Goal: Task Accomplishment & Management: Manage account settings

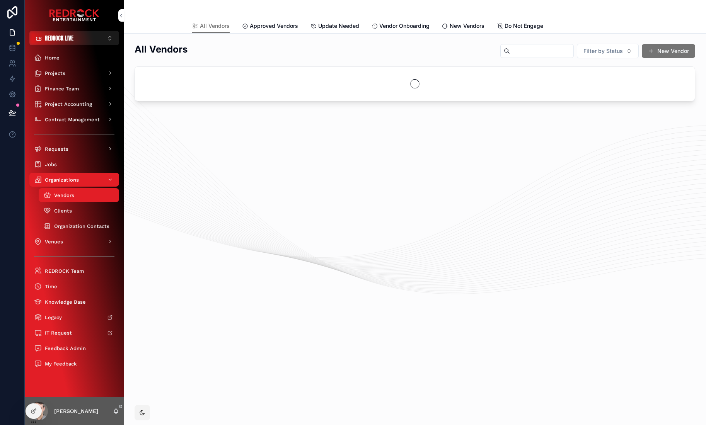
click at [524, 50] on input "scrollable content" at bounding box center [541, 51] width 63 height 11
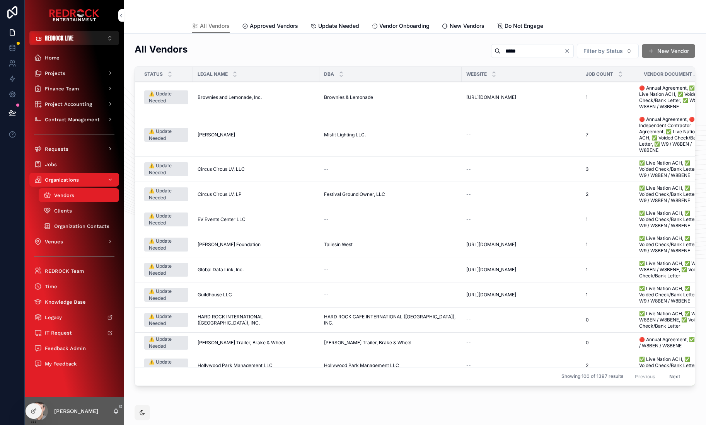
type input "*****"
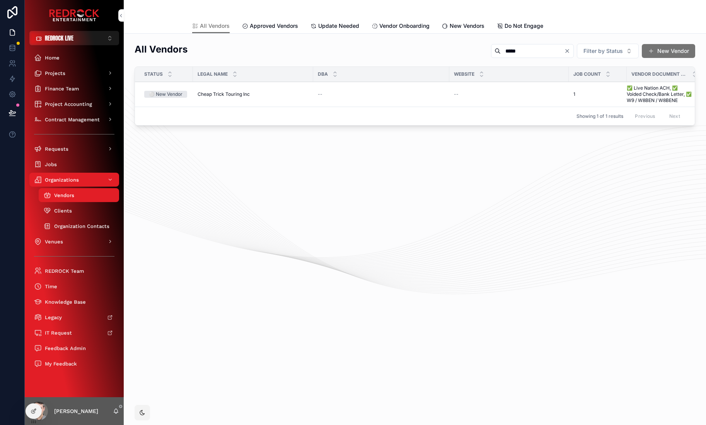
click at [231, 94] on span "Cheap Trick Touring Inc" at bounding box center [223, 94] width 52 height 6
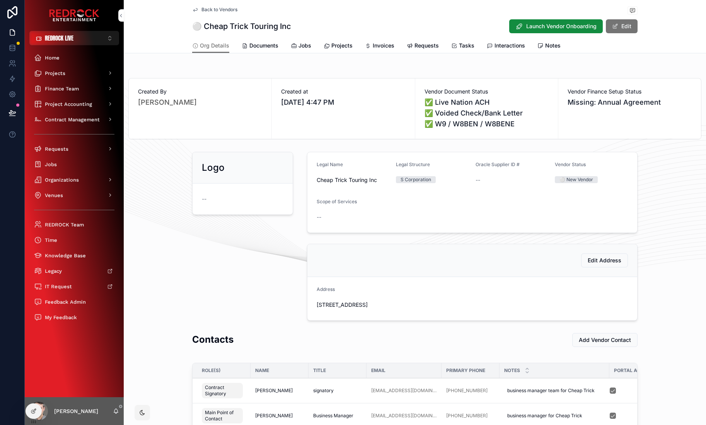
click at [414, 48] on span "Requests" at bounding box center [426, 46] width 24 height 8
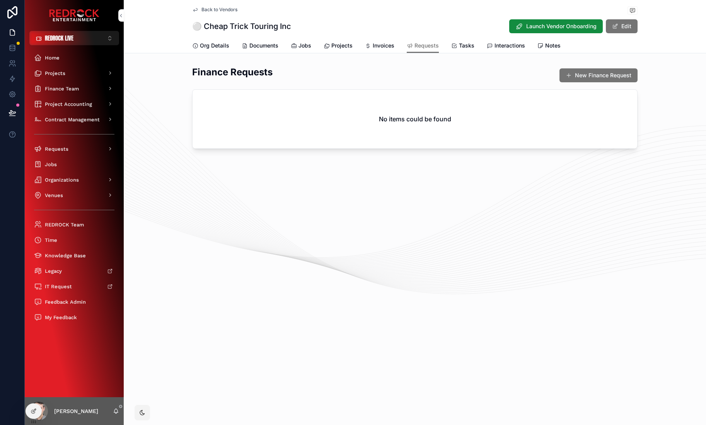
click at [369, 46] on icon "scrollable content" at bounding box center [368, 46] width 6 height 6
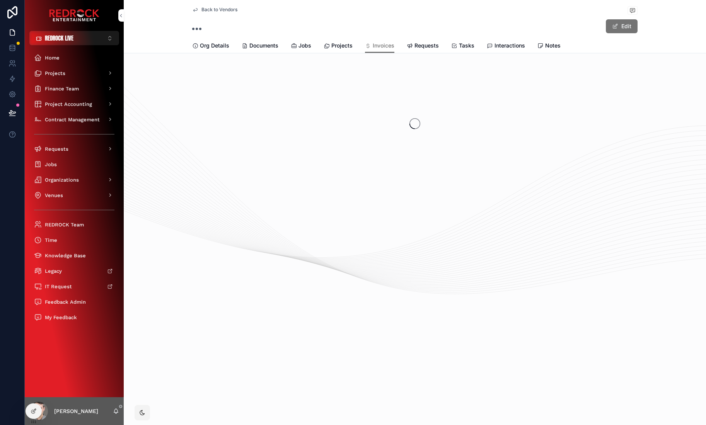
click at [265, 46] on span "Documents" at bounding box center [263, 46] width 29 height 8
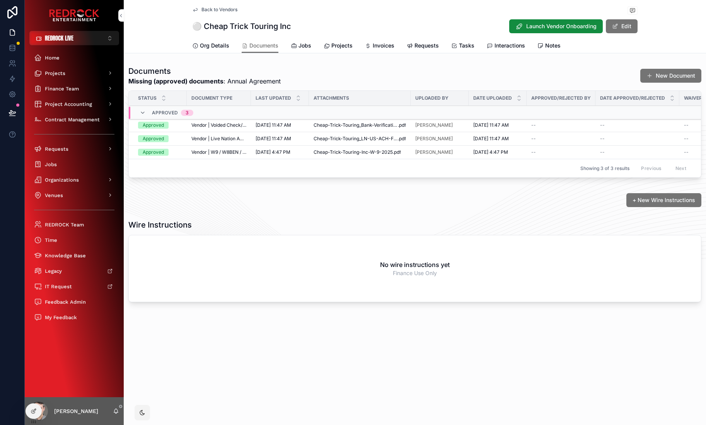
drag, startPoint x: 306, startPoint y: 69, endPoint x: 279, endPoint y: 71, distance: 27.1
drag, startPoint x: 276, startPoint y: 69, endPoint x: 362, endPoint y: 73, distance: 86.2
click at [281, 70] on h1 "Documents" at bounding box center [204, 71] width 152 height 11
drag, startPoint x: 383, startPoint y: 73, endPoint x: 306, endPoint y: 78, distance: 77.4
click at [214, 47] on span "Org Details" at bounding box center [214, 46] width 29 height 8
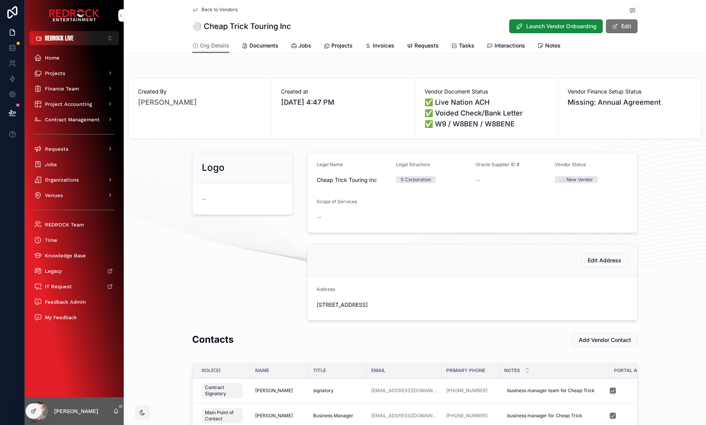
click at [260, 47] on span "Documents" at bounding box center [263, 46] width 29 height 8
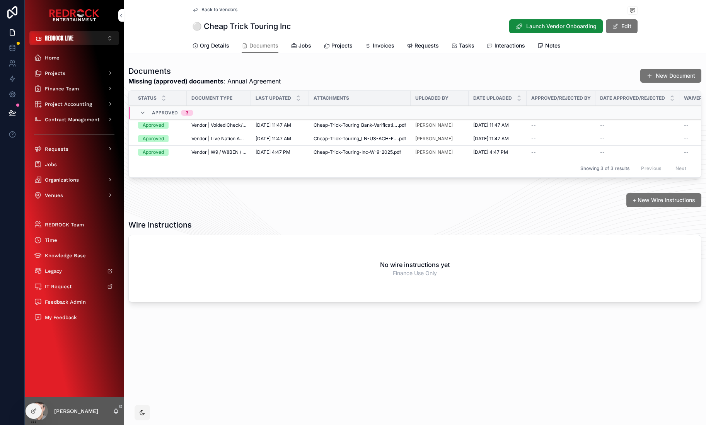
click at [207, 47] on span "Org Details" at bounding box center [214, 46] width 29 height 8
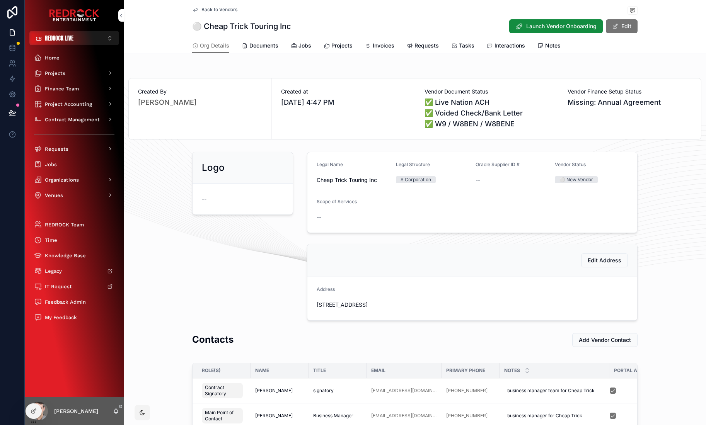
click at [254, 43] on span "Documents" at bounding box center [263, 46] width 29 height 8
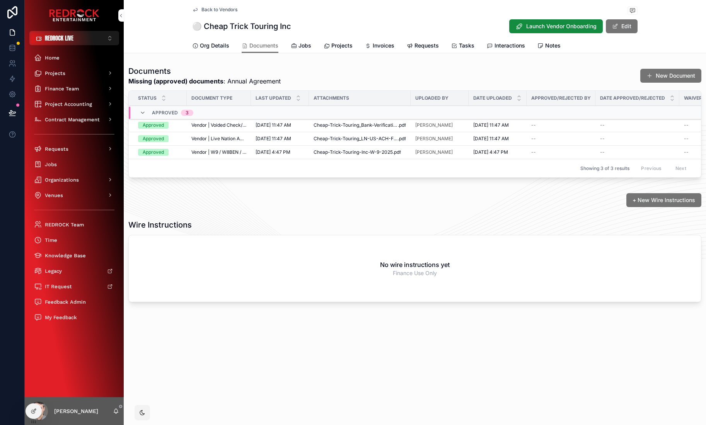
click at [219, 46] on span "Org Details" at bounding box center [214, 46] width 29 height 8
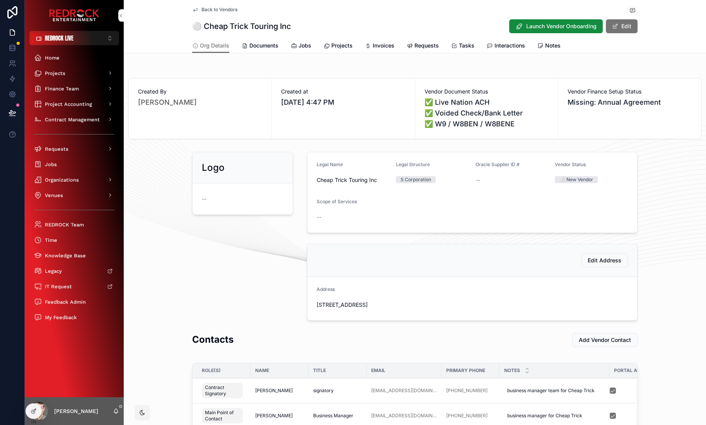
scroll to position [82, 0]
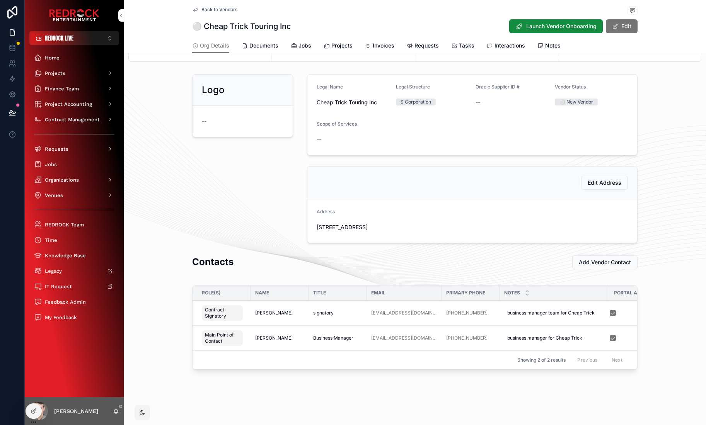
click at [264, 45] on span "Documents" at bounding box center [263, 46] width 29 height 8
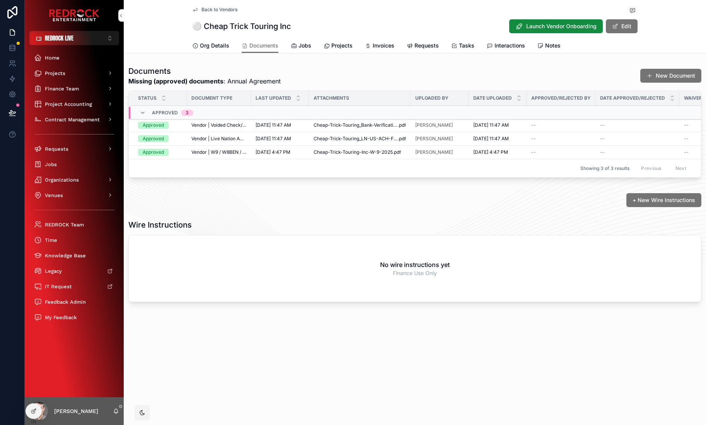
drag, startPoint x: 277, startPoint y: 15, endPoint x: 260, endPoint y: 13, distance: 16.3
drag, startPoint x: 214, startPoint y: 213, endPoint x: 185, endPoint y: 203, distance: 30.9
drag, startPoint x: 259, startPoint y: 214, endPoint x: 240, endPoint y: 209, distance: 20.1
click at [521, 70] on div "Documents Missing (approved) documents : Annual Agreement New Document" at bounding box center [414, 76] width 573 height 20
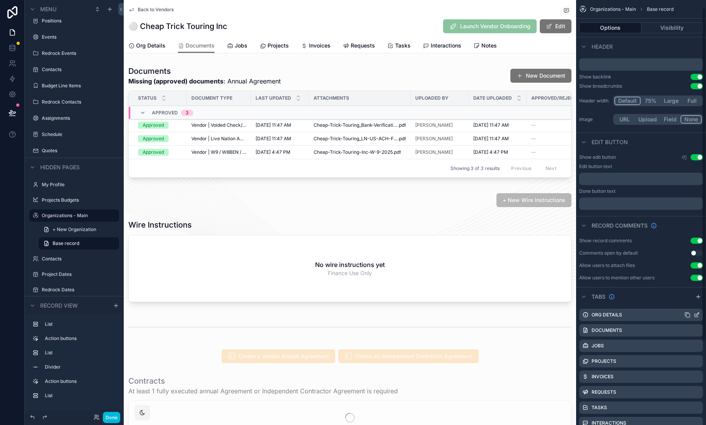
scroll to position [68, 0]
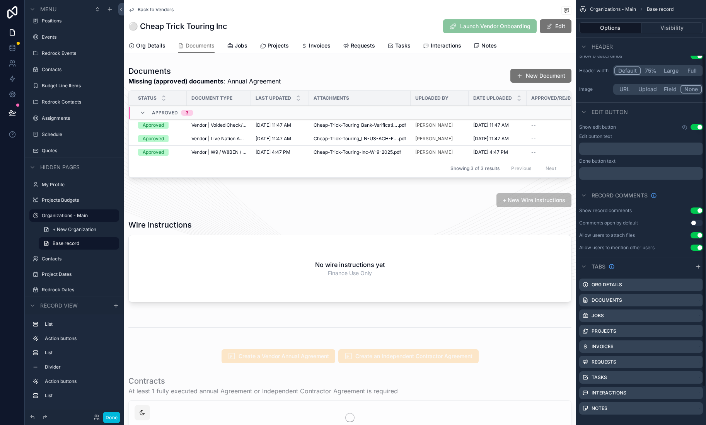
click at [387, 23] on div "⚪️ Cheap Trick Touring Inc Launch Vendor Onboarding Edit" at bounding box center [349, 26] width 443 height 15
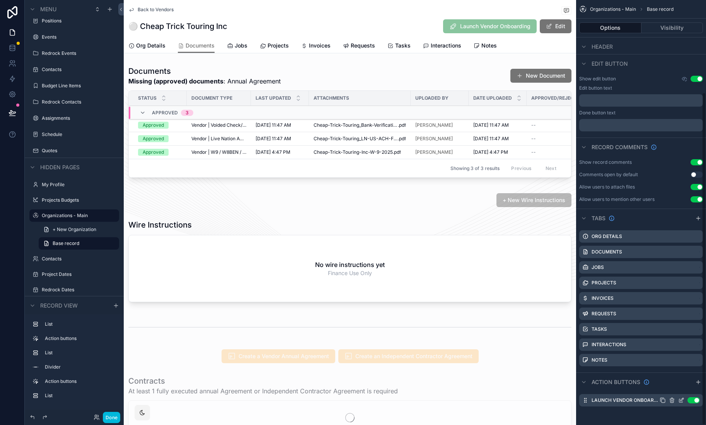
scroll to position [117, 0]
click at [679, 399] on icon "scrollable content" at bounding box center [681, 400] width 6 height 6
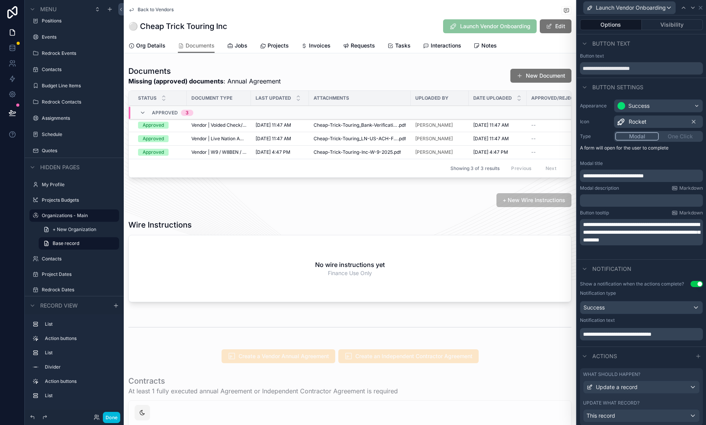
scroll to position [24, 0]
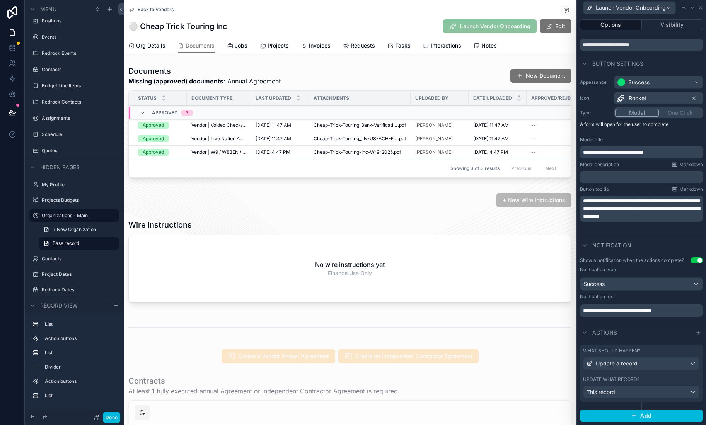
click at [651, 355] on div "What should happen? Update a record" at bounding box center [641, 359] width 117 height 22
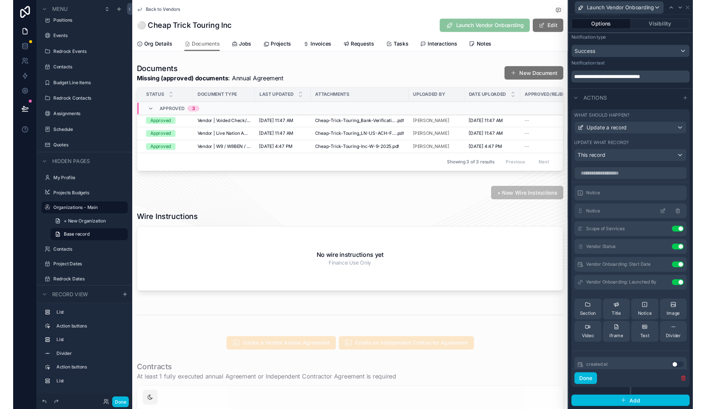
scroll to position [10, 0]
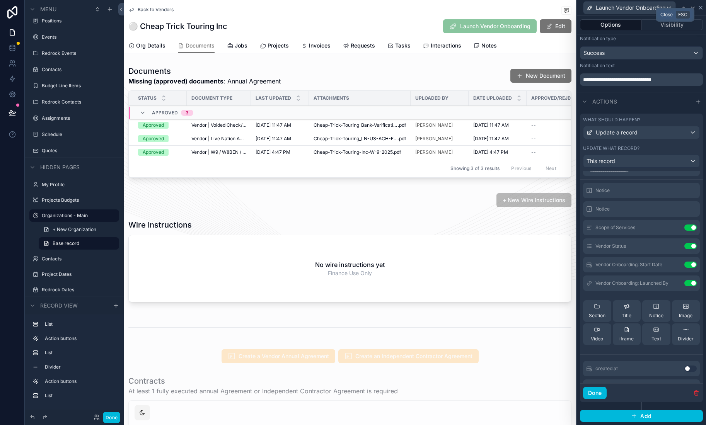
click at [701, 9] on icon at bounding box center [700, 7] width 3 height 3
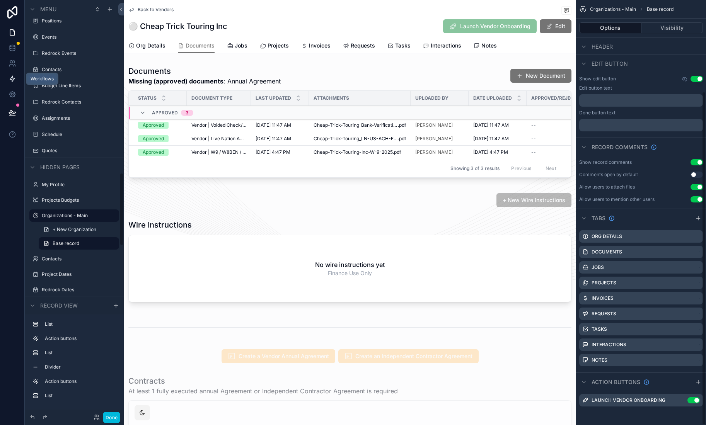
click at [10, 79] on icon at bounding box center [13, 79] width 8 height 8
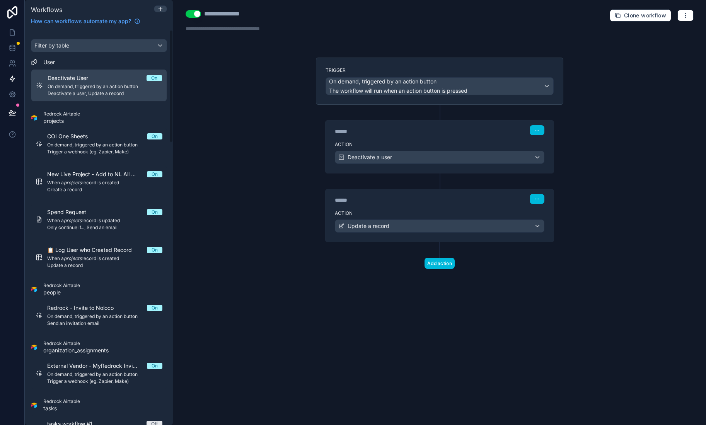
click at [185, 62] on div "**********" at bounding box center [439, 212] width 532 height 425
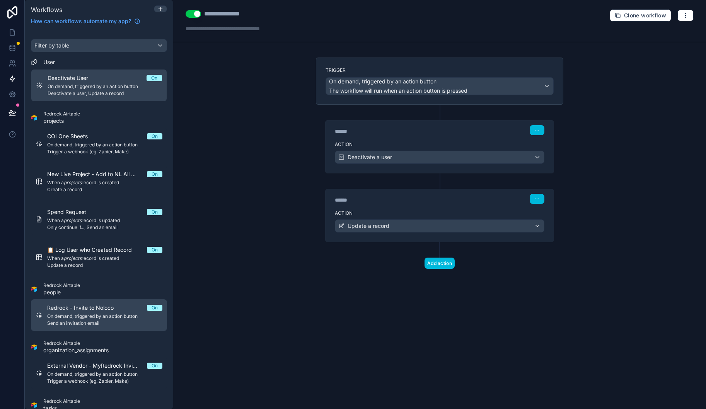
click at [78, 313] on div "Redrock - Invite to Noloco On On demand, triggered by an action button Send an …" at bounding box center [104, 315] width 115 height 22
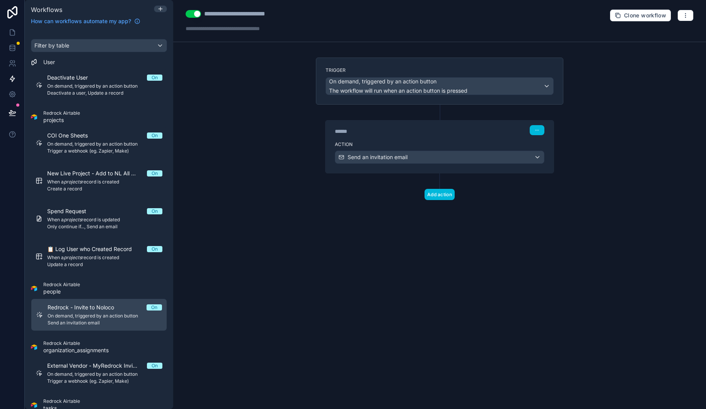
click at [400, 62] on div "Trigger On demand, triggered by an action button The workflow will run when an …" at bounding box center [439, 81] width 247 height 47
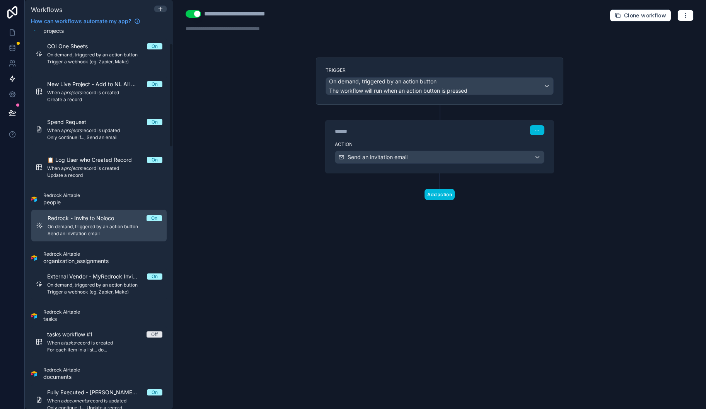
scroll to position [129, 0]
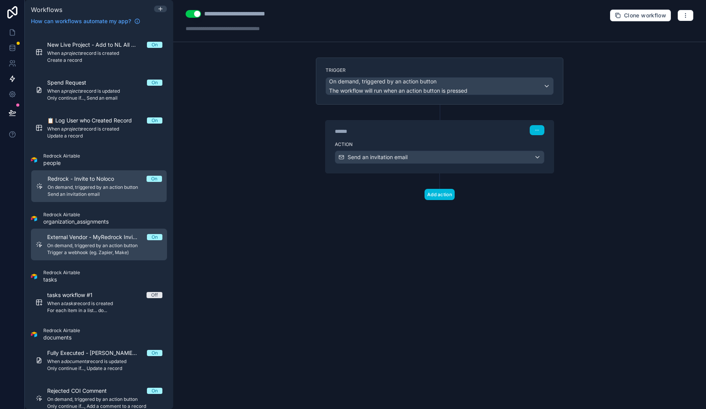
click at [105, 241] on div "External Vendor - MyRedrock Invitation On On demand, triggered by an action but…" at bounding box center [104, 244] width 115 height 22
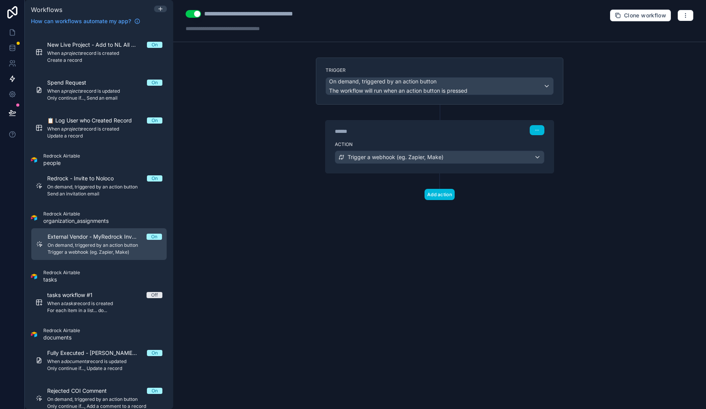
drag, startPoint x: 234, startPoint y: 127, endPoint x: 194, endPoint y: 62, distance: 76.1
drag, startPoint x: 299, startPoint y: 49, endPoint x: 184, endPoint y: 50, distance: 114.4
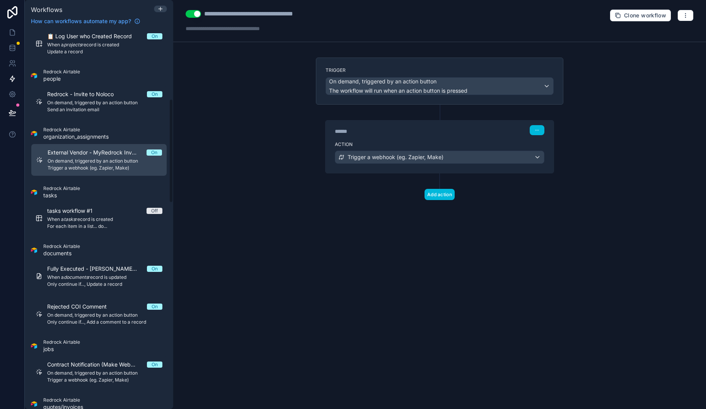
scroll to position [253, 0]
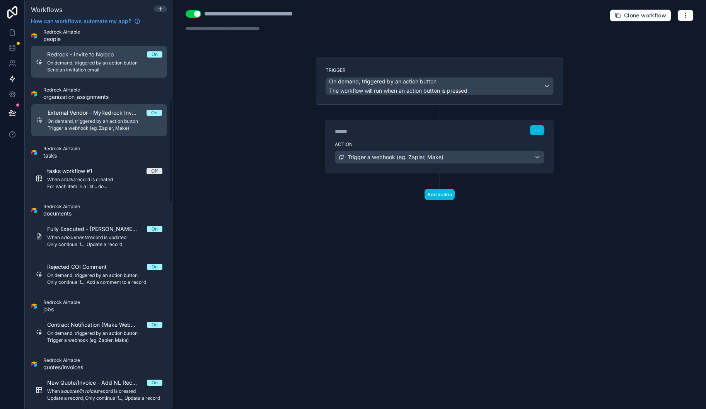
drag, startPoint x: 245, startPoint y: 101, endPoint x: 79, endPoint y: 61, distance: 170.7
click at [245, 100] on div "**********" at bounding box center [439, 204] width 532 height 409
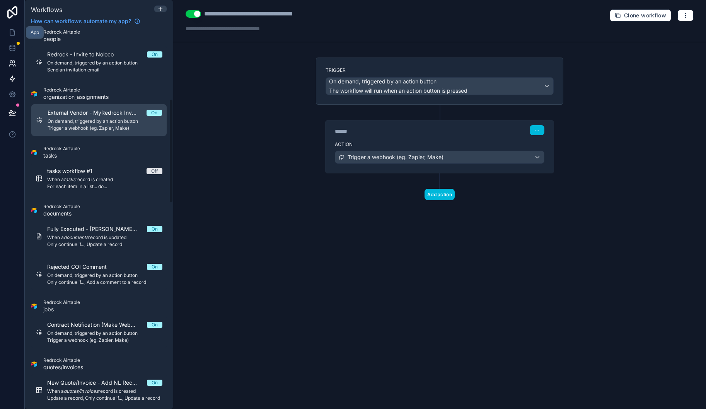
click at [16, 32] on icon at bounding box center [13, 33] width 8 height 8
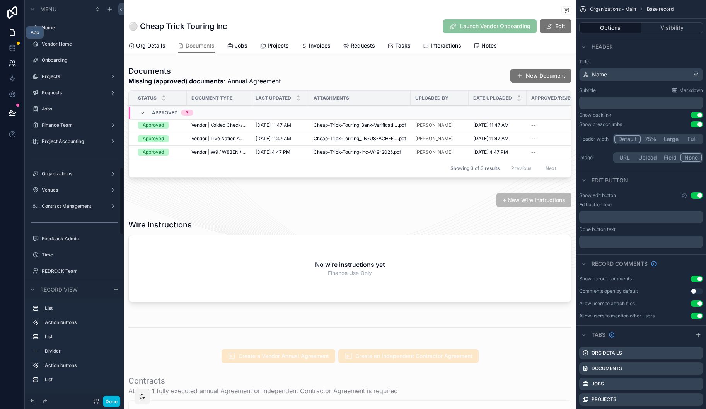
scroll to position [989, 0]
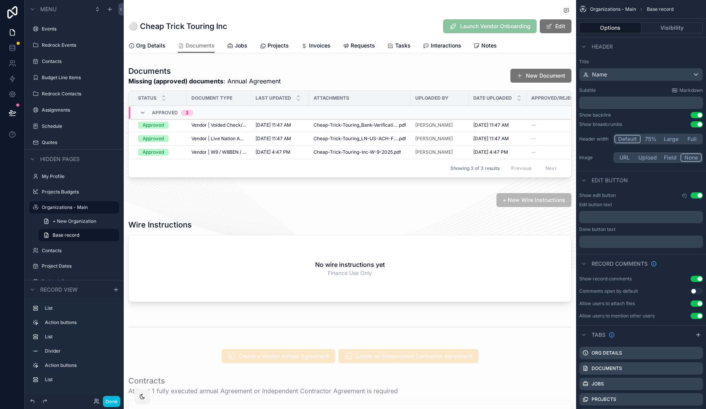
drag, startPoint x: 0, startPoint y: 64, endPoint x: 302, endPoint y: 18, distance: 305.2
drag, startPoint x: 300, startPoint y: 24, endPoint x: 274, endPoint y: 23, distance: 25.9
click at [146, 48] on span "Org Details" at bounding box center [150, 46] width 29 height 8
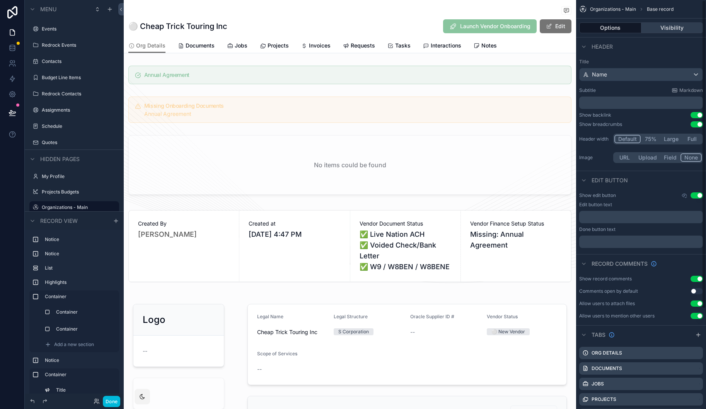
click at [673, 29] on button "Visibility" at bounding box center [672, 27] width 62 height 11
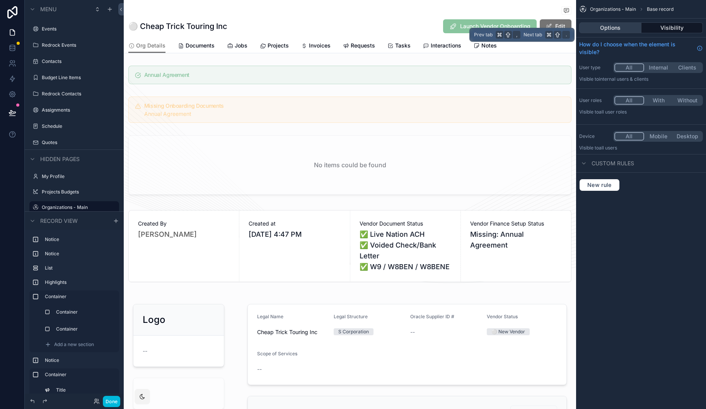
click at [619, 27] on button "Options" at bounding box center [610, 27] width 62 height 11
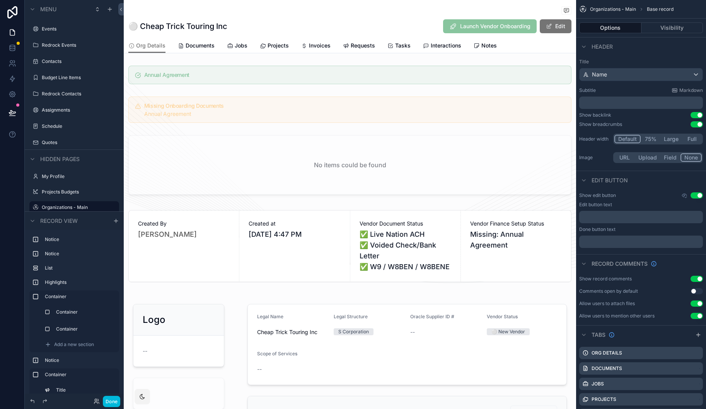
click at [607, 105] on p "﻿" at bounding box center [641, 103] width 119 height 8
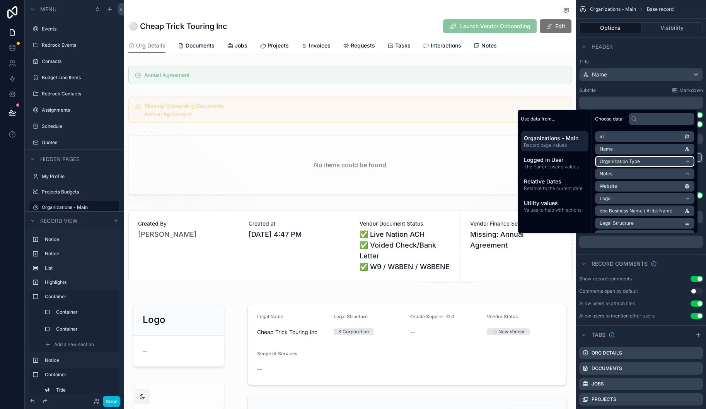
click at [648, 160] on li "Organization Type" at bounding box center [644, 161] width 99 height 11
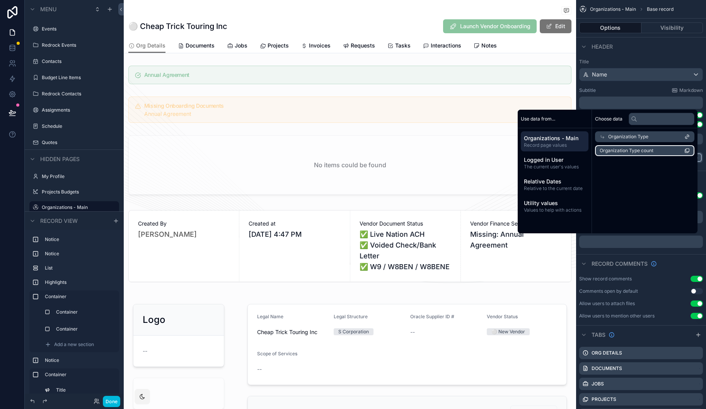
click at [634, 153] on span "Organization Type count" at bounding box center [626, 151] width 54 height 6
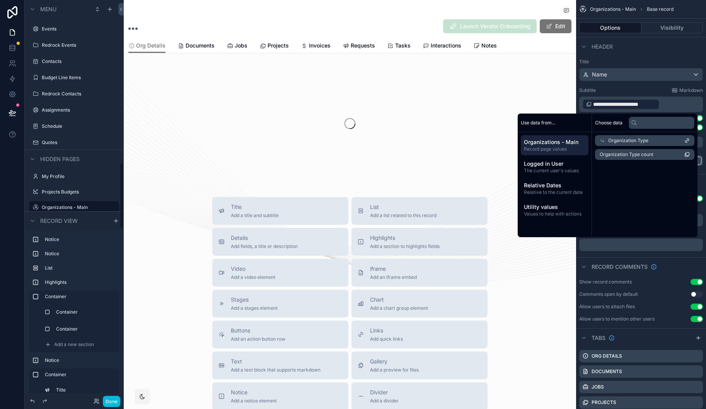
scroll to position [988, 0]
click at [611, 141] on span "Organization Type" at bounding box center [628, 141] width 40 height 6
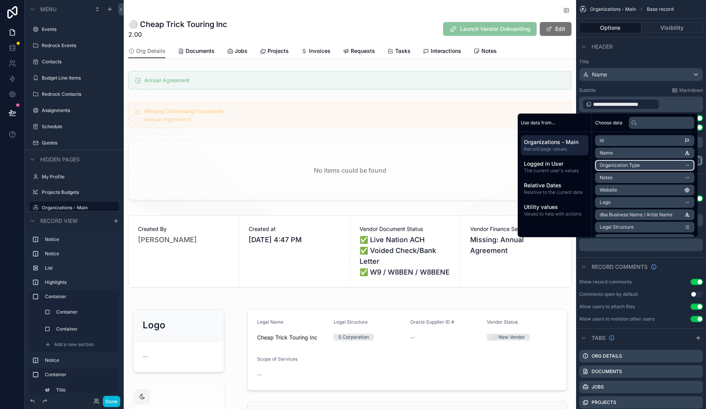
click at [622, 168] on span "Organization Type" at bounding box center [619, 165] width 40 height 6
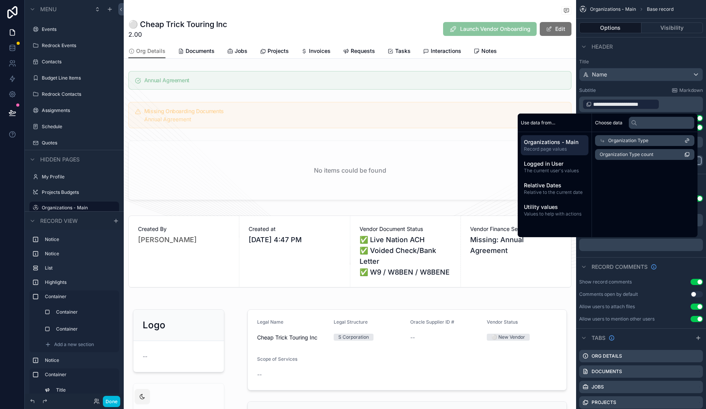
click at [600, 139] on div "Organization Type" at bounding box center [644, 140] width 99 height 11
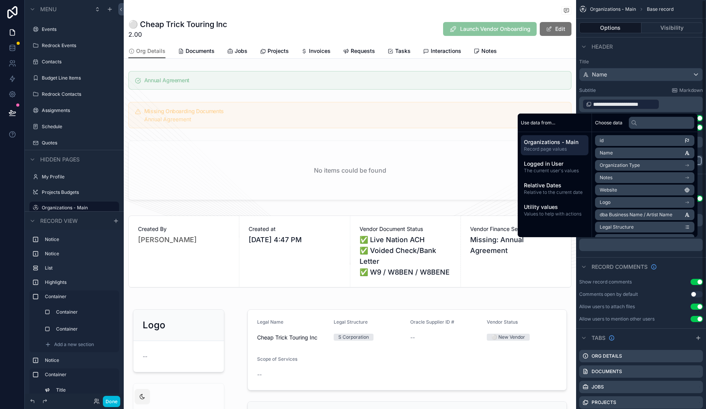
click at [674, 105] on p "**********" at bounding box center [641, 104] width 119 height 12
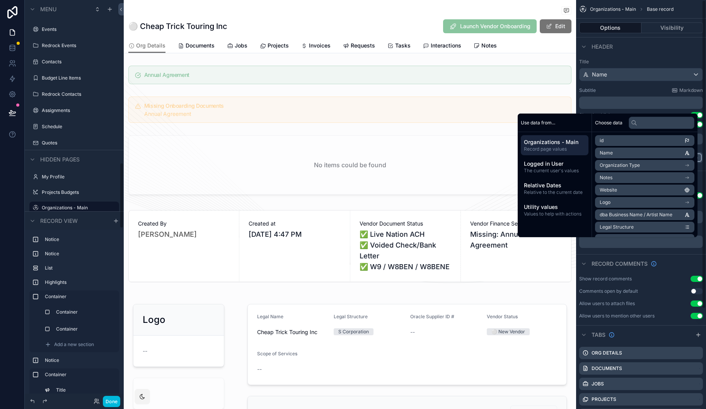
scroll to position [989, 0]
click at [650, 128] on input "text" at bounding box center [661, 123] width 66 height 12
type input "****"
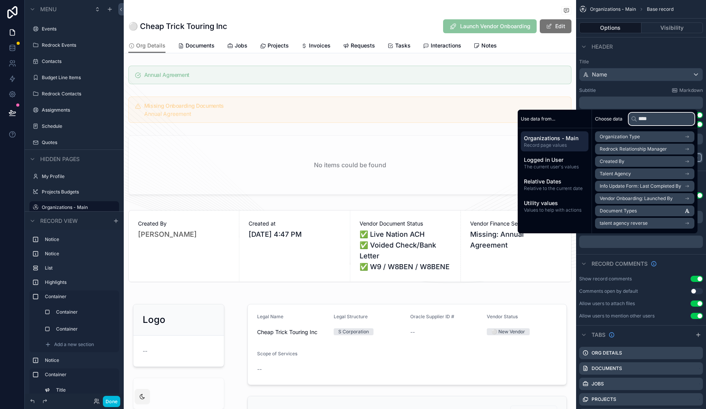
click at [644, 119] on input "****" at bounding box center [661, 119] width 66 height 12
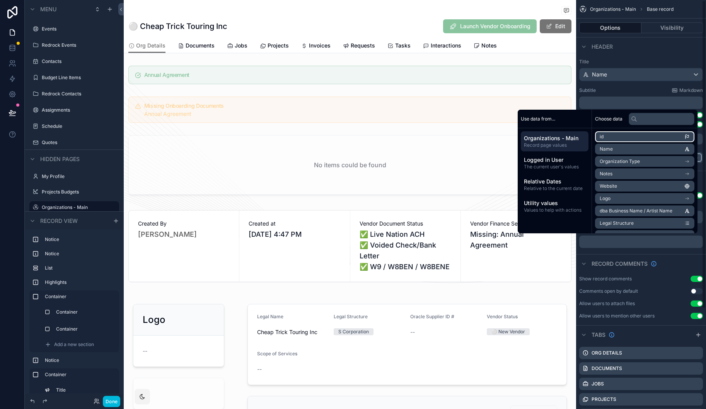
click at [619, 93] on div "Subtitle Markdown" at bounding box center [641, 90] width 124 height 6
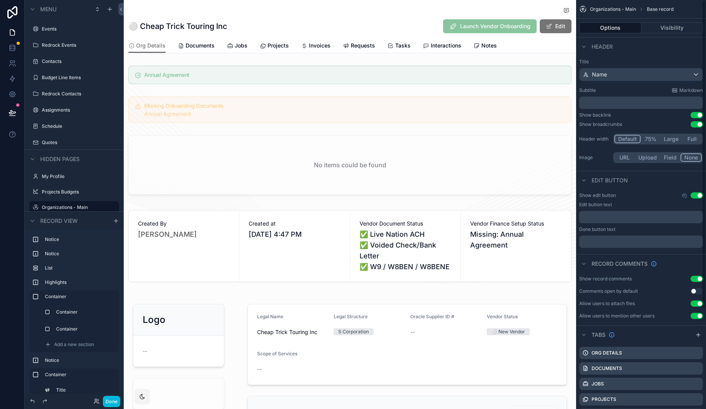
click at [615, 103] on p "﻿" at bounding box center [641, 103] width 119 height 8
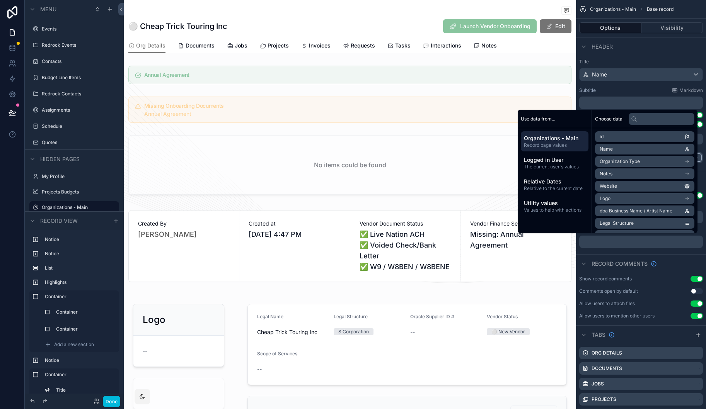
click at [545, 141] on span "Organizations - Main" at bounding box center [554, 138] width 61 height 8
click at [636, 163] on li "Organization Type" at bounding box center [644, 161] width 99 height 11
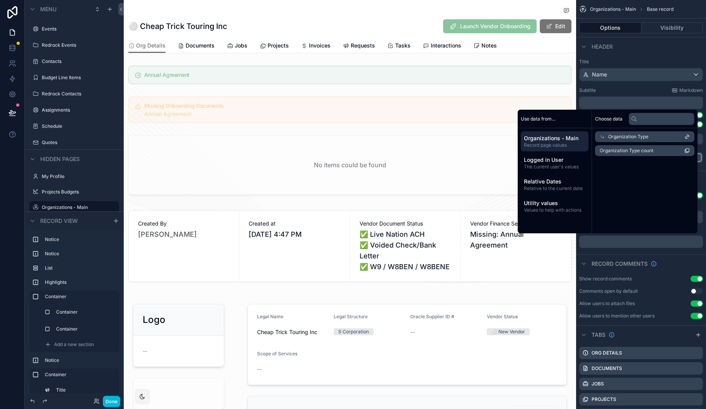
click at [688, 137] on icon at bounding box center [686, 136] width 5 height 5
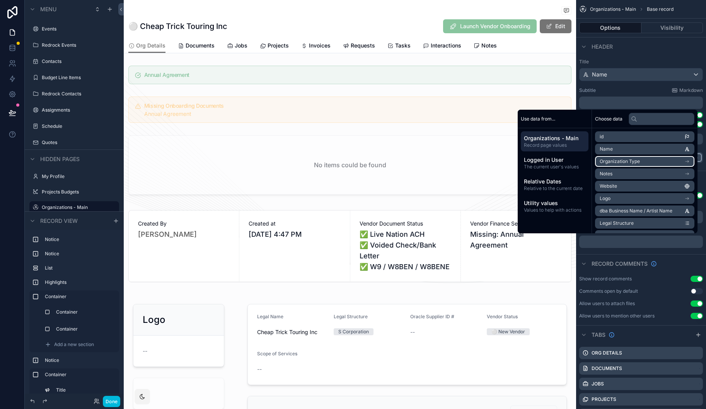
click at [661, 157] on li "Organization Type" at bounding box center [644, 161] width 99 height 11
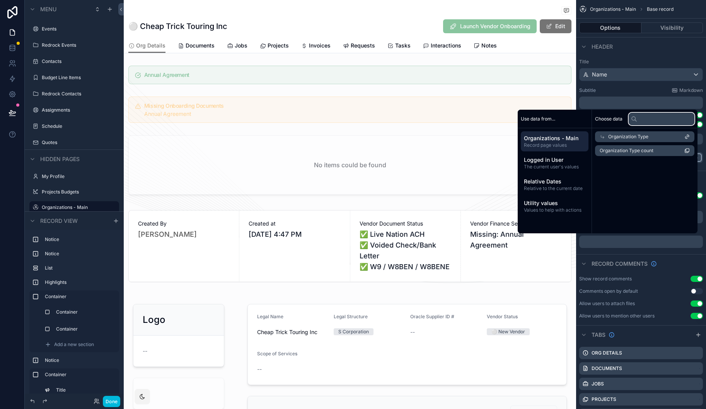
click at [654, 120] on input "text" at bounding box center [661, 119] width 66 height 12
type input "*"
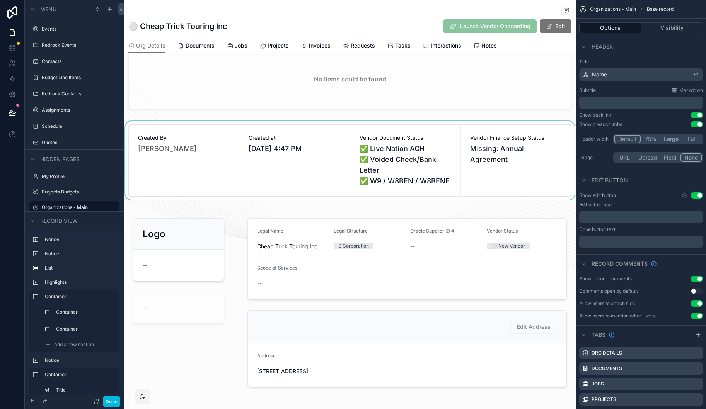
scroll to position [46, 0]
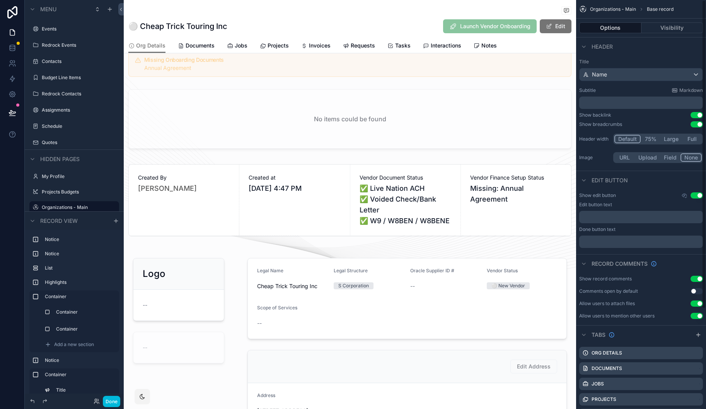
click at [624, 95] on div "Subtitle Markdown ﻿" at bounding box center [641, 98] width 124 height 22
click at [622, 104] on p "﻿" at bounding box center [641, 103] width 119 height 8
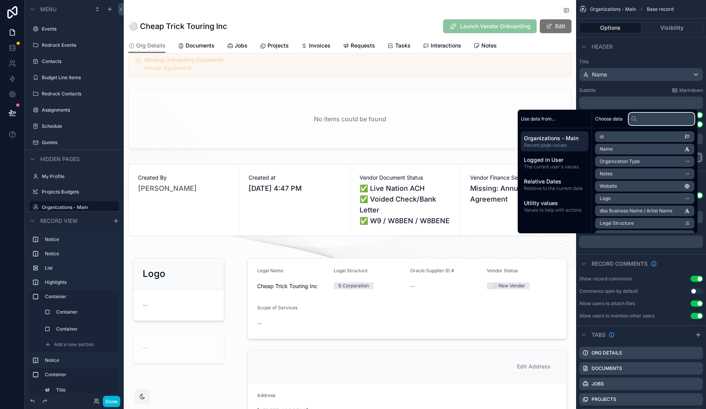
click at [658, 124] on input "text" at bounding box center [661, 119] width 66 height 12
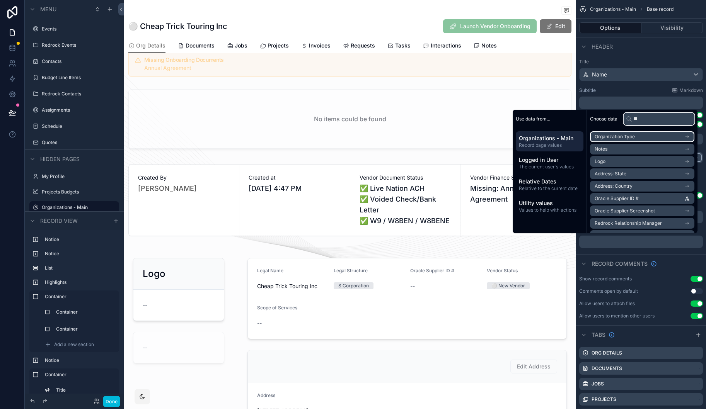
type input "***"
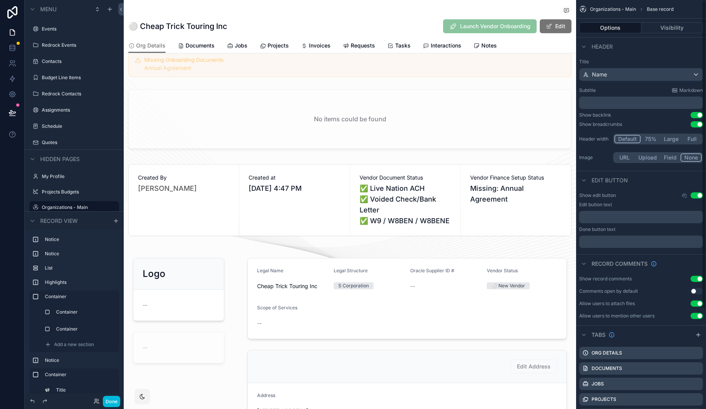
click at [291, 28] on div "⚪️ Cheap Trick Touring Inc Launch Vendor Onboarding Edit" at bounding box center [349, 26] width 443 height 15
click at [111, 405] on button "Done" at bounding box center [111, 401] width 17 height 11
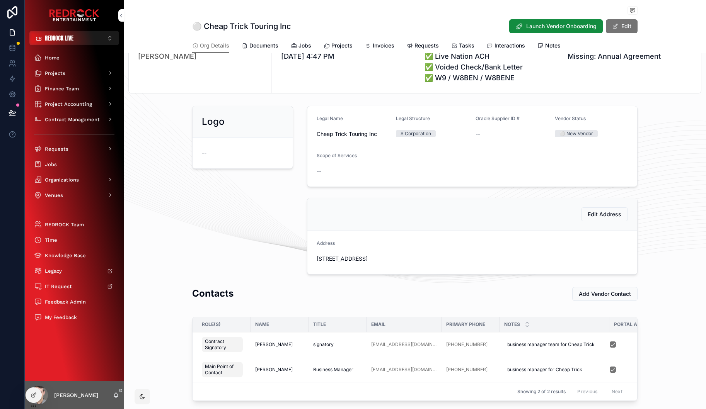
drag, startPoint x: 359, startPoint y: 19, endPoint x: 308, endPoint y: 19, distance: 50.6
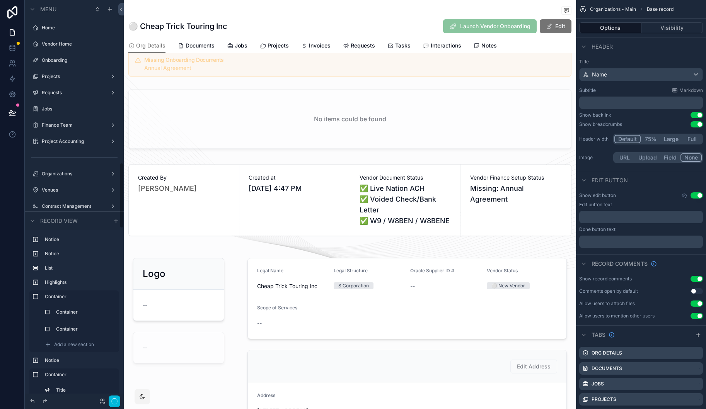
scroll to position [989, 0]
click at [190, 47] on span "Documents" at bounding box center [199, 46] width 29 height 8
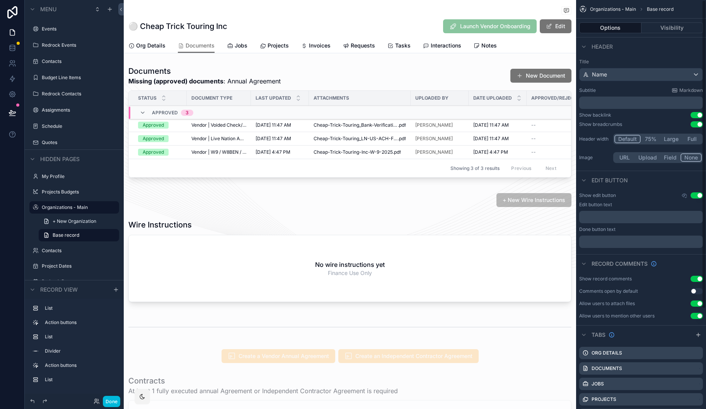
click at [627, 104] on p "﻿" at bounding box center [641, 103] width 119 height 8
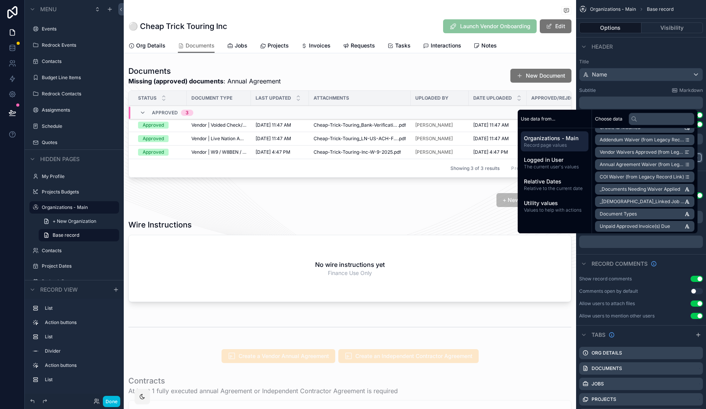
scroll to position [1272, 0]
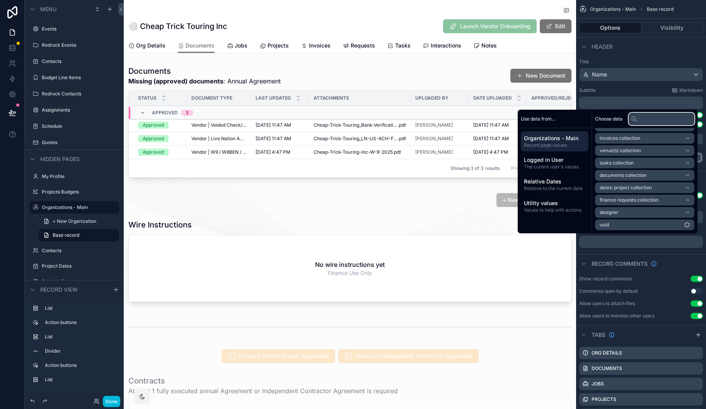
click at [651, 117] on input "text" at bounding box center [661, 119] width 66 height 12
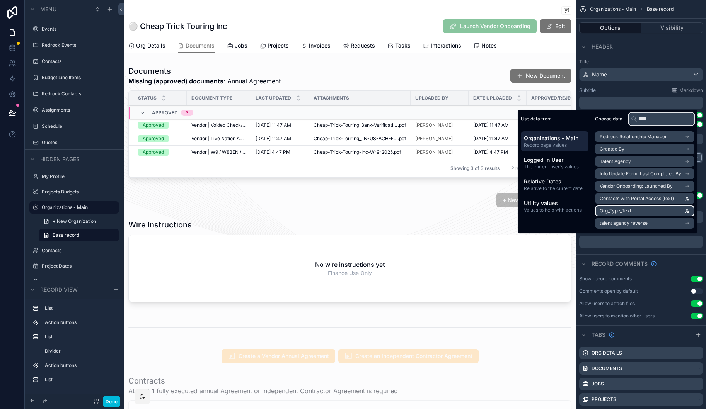
type input "****"
click at [616, 213] on span "Org_Type_Text" at bounding box center [615, 211] width 32 height 6
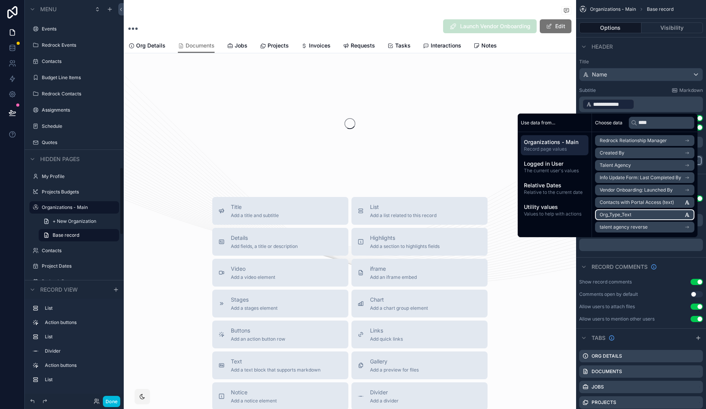
scroll to position [988, 0]
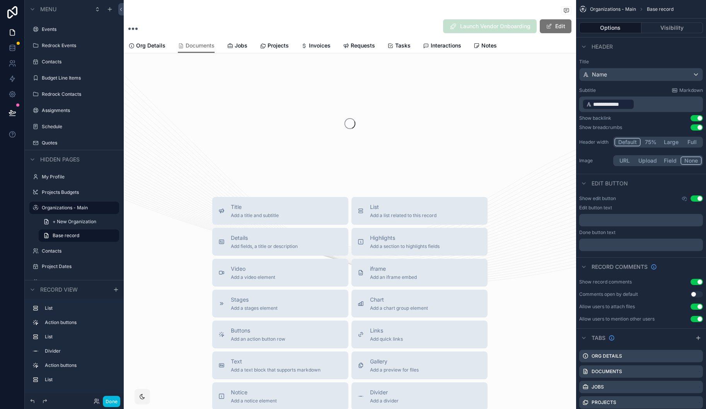
click at [376, 19] on div "Organizations - Main Launch Vendor Onboarding Edit" at bounding box center [349, 19] width 443 height 38
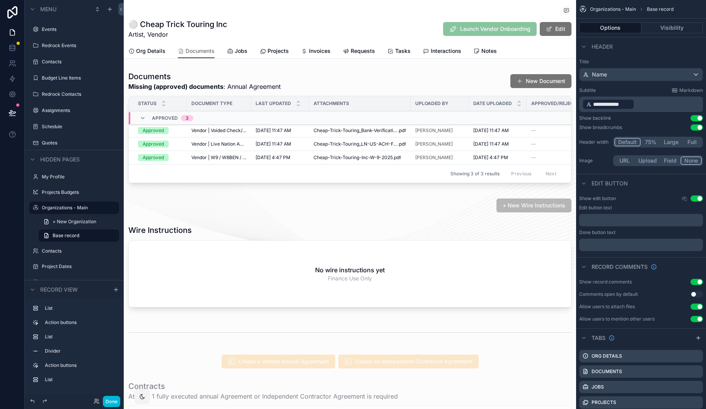
drag, startPoint x: 287, startPoint y: 15, endPoint x: 252, endPoint y: 10, distance: 34.8
click at [248, 10] on div "Organizations - Main ⚪️ Cheap Trick Touring Inc" at bounding box center [349, 11] width 443 height 10
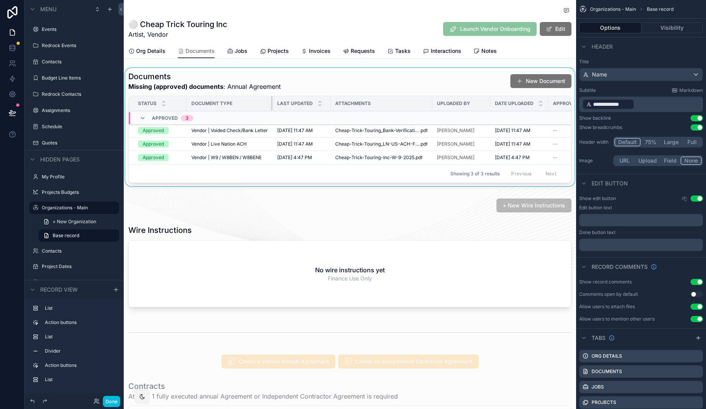
drag, startPoint x: 250, startPoint y: 100, endPoint x: 275, endPoint y: 102, distance: 25.2
click at [275, 102] on tr "Status Document Type Last Updated Attachments Uploaded By Date Uploaded Approve…" at bounding box center [541, 103] width 824 height 15
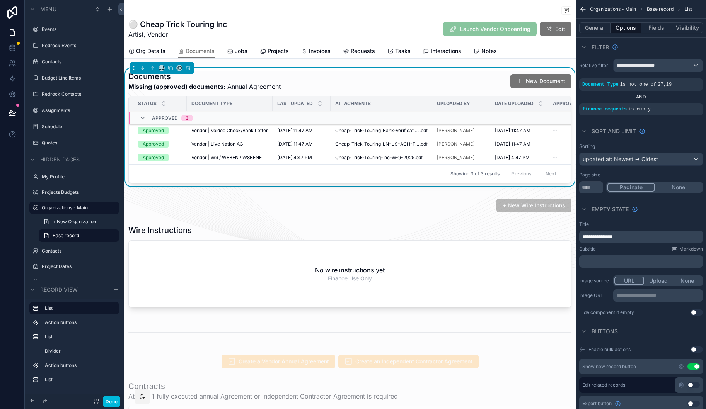
click at [292, 6] on div "Organizations - Main ⚪️ Cheap Trick Touring Inc ⚪️ Cheap Trick Touring Inc Arti…" at bounding box center [349, 22] width 443 height 44
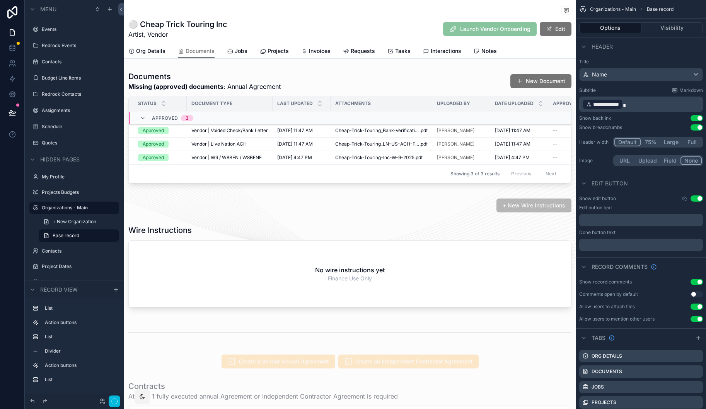
click at [234, 54] on div "Jobs" at bounding box center [237, 51] width 20 height 8
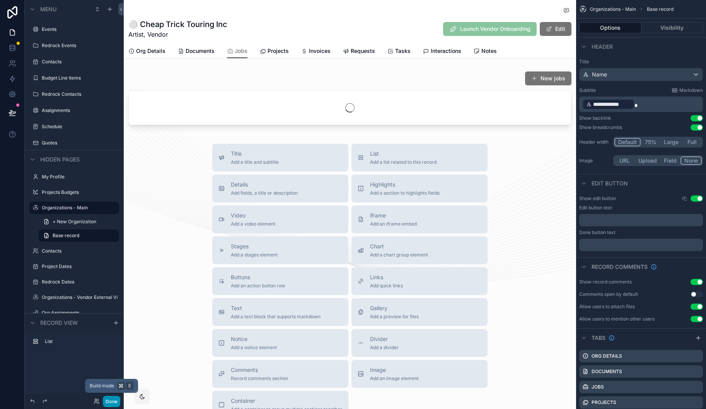
click at [116, 401] on button "Done" at bounding box center [111, 401] width 17 height 11
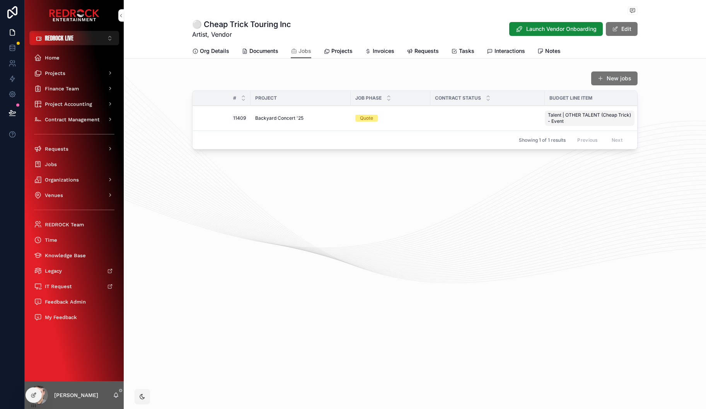
click at [268, 121] on span "Backyard Concert '25" at bounding box center [279, 118] width 48 height 6
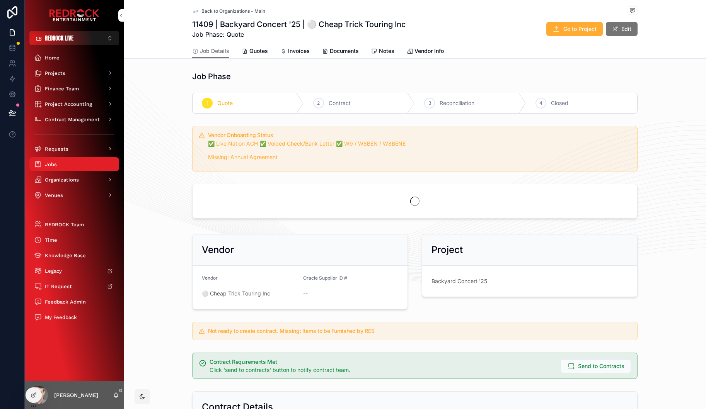
click at [338, 46] on link "Documents" at bounding box center [340, 51] width 37 height 15
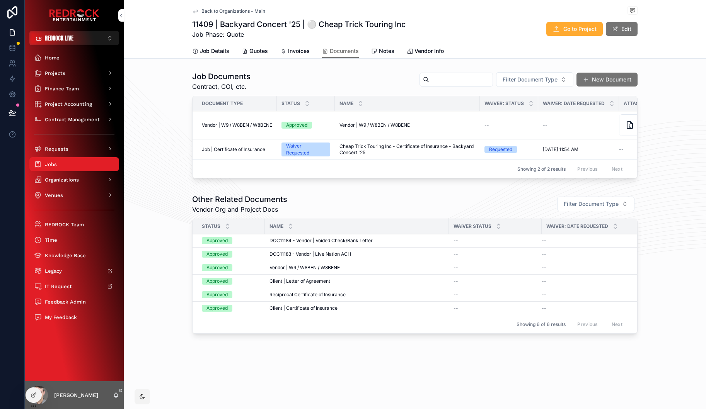
click at [301, 53] on span "Invoices" at bounding box center [299, 51] width 22 height 8
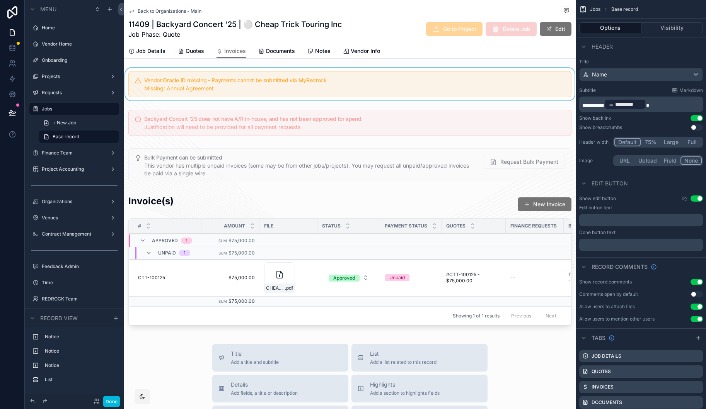
click at [324, 76] on div "scrollable content" at bounding box center [350, 84] width 452 height 32
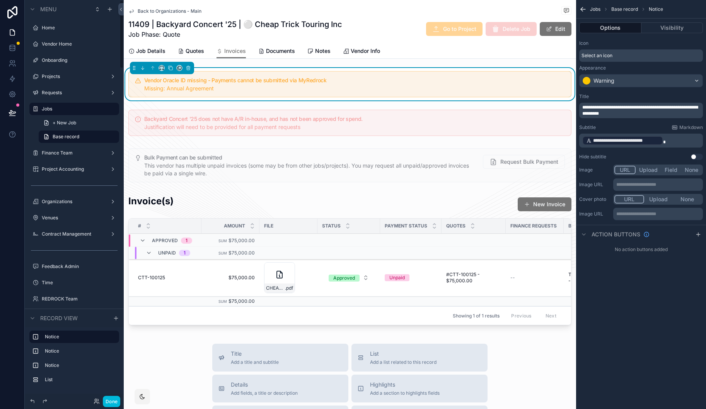
click at [191, 27] on h1 "11409 | Backyard Concert '25 | ⚪️ Cheap Trick Touring Inc" at bounding box center [235, 24] width 214 height 11
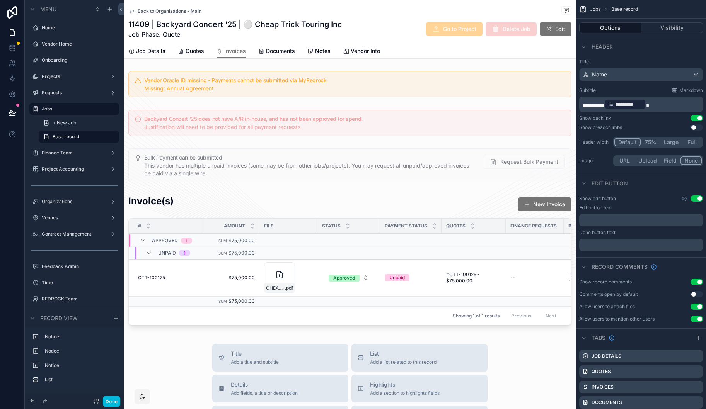
click at [157, 53] on span "Job Details" at bounding box center [150, 51] width 29 height 8
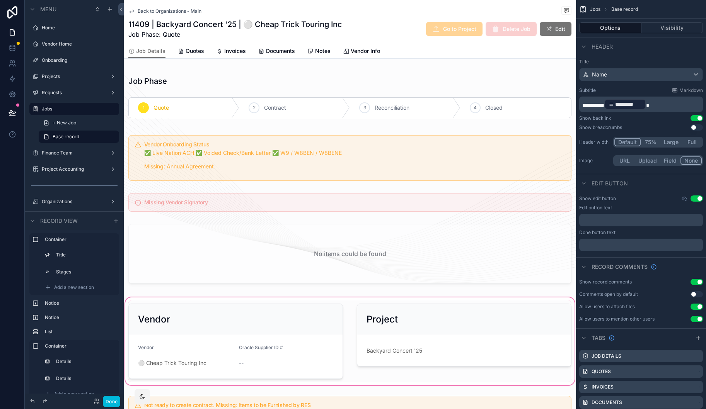
click at [180, 363] on div "scrollable content" at bounding box center [350, 341] width 452 height 91
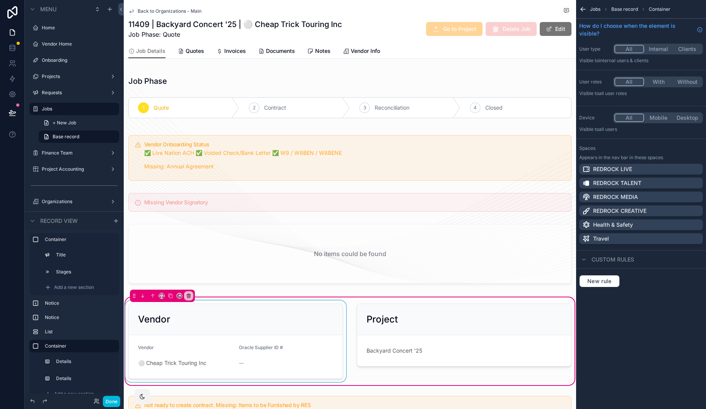
click at [174, 364] on div "scrollable content" at bounding box center [236, 342] width 224 height 82
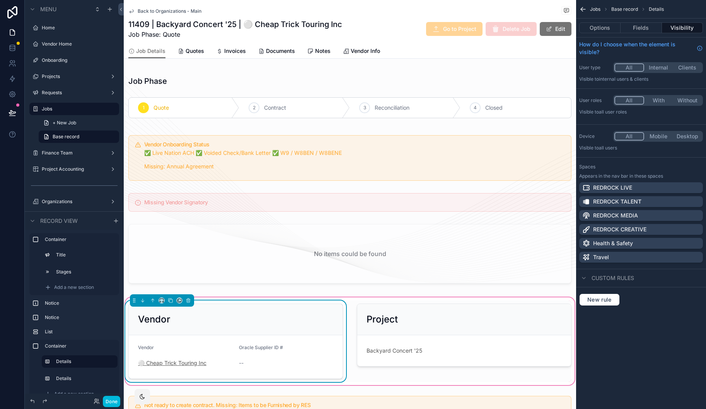
click at [165, 364] on span "⚪️ Cheap Trick Touring Inc" at bounding box center [172, 363] width 68 height 8
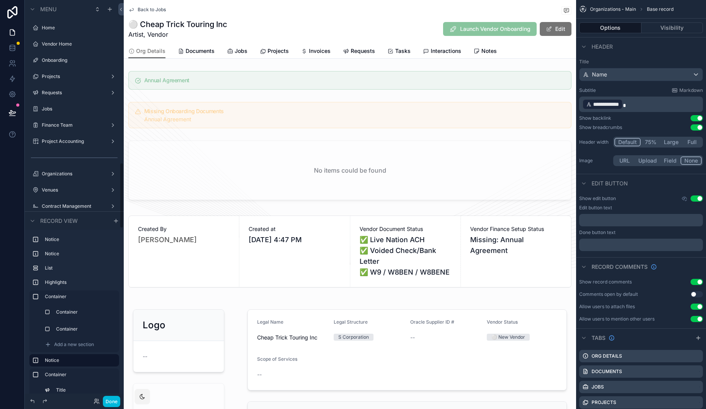
click at [360, 53] on span "Requests" at bounding box center [362, 51] width 24 height 8
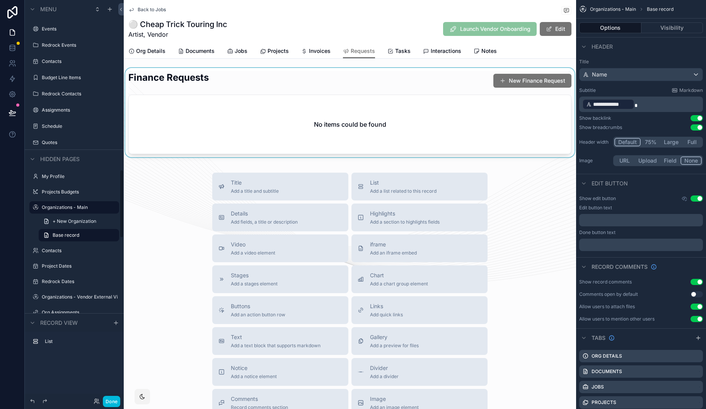
click at [388, 84] on div "scrollable content" at bounding box center [350, 114] width 452 height 92
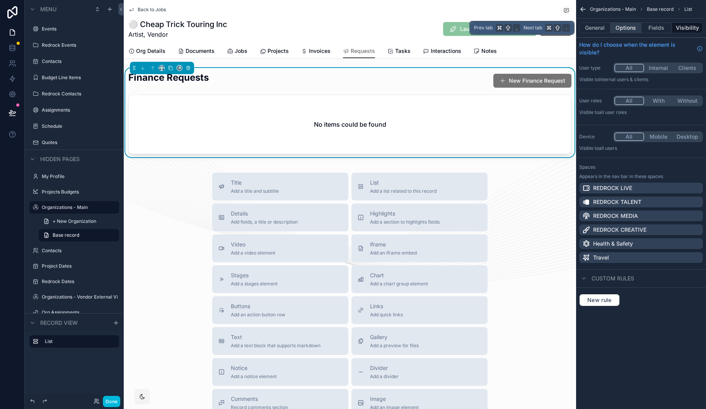
click at [624, 28] on button "Options" at bounding box center [625, 27] width 31 height 11
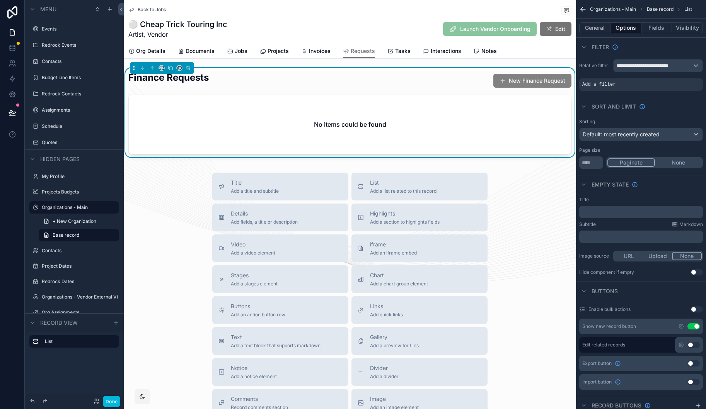
click at [517, 84] on button "New Finance Request" at bounding box center [532, 81] width 78 height 14
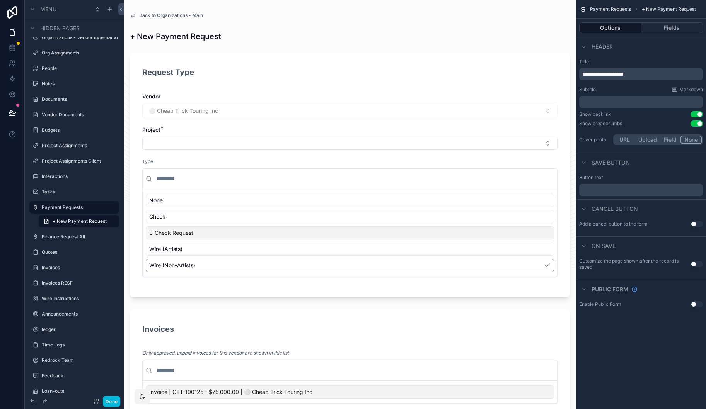
click at [163, 16] on span "Back to Organizations - Main" at bounding box center [171, 15] width 64 height 6
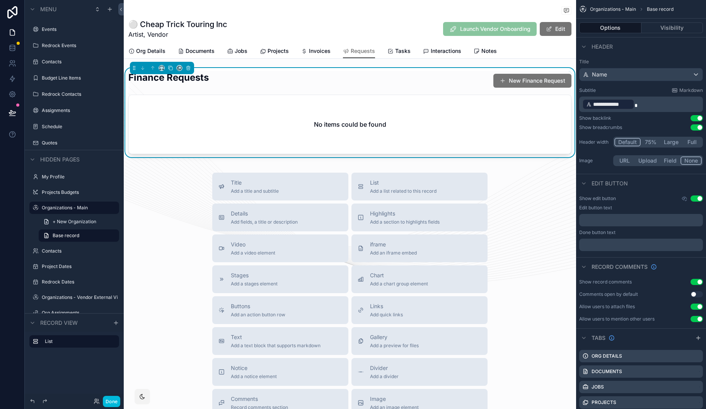
scroll to position [5, 0]
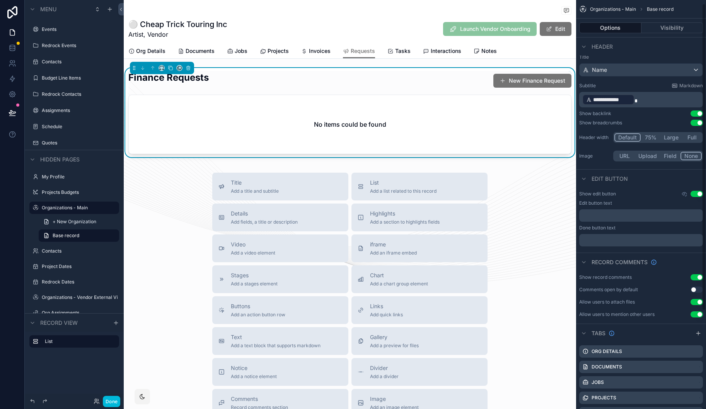
click at [472, 115] on div "No items could be found" at bounding box center [350, 124] width 442 height 59
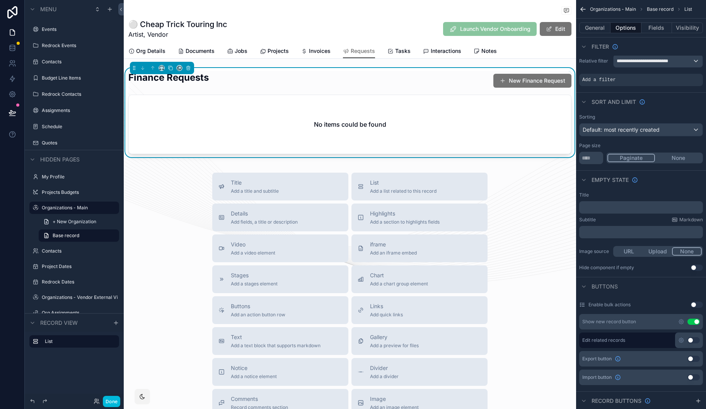
click at [695, 323] on button "Use setting" at bounding box center [693, 322] width 12 height 6
click at [591, 158] on input "**" at bounding box center [591, 158] width 24 height 12
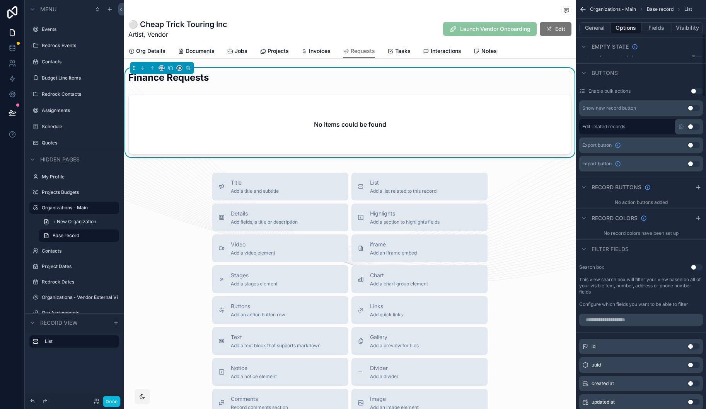
scroll to position [233, 0]
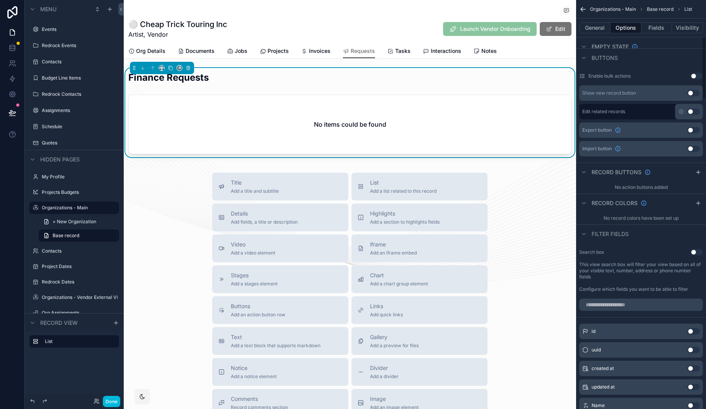
type input "***"
click at [696, 249] on div "Search box Use setting This view search box will filter your view based on all …" at bounding box center [641, 270] width 130 height 49
click at [696, 252] on button "Use setting" at bounding box center [696, 252] width 12 height 6
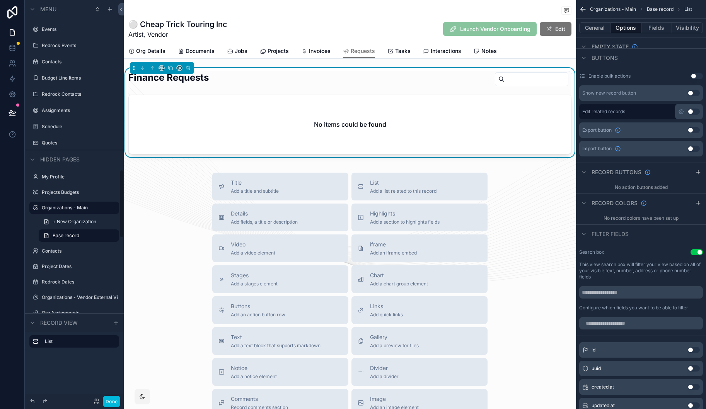
scroll to position [989, 0]
click at [622, 321] on input "scrollable content" at bounding box center [641, 323] width 124 height 12
click at [693, 369] on button "Use setting" at bounding box center [693, 369] width 12 height 6
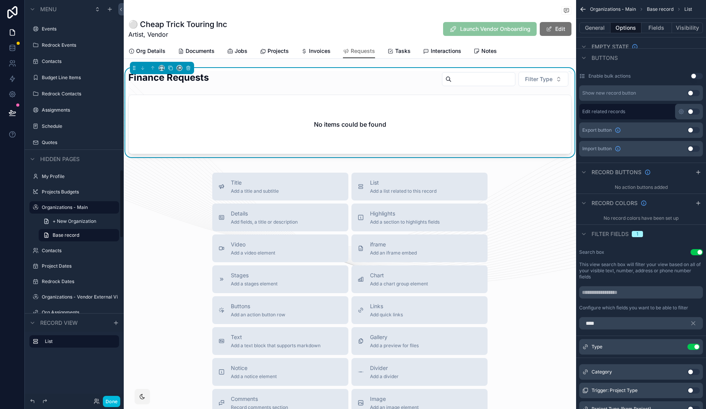
scroll to position [988, 0]
click at [693, 371] on button "Use setting" at bounding box center [693, 372] width 12 height 6
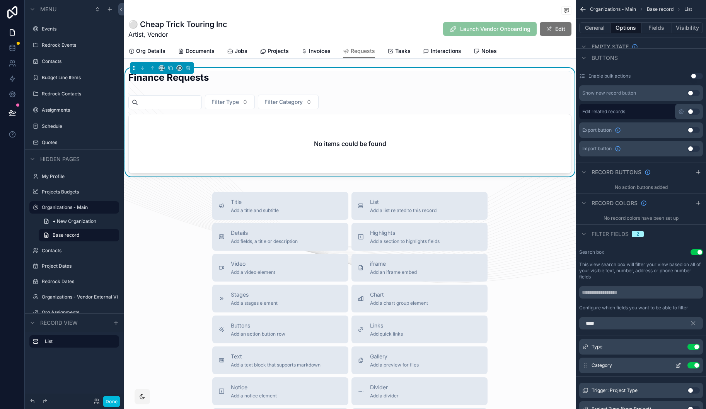
scroll to position [238, 0]
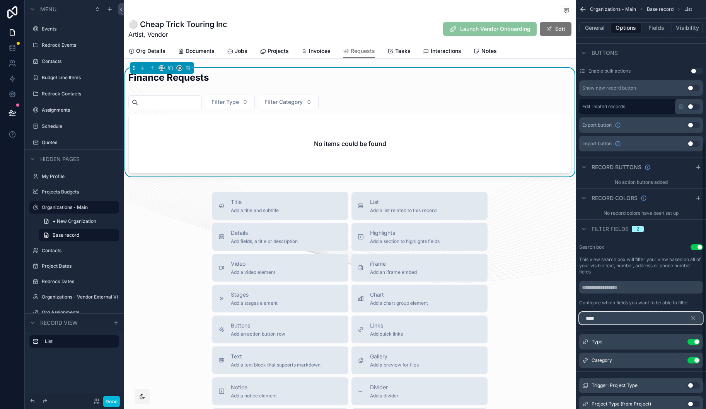
click at [634, 318] on input "****" at bounding box center [641, 318] width 124 height 12
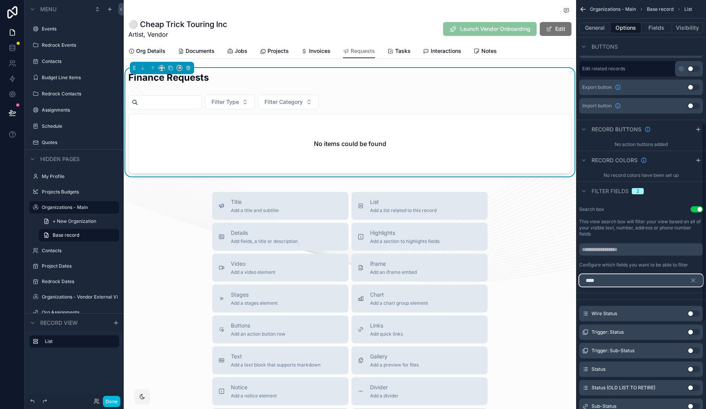
scroll to position [298, 0]
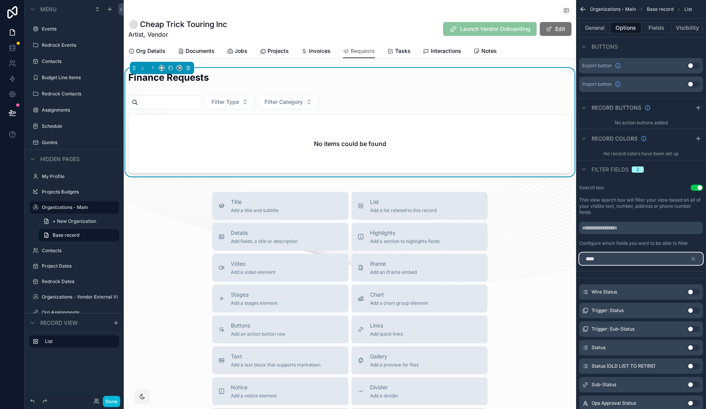
type input "****"
click at [689, 347] on button "Use setting" at bounding box center [693, 348] width 12 height 6
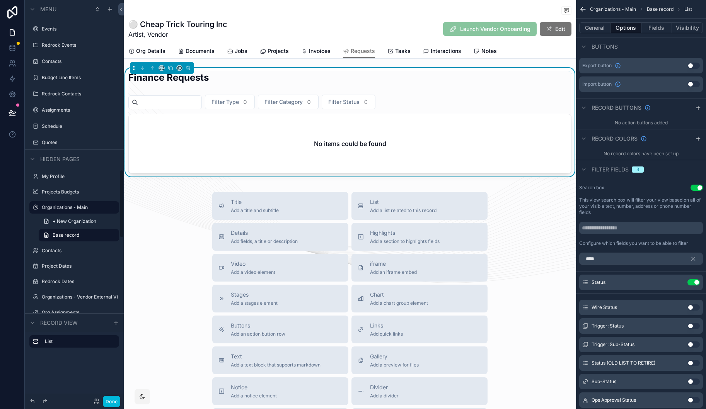
scroll to position [988, 0]
click at [154, 364] on div "Title Add a title and subtitle List Add a list related to this record Details A…" at bounding box center [350, 329] width 452 height 275
click at [115, 401] on button "Done" at bounding box center [111, 401] width 17 height 11
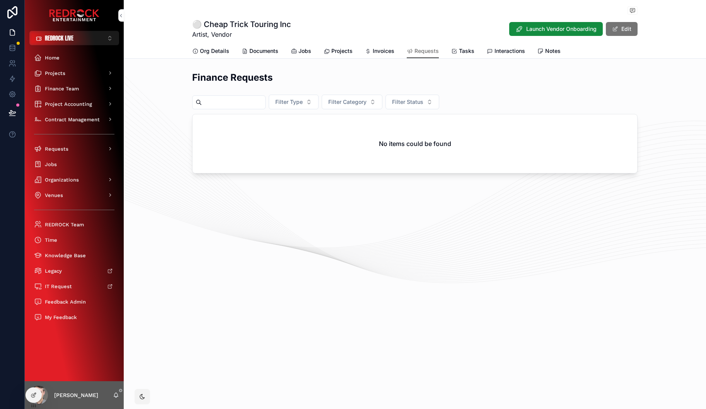
drag, startPoint x: 168, startPoint y: 260, endPoint x: 167, endPoint y: 211, distance: 48.7
click at [9, 116] on icon at bounding box center [12, 116] width 6 height 0
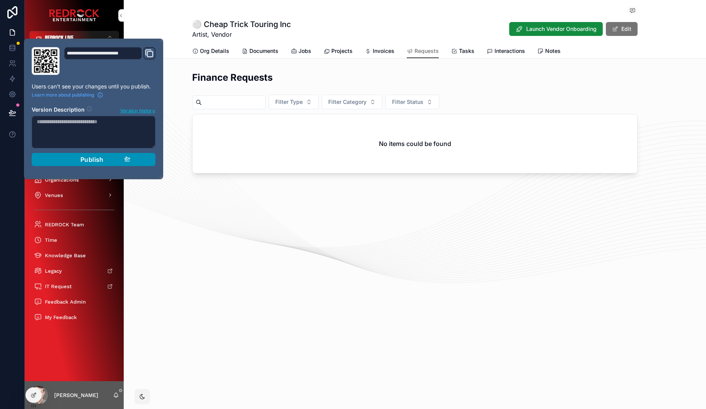
click at [113, 158] on div "Publish" at bounding box center [93, 160] width 73 height 8
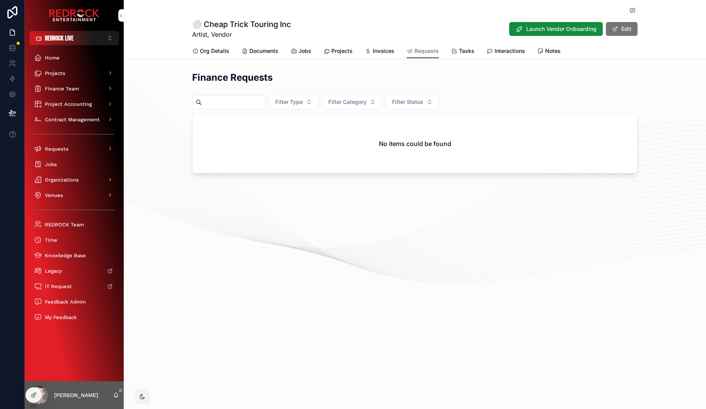
drag, startPoint x: 267, startPoint y: 202, endPoint x: 248, endPoint y: 195, distance: 20.3
drag, startPoint x: 301, startPoint y: 192, endPoint x: 235, endPoint y: 195, distance: 66.9
drag, startPoint x: 299, startPoint y: 209, endPoint x: 202, endPoint y: 204, distance: 97.1
click at [294, 49] on icon "scrollable content" at bounding box center [294, 51] width 6 height 6
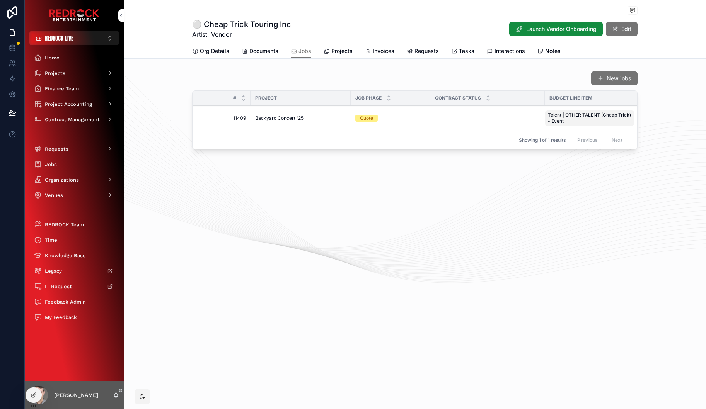
click at [269, 118] on span "Backyard Concert '25" at bounding box center [279, 118] width 48 height 6
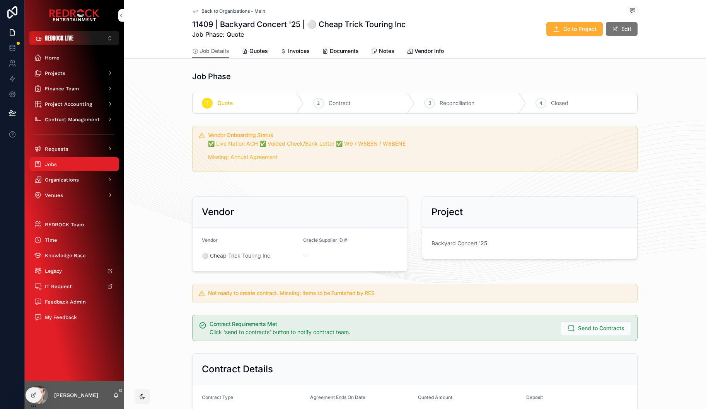
drag, startPoint x: 185, startPoint y: 77, endPoint x: 170, endPoint y: 67, distance: 18.2
drag, startPoint x: 161, startPoint y: 68, endPoint x: 152, endPoint y: 62, distance: 10.8
click at [240, 256] on span "⚪️ Cheap Trick Touring Inc" at bounding box center [236, 256] width 68 height 8
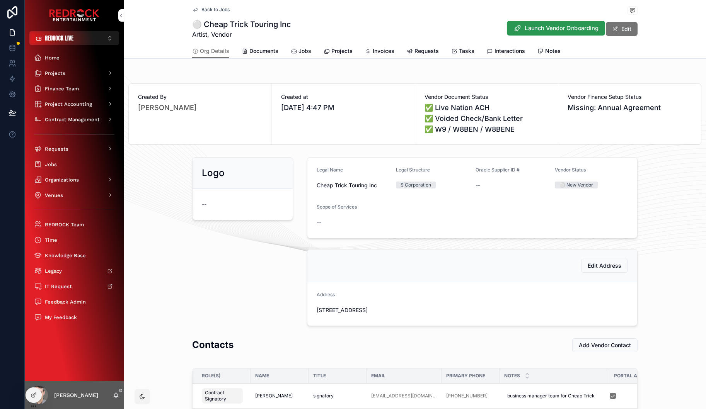
click at [544, 30] on span "Launch Vendor Onboarding" at bounding box center [561, 28] width 74 height 8
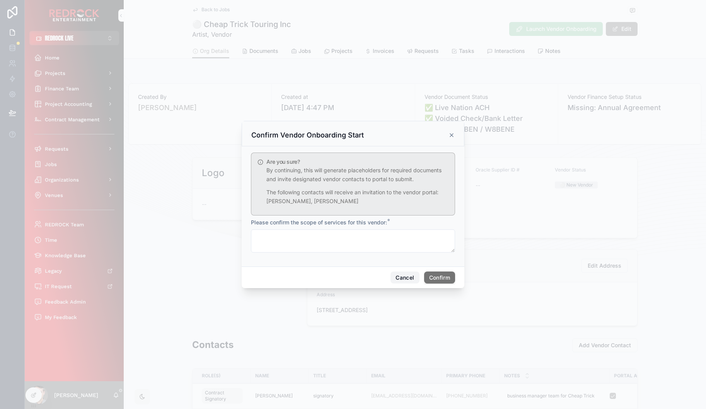
click at [403, 277] on button "Cancel" at bounding box center [404, 278] width 29 height 12
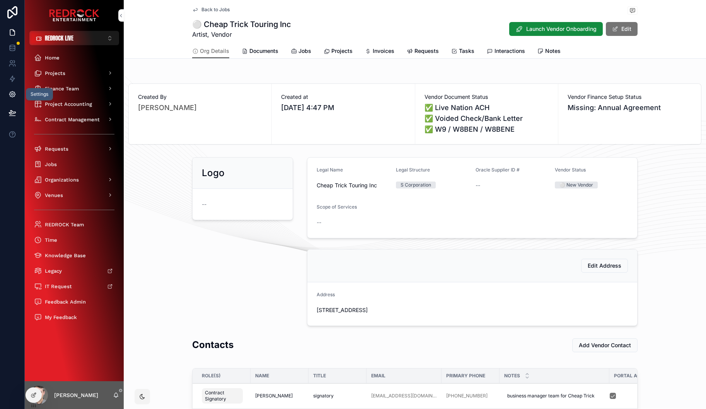
click at [14, 92] on icon at bounding box center [12, 95] width 6 height 6
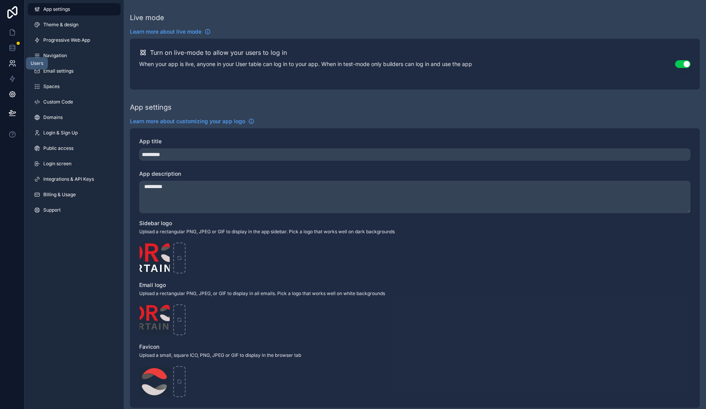
click at [11, 65] on icon at bounding box center [13, 64] width 8 height 8
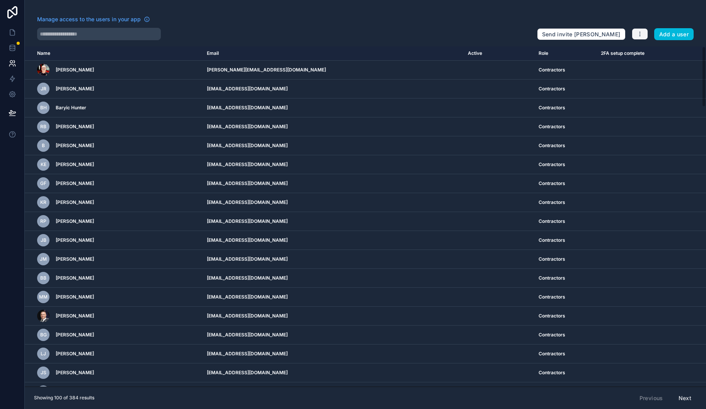
click at [641, 34] on icon "button" at bounding box center [639, 34] width 6 height 6
click at [655, 53] on link "Manage roles" at bounding box center [658, 52] width 54 height 12
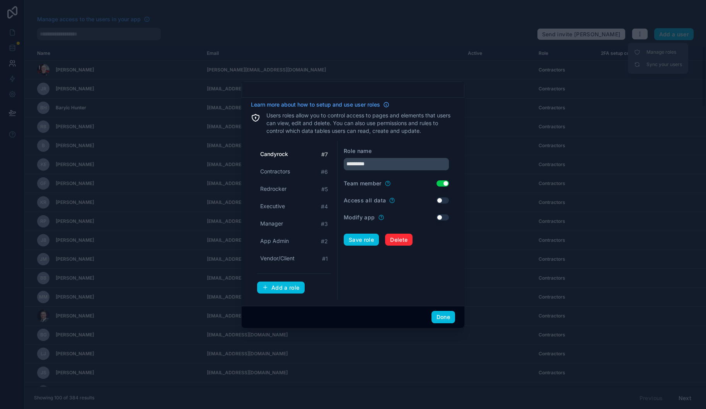
click at [503, 43] on div at bounding box center [353, 204] width 706 height 409
drag, startPoint x: 443, startPoint y: 321, endPoint x: 510, endPoint y: 273, distance: 82.5
click at [444, 321] on button "Done" at bounding box center [443, 317] width 24 height 12
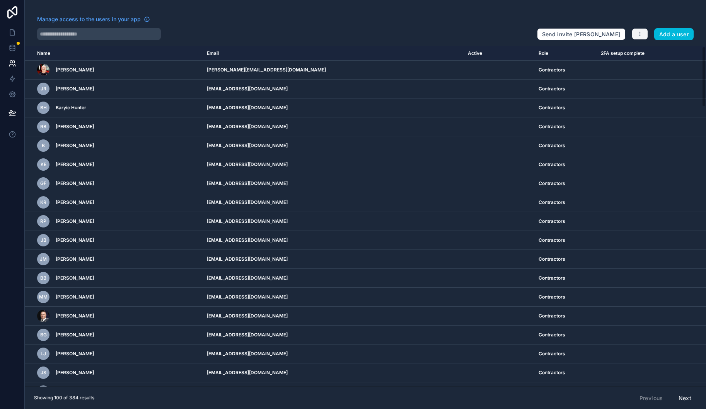
click at [636, 35] on button "button" at bounding box center [639, 34] width 16 height 12
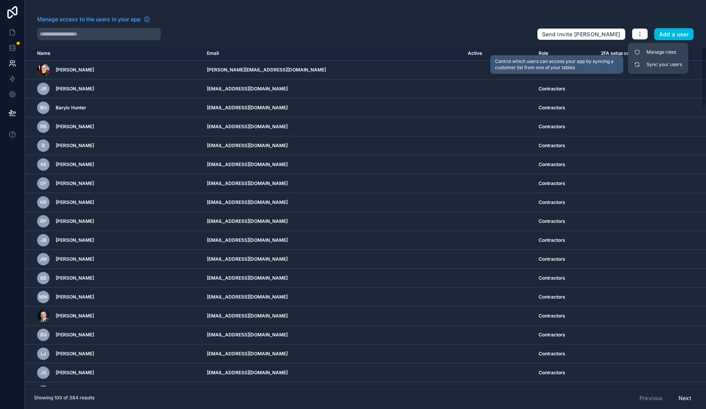
drag, startPoint x: 653, startPoint y: 66, endPoint x: 629, endPoint y: 68, distance: 23.3
click at [653, 66] on link "Sync your users" at bounding box center [658, 64] width 54 height 12
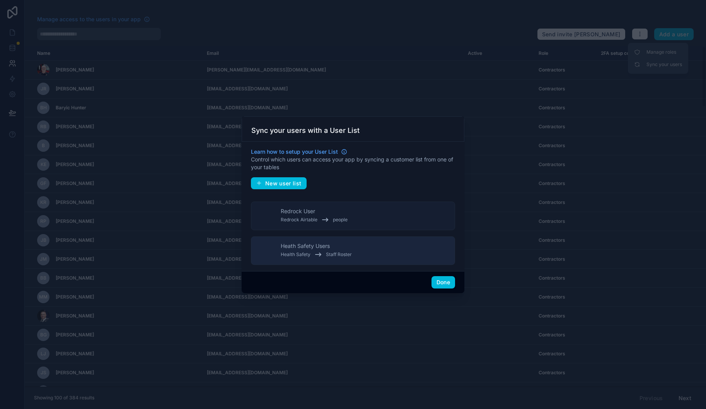
click at [356, 215] on button "Redrock User Redrock Airtable people" at bounding box center [353, 216] width 204 height 29
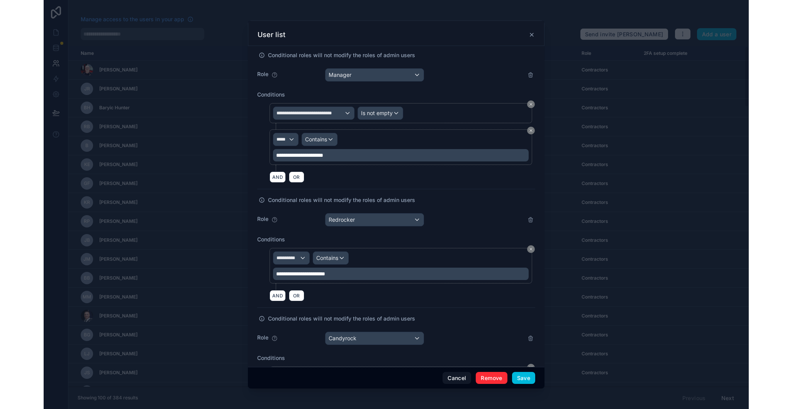
scroll to position [718, 0]
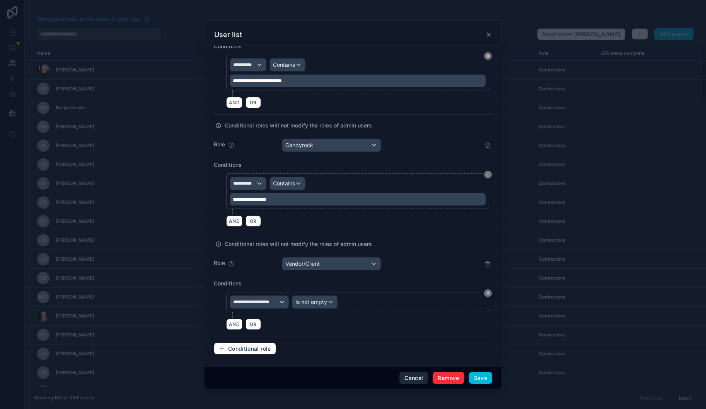
click at [408, 377] on button "Cancel" at bounding box center [413, 378] width 29 height 12
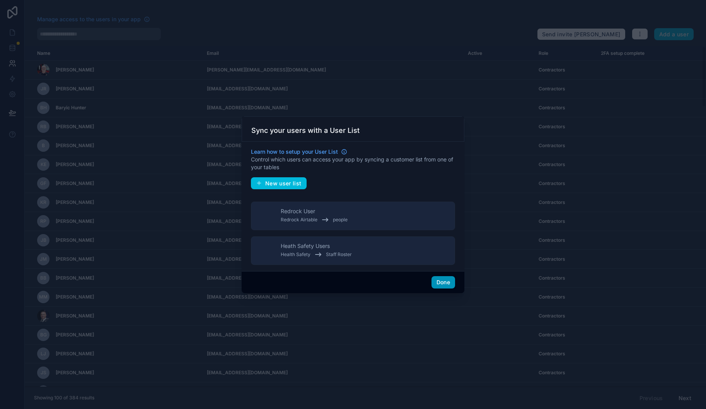
click at [439, 283] on button "Done" at bounding box center [443, 282] width 24 height 12
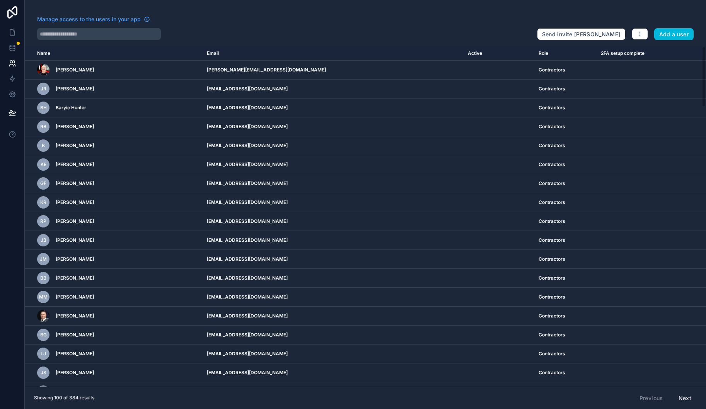
drag, startPoint x: 285, startPoint y: 26, endPoint x: 236, endPoint y: 20, distance: 49.4
drag, startPoint x: 139, startPoint y: 5, endPoint x: 218, endPoint y: 35, distance: 83.7
click at [11, 36] on icon at bounding box center [12, 33] width 5 height 6
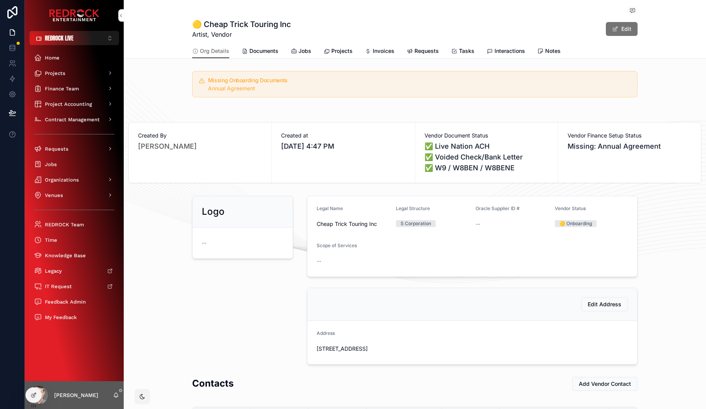
drag, startPoint x: 189, startPoint y: 299, endPoint x: 182, endPoint y: 276, distance: 24.3
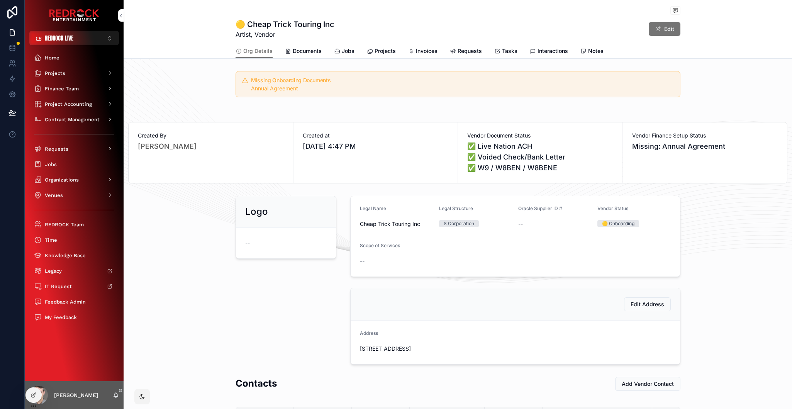
click at [173, 94] on div "Missing Onboarding Documents Annual Agreement" at bounding box center [458, 84] width 669 height 32
click at [348, 50] on span "Jobs" at bounding box center [348, 51] width 13 height 8
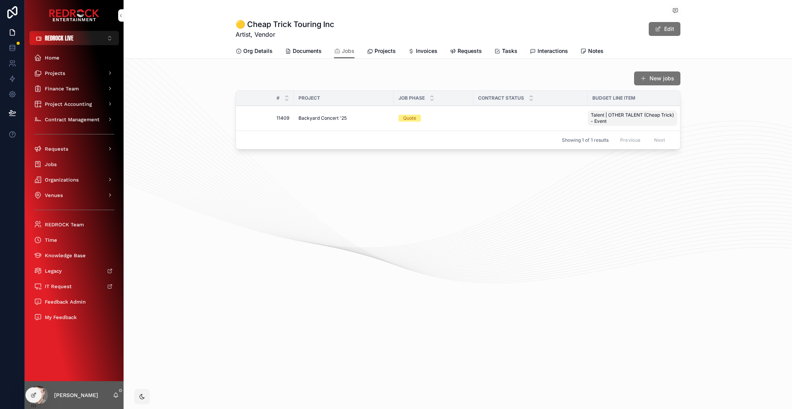
click at [322, 116] on span "Backyard Concert '25" at bounding box center [323, 118] width 48 height 6
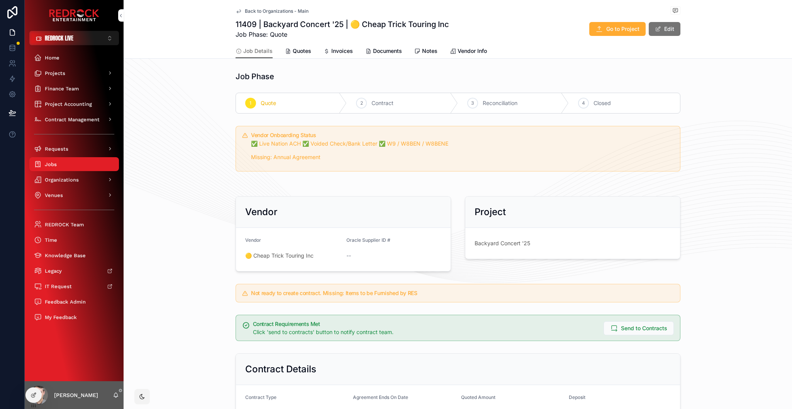
click at [343, 53] on span "Invoices" at bounding box center [343, 51] width 22 height 8
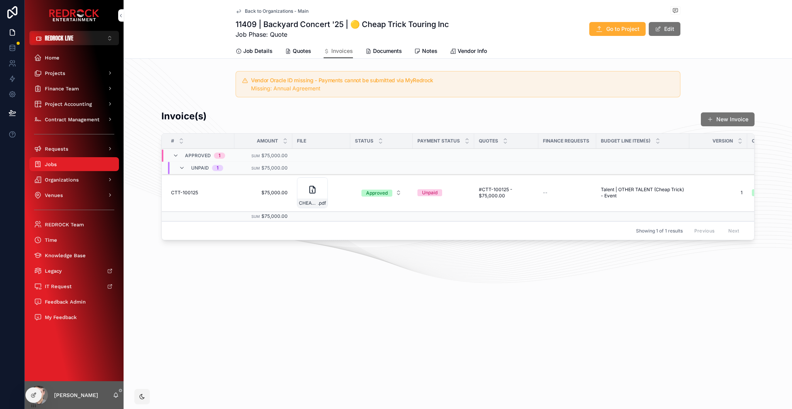
click at [287, 111] on div "Invoice(s) New Invoice" at bounding box center [458, 119] width 593 height 19
drag, startPoint x: 273, startPoint y: 112, endPoint x: 254, endPoint y: 110, distance: 19.0
drag, startPoint x: 254, startPoint y: 110, endPoint x: 225, endPoint y: 107, distance: 29.2
drag, startPoint x: 259, startPoint y: 102, endPoint x: 224, endPoint y: 102, distance: 34.8
click at [261, 53] on span "Job Details" at bounding box center [257, 51] width 29 height 8
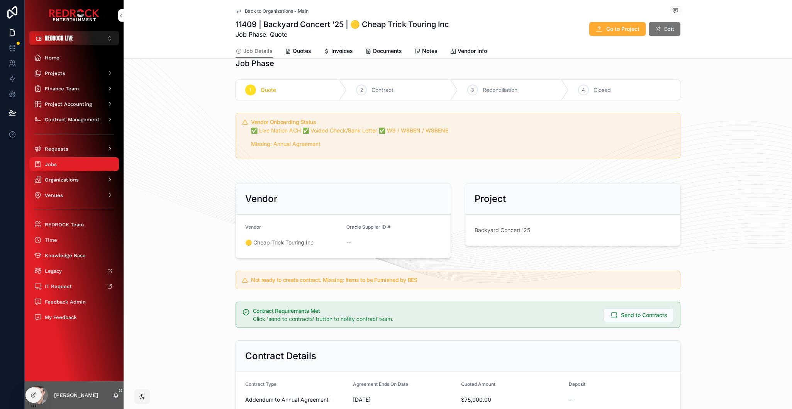
scroll to position [8, 0]
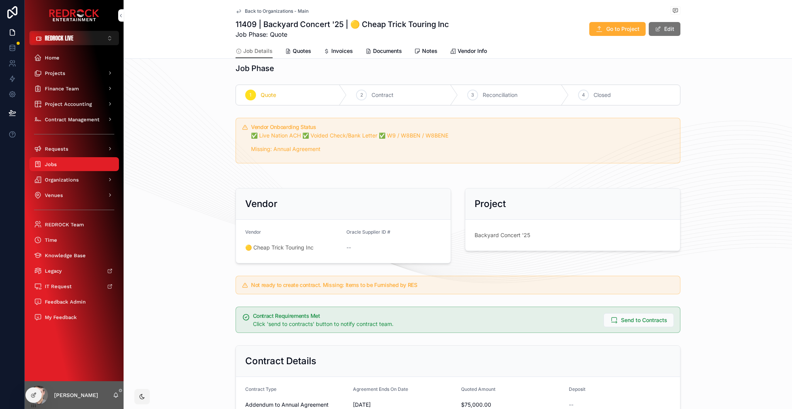
click at [328, 53] on div "Invoices" at bounding box center [338, 51] width 29 height 8
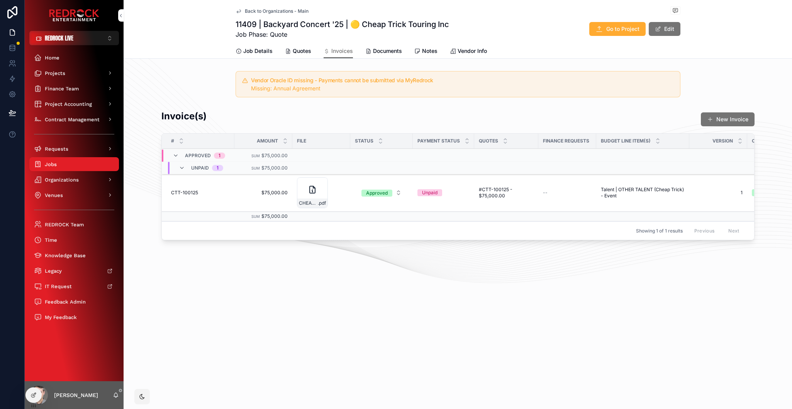
drag, startPoint x: 191, startPoint y: 43, endPoint x: 152, endPoint y: 39, distance: 38.8
click at [183, 37] on div "Back to Organizations - Main 11409 | Backyard Concert '25 | 🟡 Cheap Trick Touri…" at bounding box center [458, 29] width 669 height 59
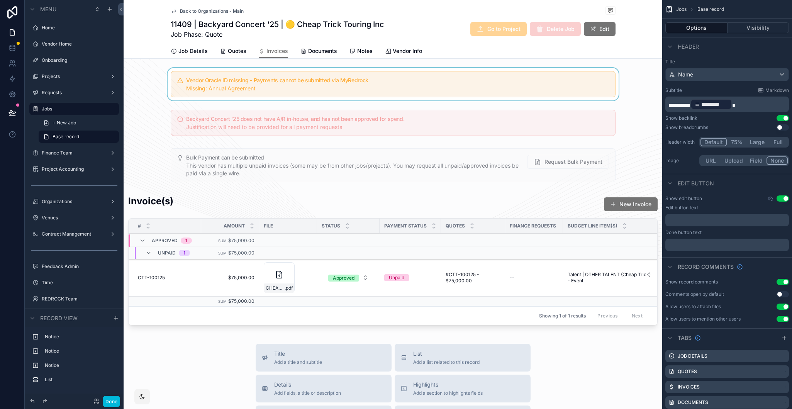
click at [251, 76] on div "scrollable content" at bounding box center [393, 84] width 539 height 32
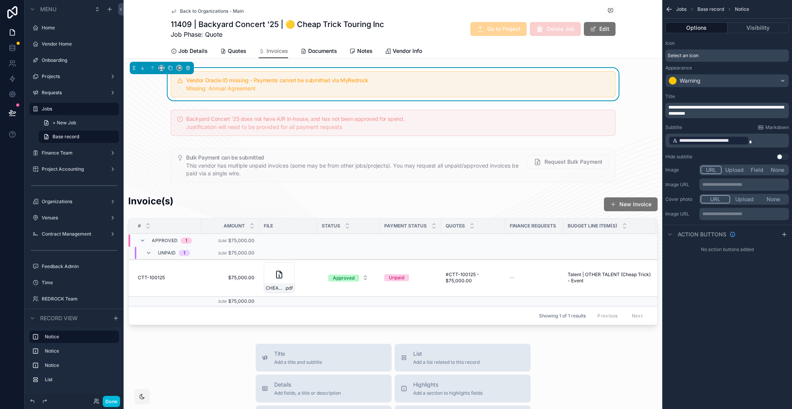
click at [705, 111] on p "**********" at bounding box center [728, 110] width 119 height 12
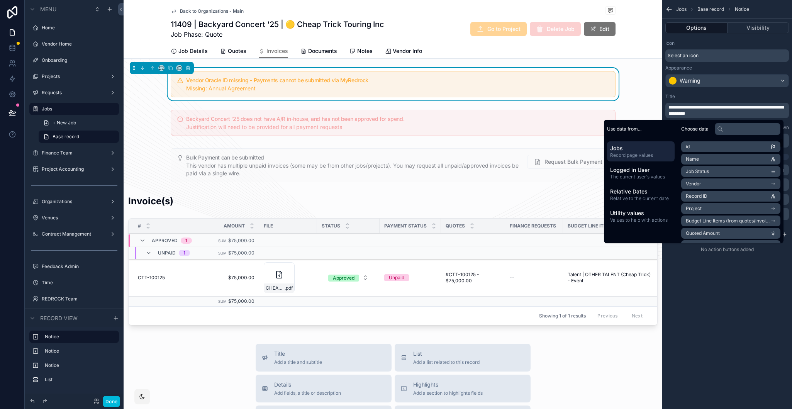
click at [687, 291] on div "**********" at bounding box center [728, 204] width 130 height 409
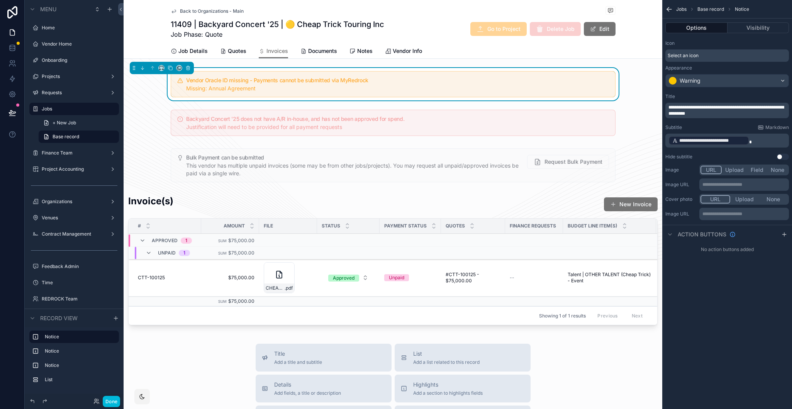
click at [705, 142] on p "**********" at bounding box center [728, 140] width 119 height 11
click at [705, 318] on div "**********" at bounding box center [728, 204] width 130 height 409
click at [705, 109] on span "**********" at bounding box center [727, 110] width 116 height 11
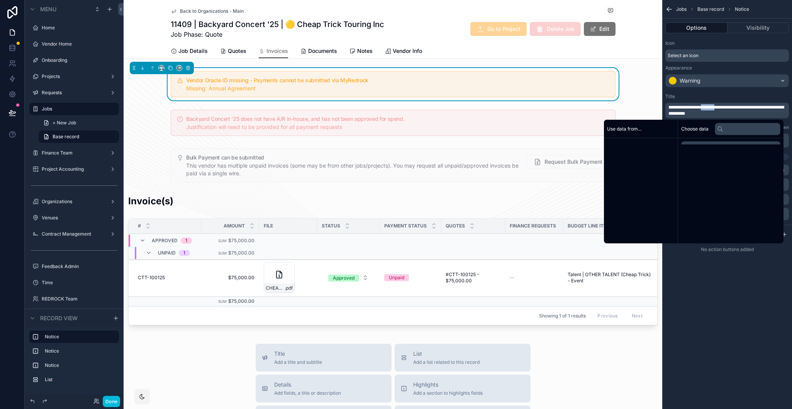
click at [705, 109] on span "**********" at bounding box center [727, 110] width 116 height 11
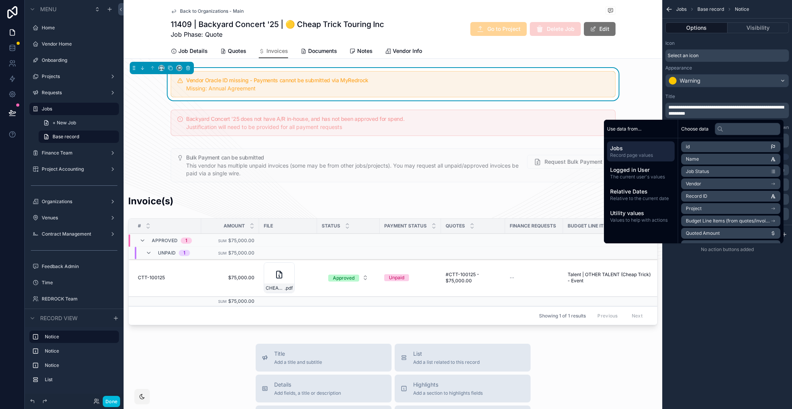
click at [705, 109] on span "**********" at bounding box center [727, 110] width 116 height 11
click at [705, 131] on input "text" at bounding box center [748, 129] width 66 height 12
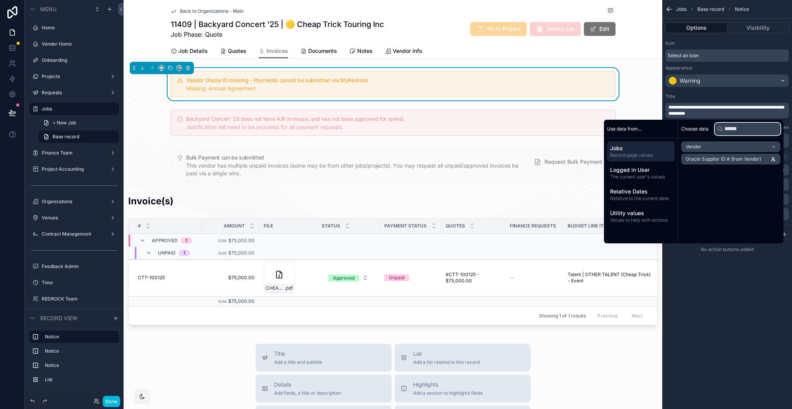
click at [705, 129] on input "******" at bounding box center [748, 129] width 66 height 12
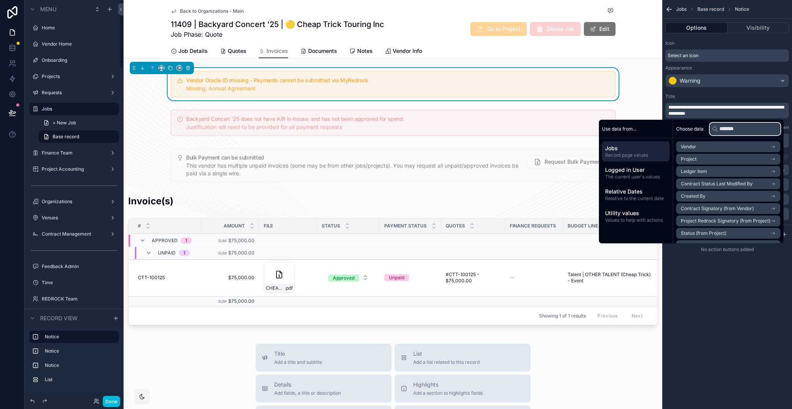
click at [705, 131] on input "*******" at bounding box center [745, 129] width 71 height 12
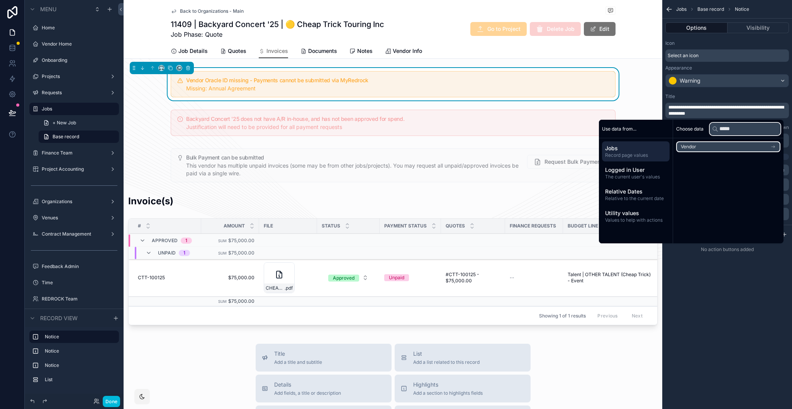
type input "*****"
click at [705, 148] on li "Vendor" at bounding box center [729, 146] width 104 height 11
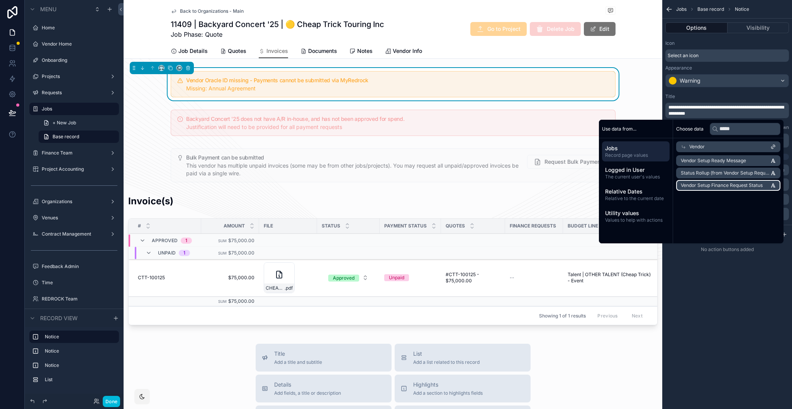
click at [705, 187] on span "Vendor Setup Finance Request Status" at bounding box center [722, 185] width 82 height 6
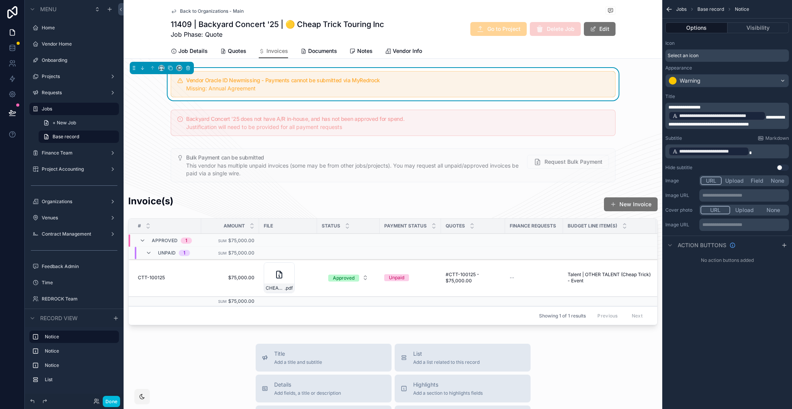
click at [696, 312] on div "**********" at bounding box center [728, 204] width 130 height 409
click at [705, 116] on span "**********" at bounding box center [727, 121] width 116 height 12
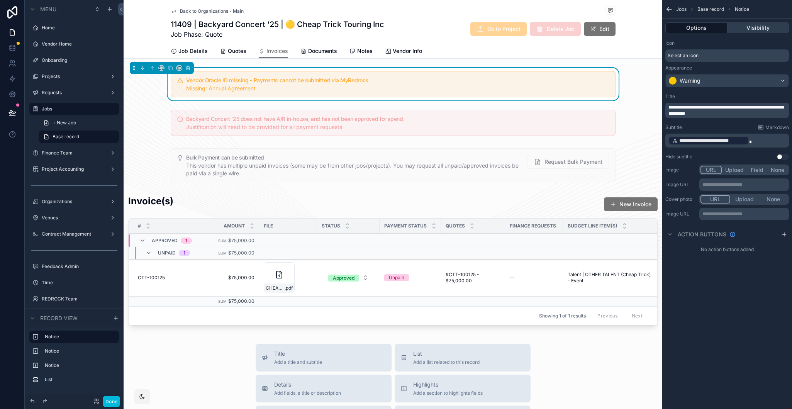
click at [705, 26] on button "Visibility" at bounding box center [759, 27] width 62 height 11
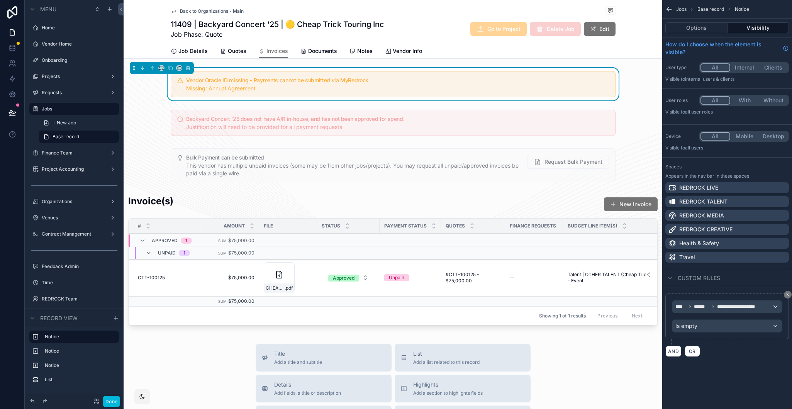
click at [673, 369] on div "**********" at bounding box center [728, 188] width 130 height 376
click at [110, 405] on button "Done" at bounding box center [111, 401] width 17 height 11
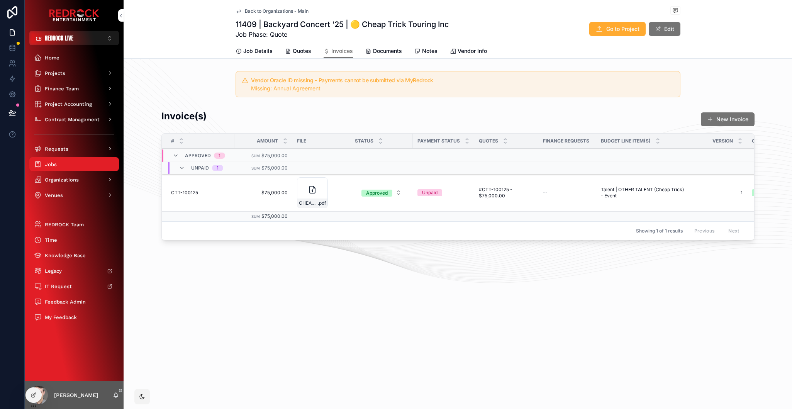
click at [305, 53] on span "Quotes" at bounding box center [302, 51] width 19 height 8
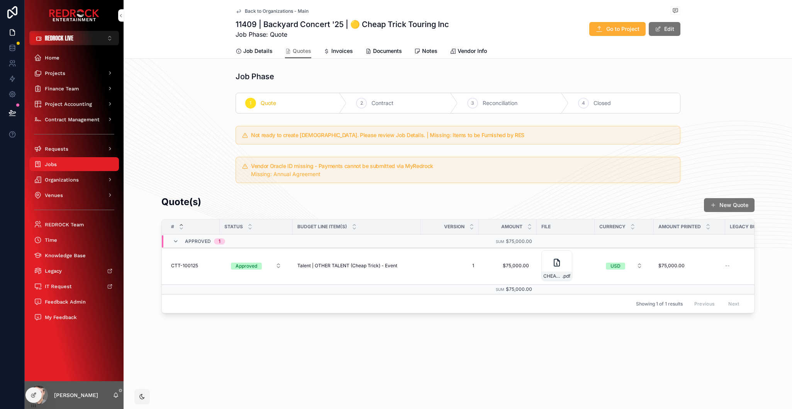
click at [260, 49] on span "Job Details" at bounding box center [257, 51] width 29 height 8
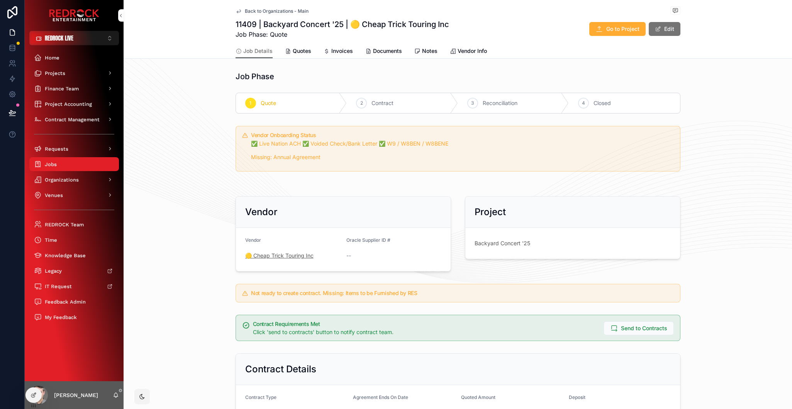
click at [284, 258] on span "🟡 Cheap Trick Touring Inc" at bounding box center [279, 256] width 68 height 8
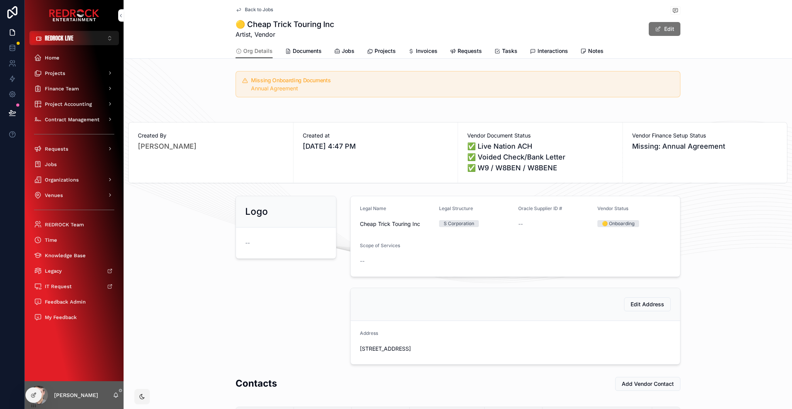
click at [303, 50] on span "Documents" at bounding box center [307, 51] width 29 height 8
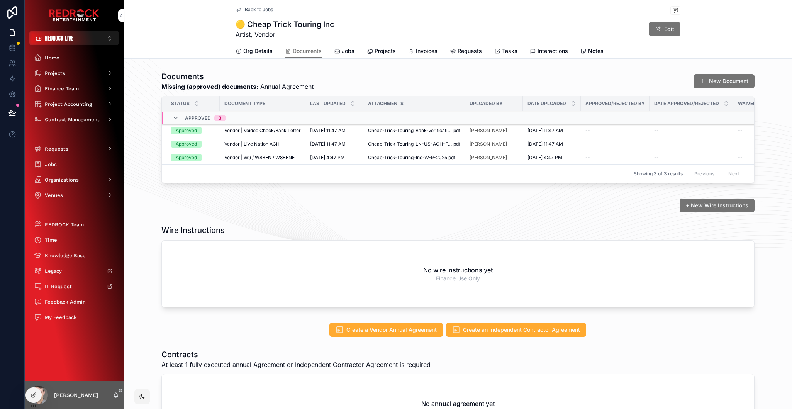
scroll to position [85, 0]
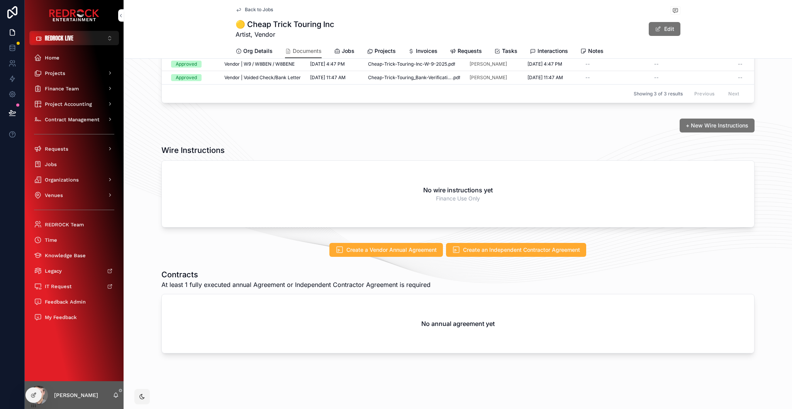
click at [150, 243] on div "Create a Vendor Annual Agreement Create an Independent Contractor Agreement" at bounding box center [458, 250] width 669 height 20
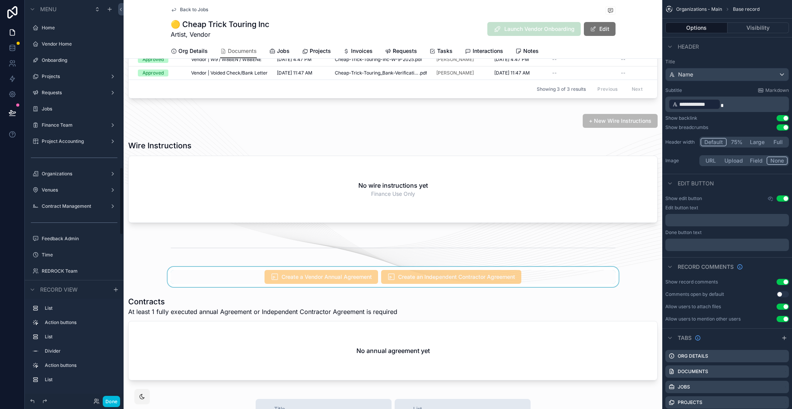
scroll to position [989, 0]
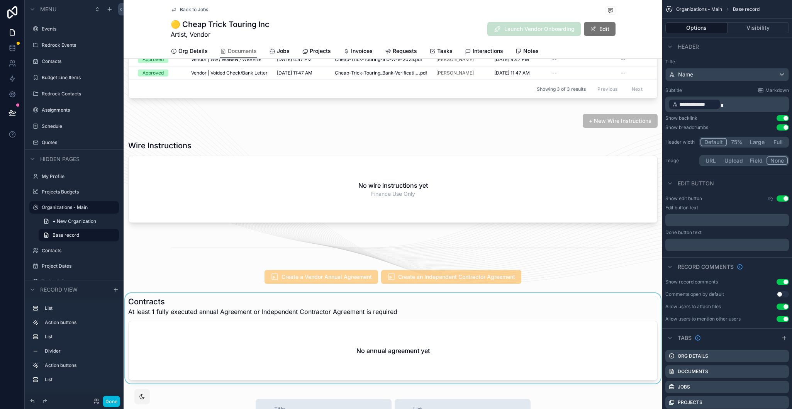
click at [168, 318] on div "scrollable content" at bounding box center [393, 340] width 539 height 94
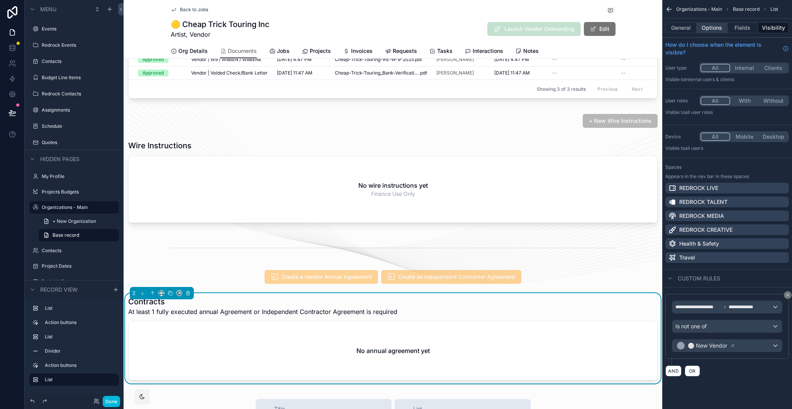
click at [705, 28] on button "Options" at bounding box center [712, 27] width 31 height 11
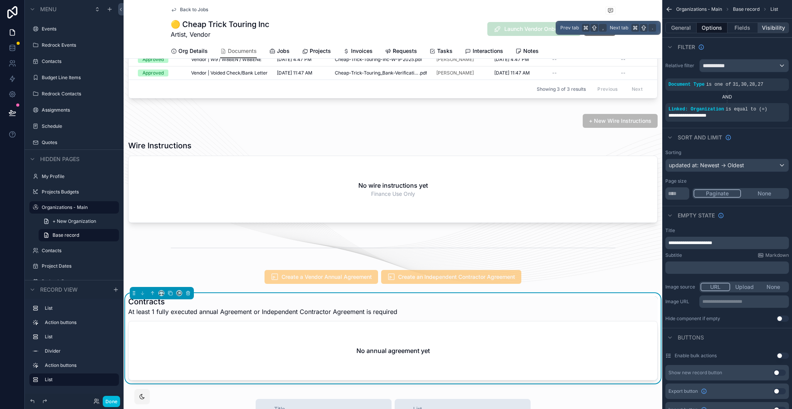
click at [705, 28] on button "Visibility" at bounding box center [773, 27] width 31 height 11
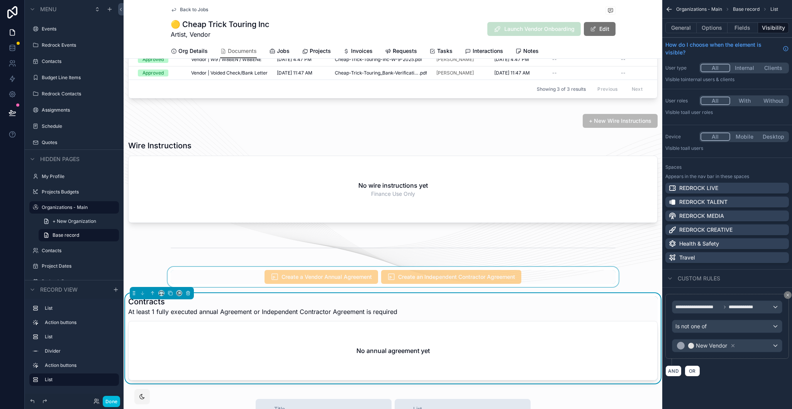
click at [558, 278] on div "scrollable content" at bounding box center [393, 277] width 539 height 20
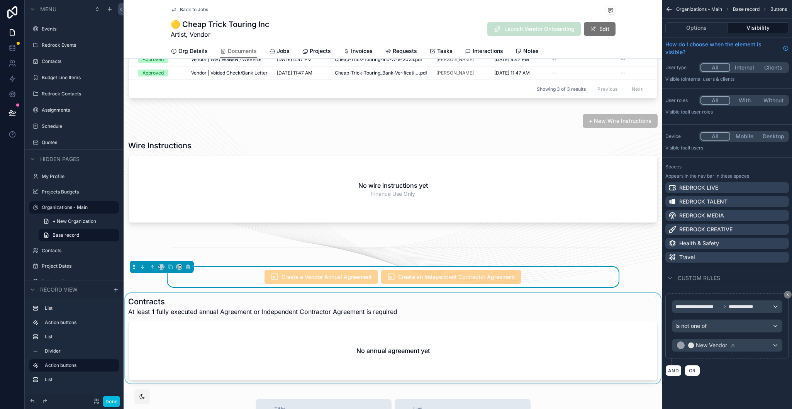
click at [610, 313] on div "scrollable content" at bounding box center [393, 340] width 539 height 94
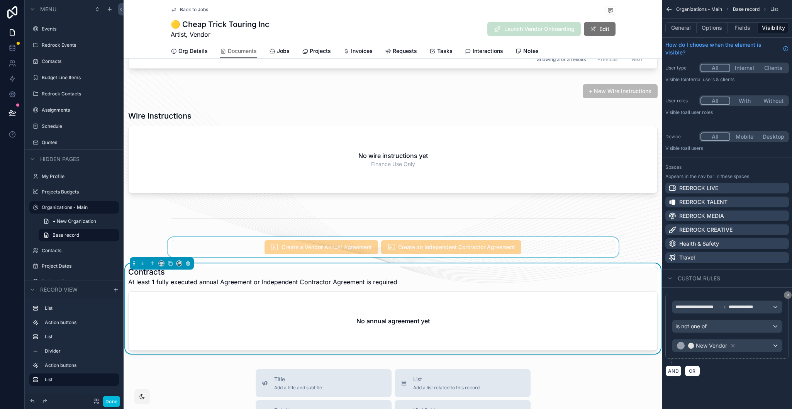
scroll to position [122, 0]
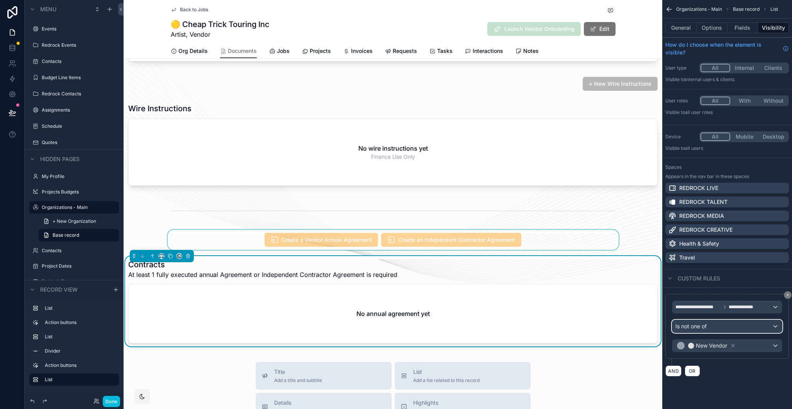
click at [705, 325] on div "Is not one of" at bounding box center [728, 326] width 110 height 12
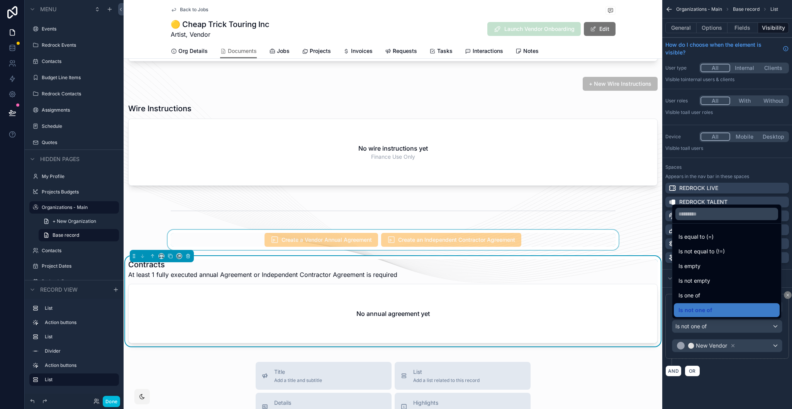
click at [705, 385] on div "scrollable content" at bounding box center [396, 204] width 792 height 409
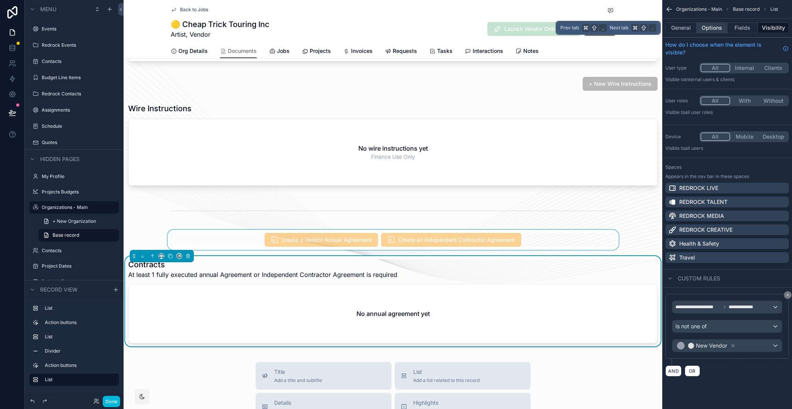
click at [705, 27] on button "Options" at bounding box center [712, 27] width 31 height 11
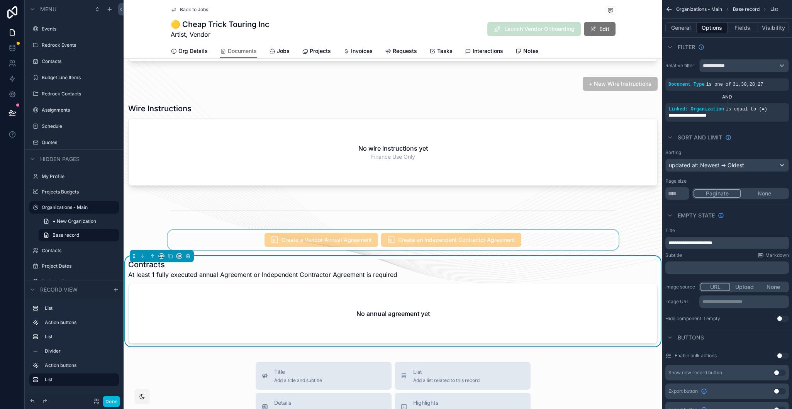
click at [705, 321] on button "Use setting" at bounding box center [783, 319] width 12 height 6
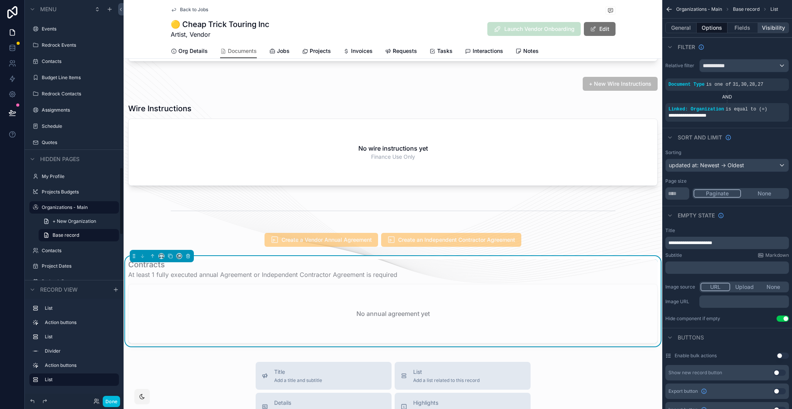
click at [705, 26] on button "Visibility" at bounding box center [773, 27] width 31 height 11
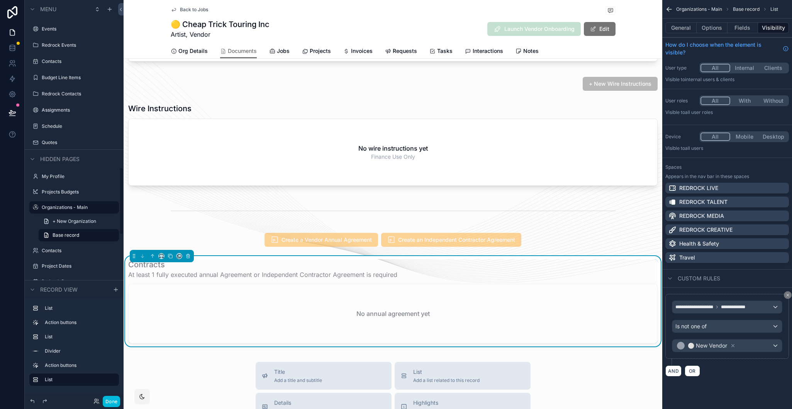
scroll to position [988, 0]
click at [705, 296] on icon "scrollable content" at bounding box center [788, 295] width 2 height 2
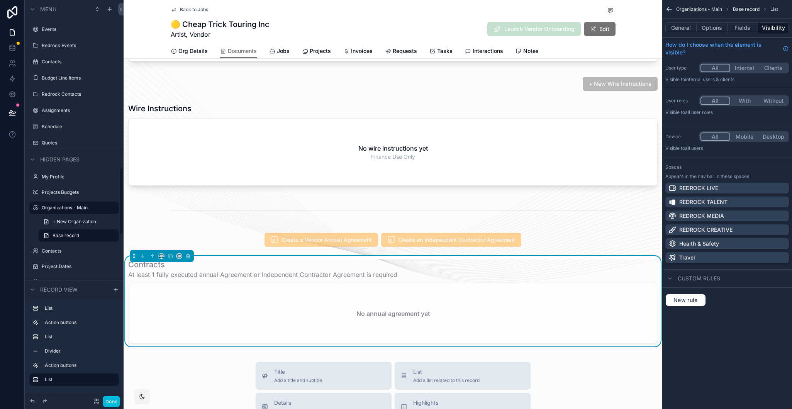
scroll to position [989, 0]
click at [583, 250] on div "scrollable content" at bounding box center [393, 240] width 539 height 20
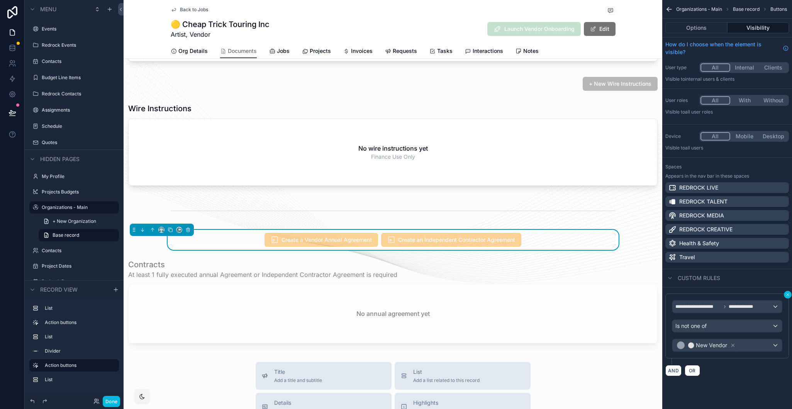
click at [705, 294] on icon "scrollable content" at bounding box center [788, 295] width 2 height 2
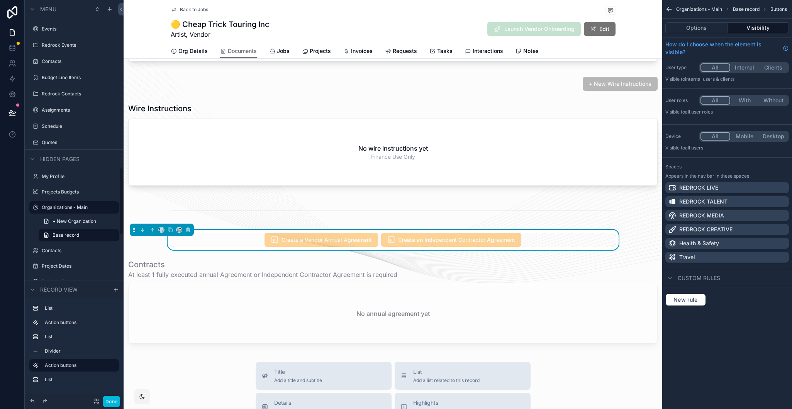
scroll to position [988, 0]
click at [693, 336] on div "Organizations - Main Base record Buttons Options Visibility How do I choose whe…" at bounding box center [728, 204] width 130 height 409
drag, startPoint x: 677, startPoint y: 327, endPoint x: 669, endPoint y: 320, distance: 10.7
click at [111, 396] on button "Done" at bounding box center [111, 401] width 17 height 11
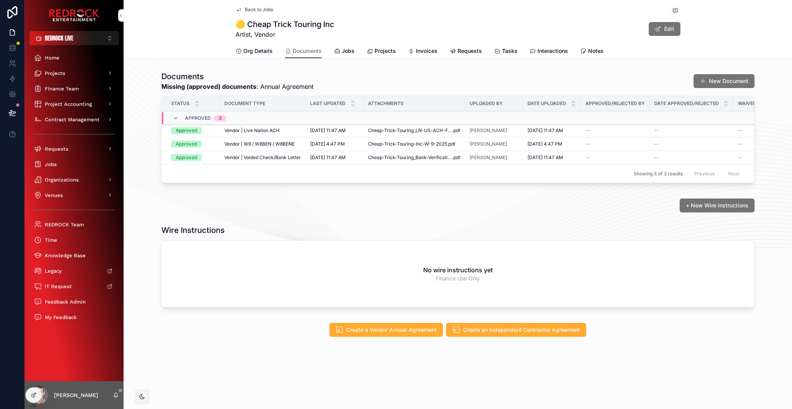
scroll to position [0, 0]
click at [236, 53] on icon "scrollable content" at bounding box center [239, 51] width 6 height 6
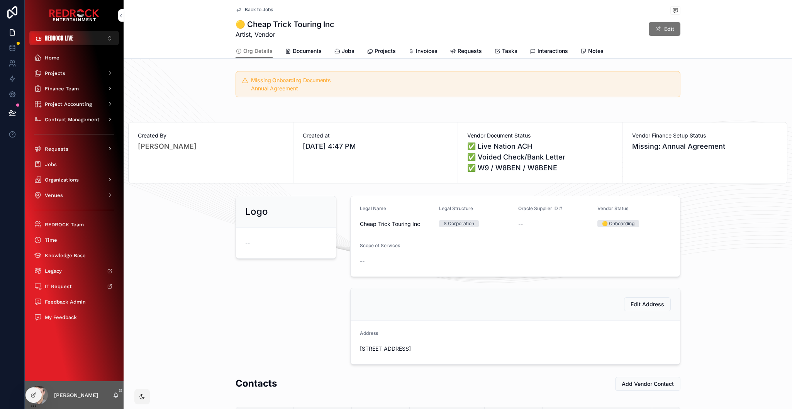
drag, startPoint x: 195, startPoint y: 33, endPoint x: 181, endPoint y: 23, distance: 16.6
drag, startPoint x: 204, startPoint y: 50, endPoint x: 200, endPoint y: 34, distance: 16.1
click at [450, 51] on icon "scrollable content" at bounding box center [453, 51] width 6 height 6
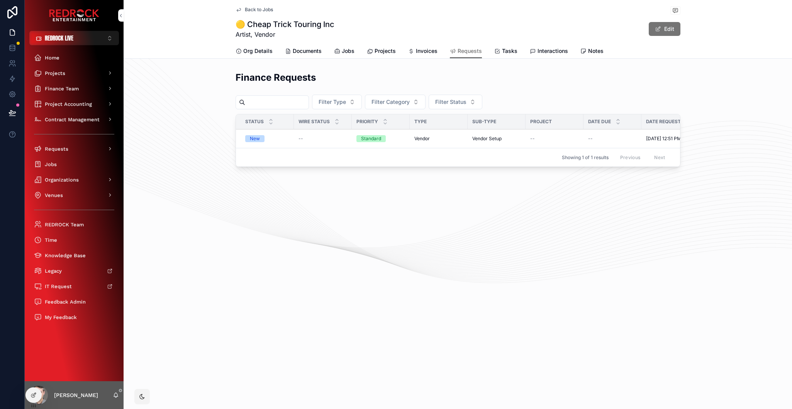
drag, startPoint x: 422, startPoint y: 29, endPoint x: 397, endPoint y: 25, distance: 25.8
drag, startPoint x: 386, startPoint y: 28, endPoint x: 366, endPoint y: 23, distance: 19.9
drag, startPoint x: 358, startPoint y: 27, endPoint x: 353, endPoint y: 12, distance: 16.0
drag, startPoint x: 213, startPoint y: 65, endPoint x: 194, endPoint y: 65, distance: 18.5
click at [263, 54] on span "Org Details" at bounding box center [257, 51] width 29 height 8
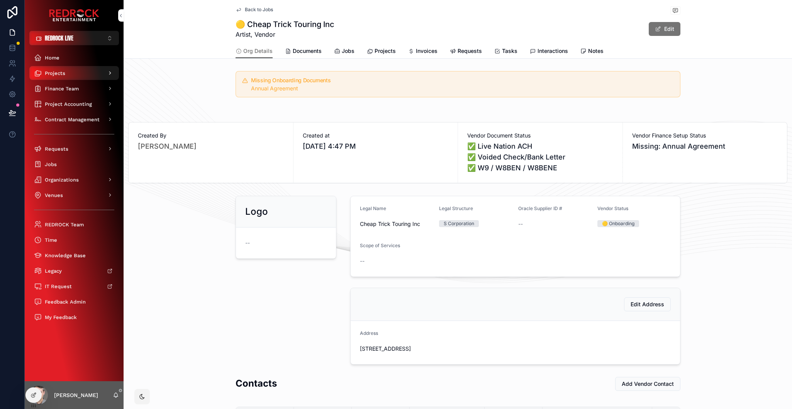
click at [65, 76] on div "Projects" at bounding box center [74, 73] width 80 height 12
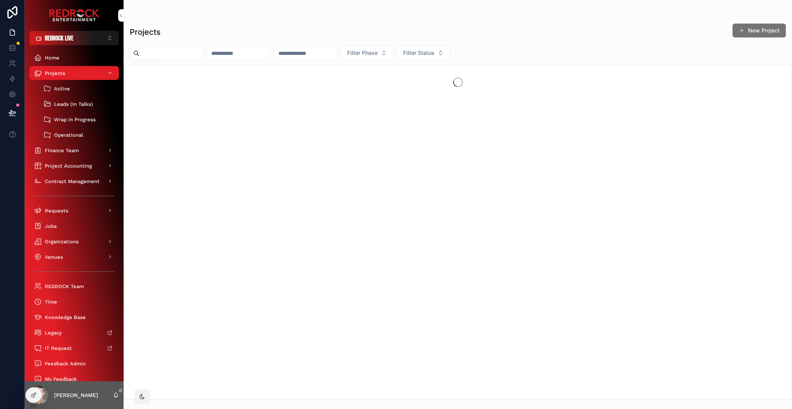
click at [172, 56] on input "scrollable content" at bounding box center [170, 53] width 63 height 11
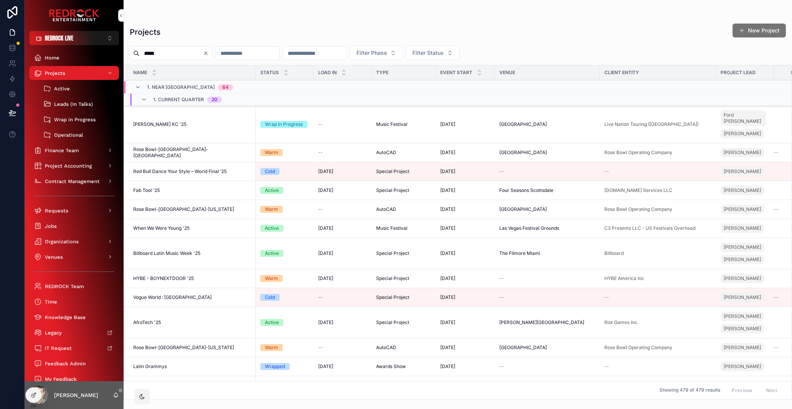
type input "*****"
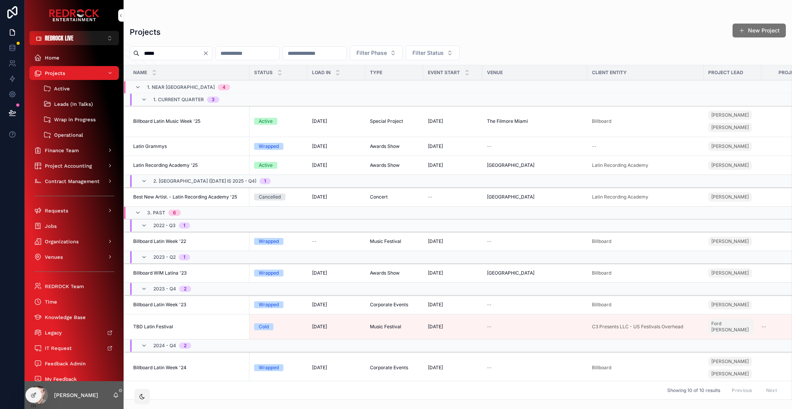
click at [197, 167] on span "Latin Recording Academy '25" at bounding box center [165, 165] width 65 height 6
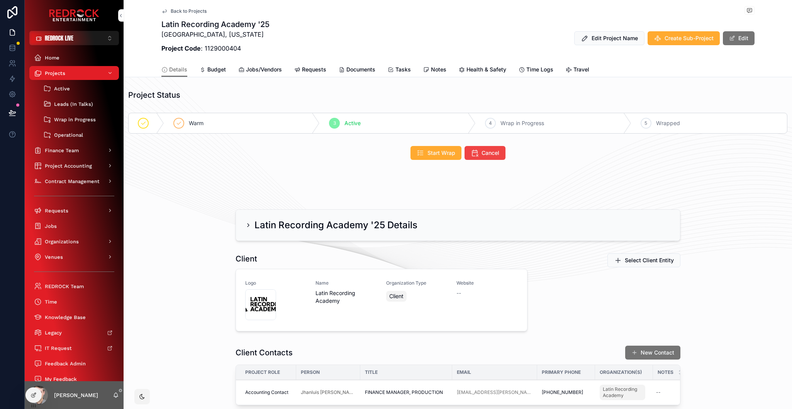
click at [263, 67] on span "Jobs/Vendors" at bounding box center [264, 70] width 36 height 8
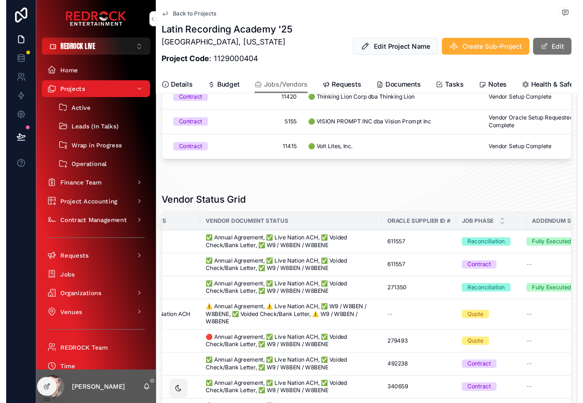
scroll to position [0, 286]
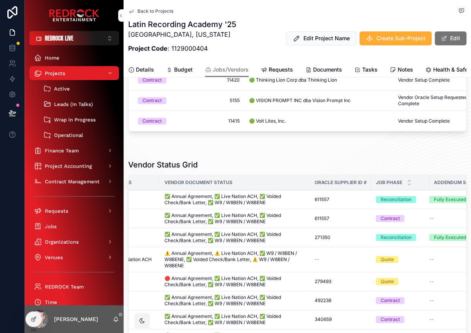
click at [284, 168] on div "Vendor Status Grid" at bounding box center [297, 164] width 338 height 11
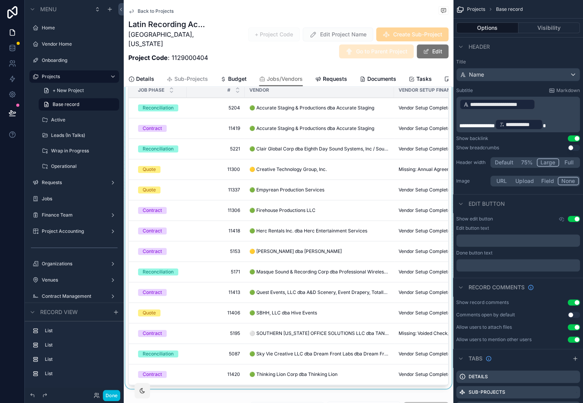
scroll to position [0, 0]
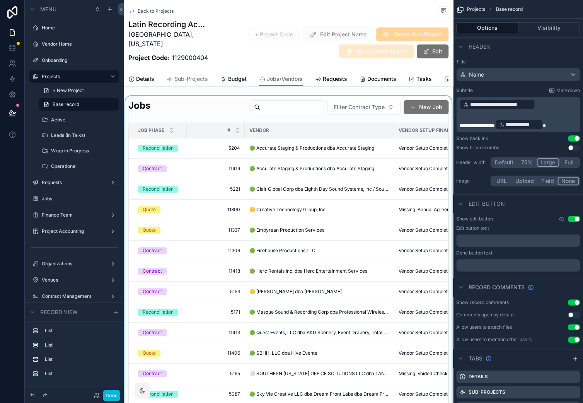
click at [270, 117] on div "scrollable content" at bounding box center [288, 264] width 329 height 336
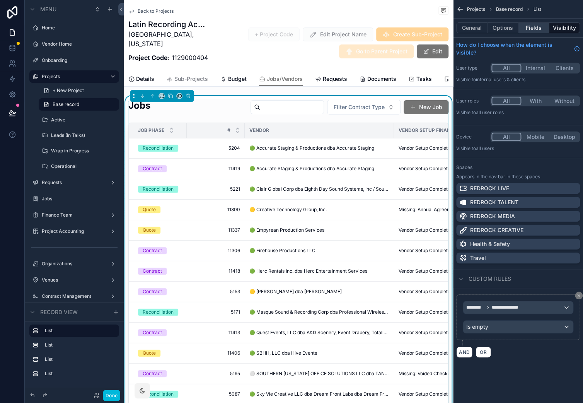
click at [534, 29] on button "Fields" at bounding box center [533, 27] width 31 height 11
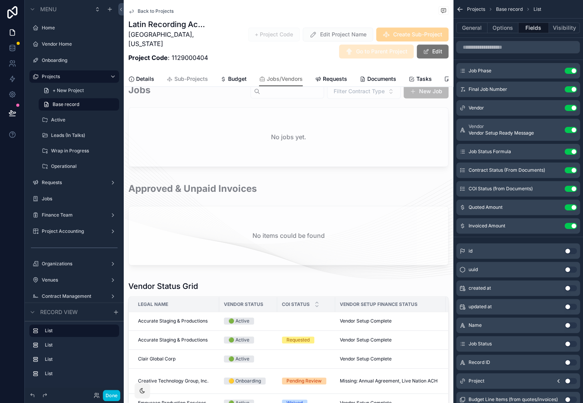
scroll to position [397, 0]
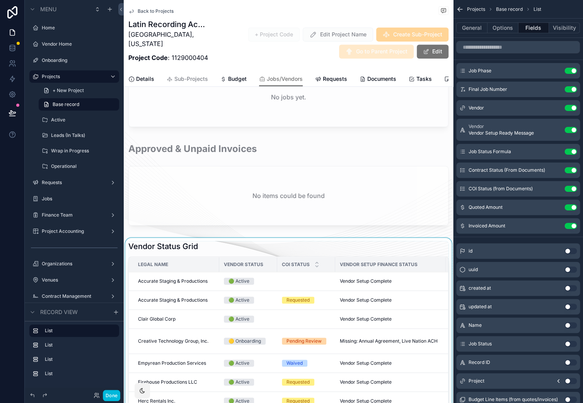
click at [250, 248] on div "scrollable content" at bounding box center [288, 402] width 329 height 328
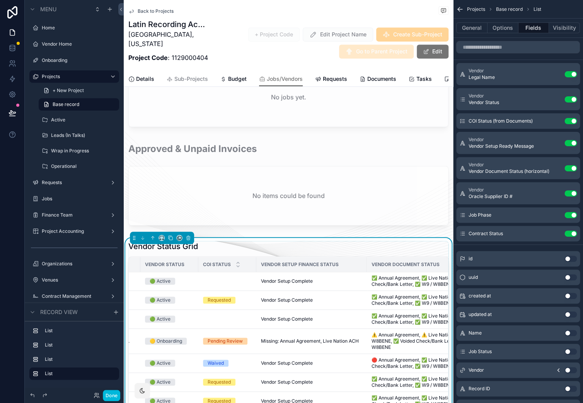
scroll to position [0, 0]
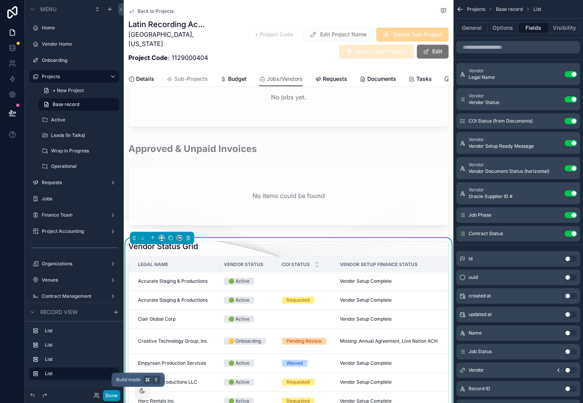
click at [114, 397] on button "Done" at bounding box center [111, 394] width 17 height 11
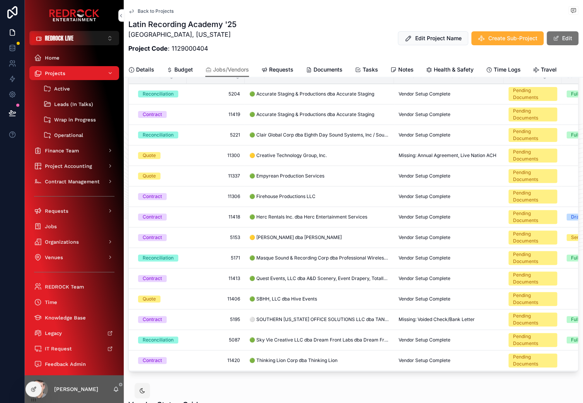
click at [231, 200] on td "11306 11306" at bounding box center [216, 196] width 58 height 20
click at [159, 194] on div "Contract" at bounding box center [152, 196] width 19 height 7
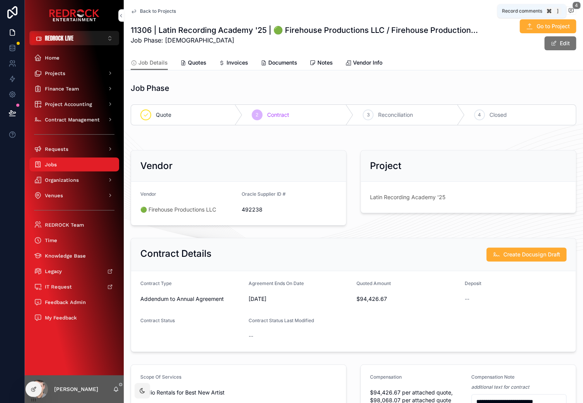
click at [572, 12] on icon "scrollable content" at bounding box center [570, 11] width 5 height 4
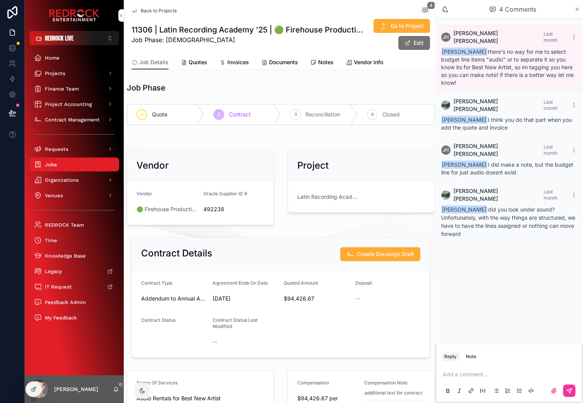
click at [577, 9] on icon "scrollable content" at bounding box center [576, 9] width 3 height 3
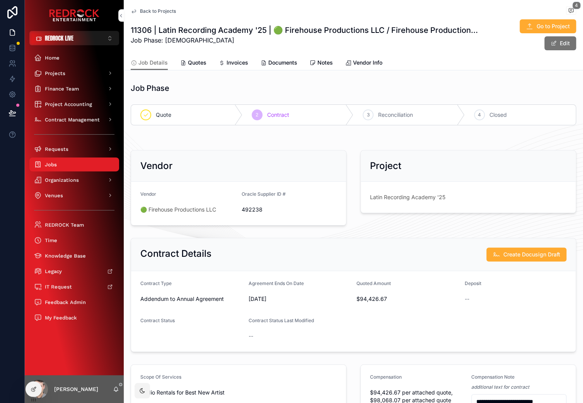
click at [441, 230] on div "**********" at bounding box center [353, 364] width 459 height 569
click at [439, 228] on div "Project Latin Recording Academy '25" at bounding box center [467, 188] width 225 height 82
click at [210, 136] on div "scrollable content" at bounding box center [353, 137] width 459 height 6
click at [78, 122] on span "Contract Management" at bounding box center [72, 119] width 55 height 7
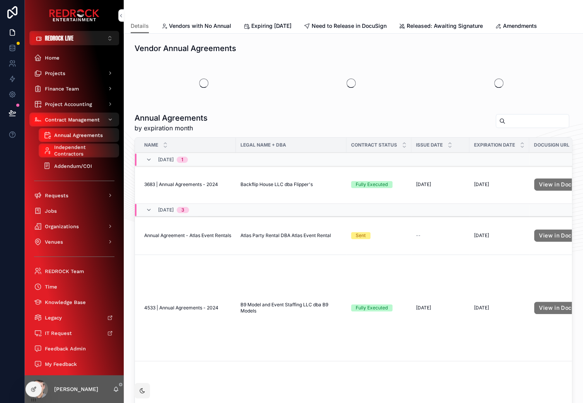
click at [83, 163] on span "Addendum/COI" at bounding box center [73, 166] width 38 height 7
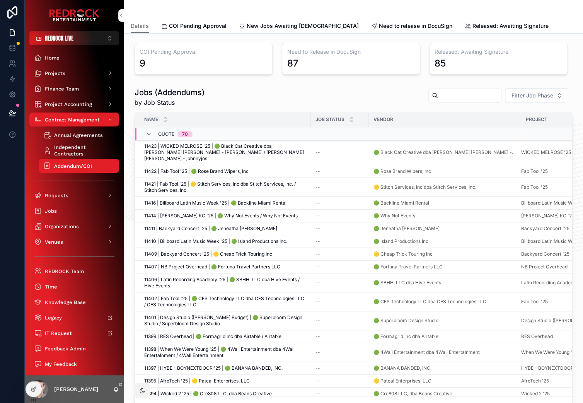
click at [268, 26] on span "New Jobs Awaiting [DEMOGRAPHIC_DATA]" at bounding box center [303, 26] width 112 height 8
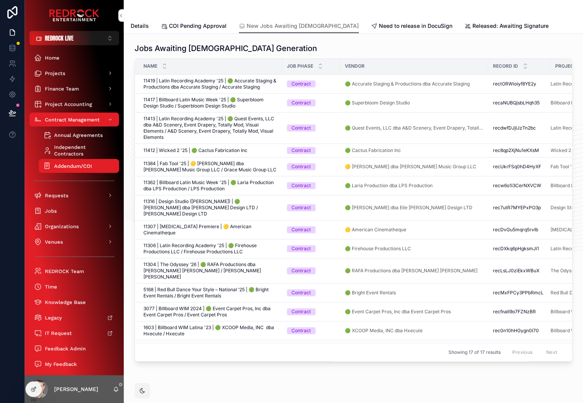
scroll to position [0, 1]
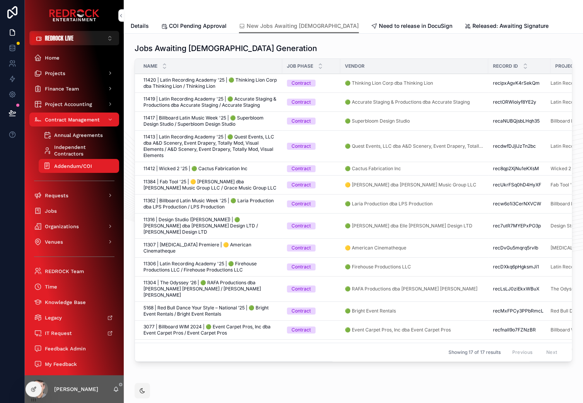
click at [381, 42] on div "Jobs Awaiting Contract Generation Name Job Phase Vendor Record ID Project 11420…" at bounding box center [353, 204] width 447 height 328
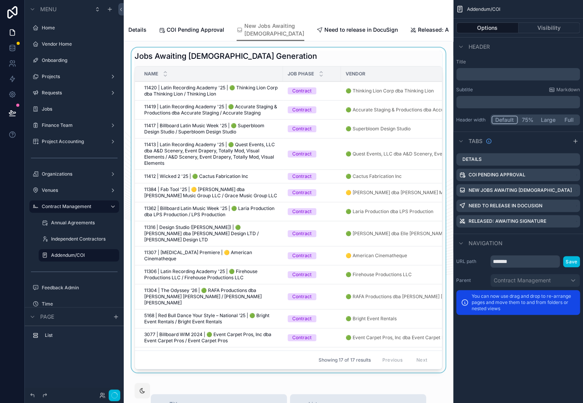
click at [352, 77] on div "scrollable content" at bounding box center [288, 212] width 317 height 328
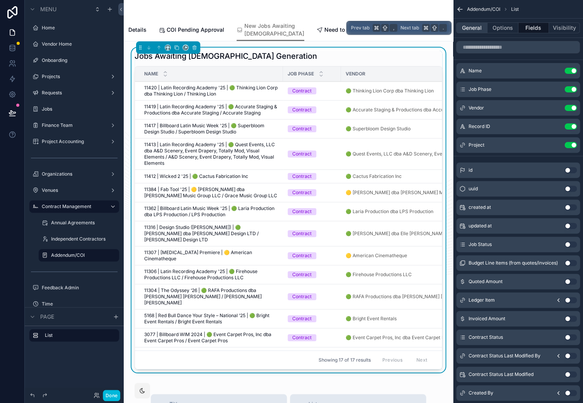
click at [471, 29] on button "General" at bounding box center [471, 27] width 31 height 11
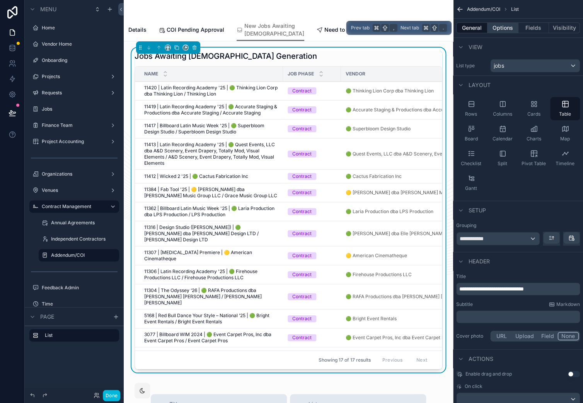
click at [495, 27] on button "Options" at bounding box center [502, 27] width 31 height 11
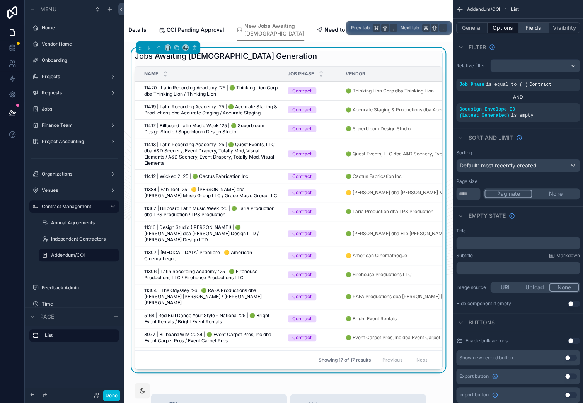
click at [532, 27] on button "Fields" at bounding box center [533, 27] width 31 height 11
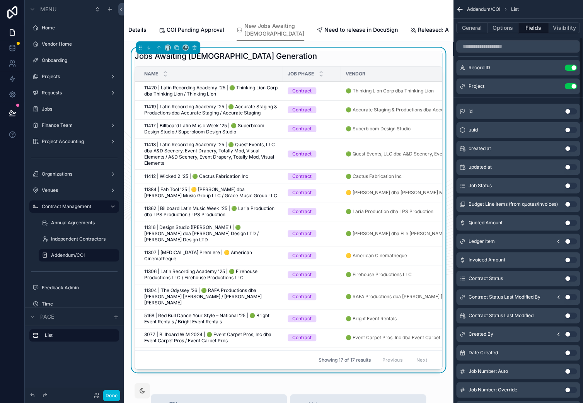
scroll to position [0, 0]
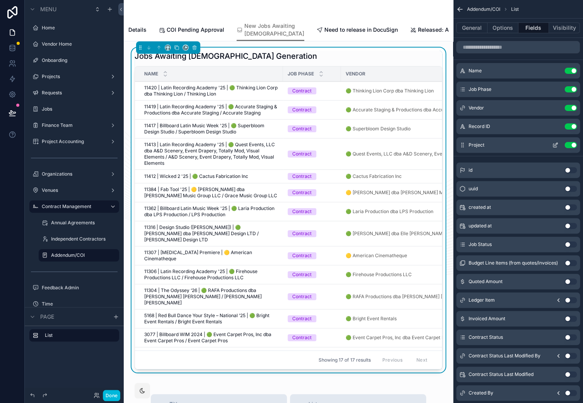
click at [570, 145] on button "Use setting" at bounding box center [570, 145] width 12 height 6
click at [558, 242] on icon "scrollable content" at bounding box center [558, 244] width 6 height 6
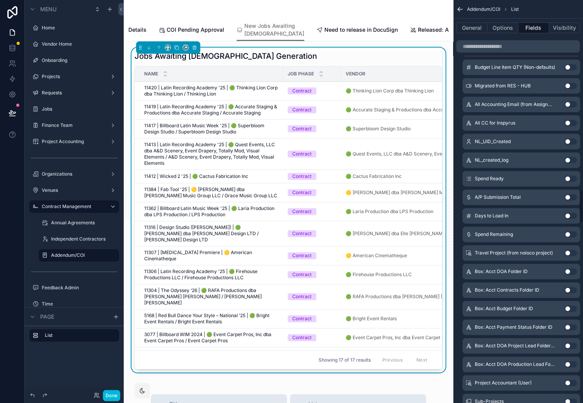
scroll to position [2352, 0]
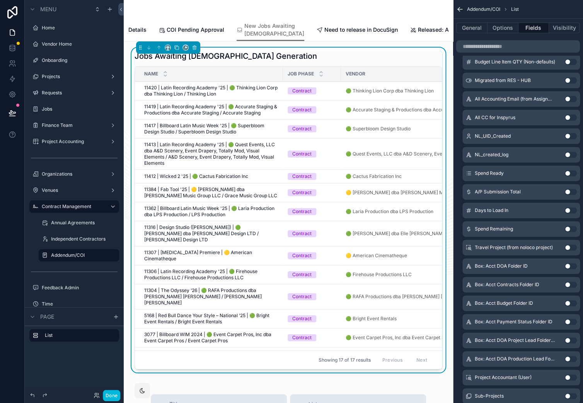
click at [570, 210] on button "Use setting" at bounding box center [570, 210] width 12 height 6
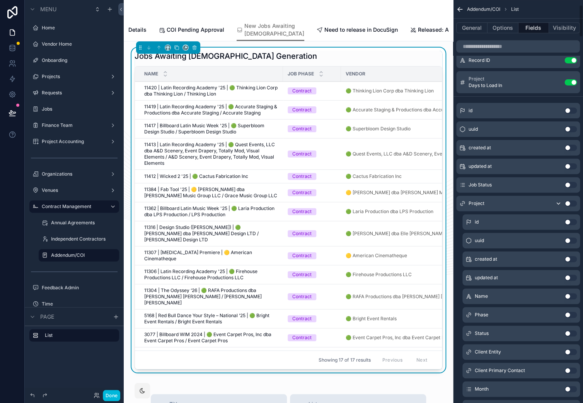
scroll to position [68, 0]
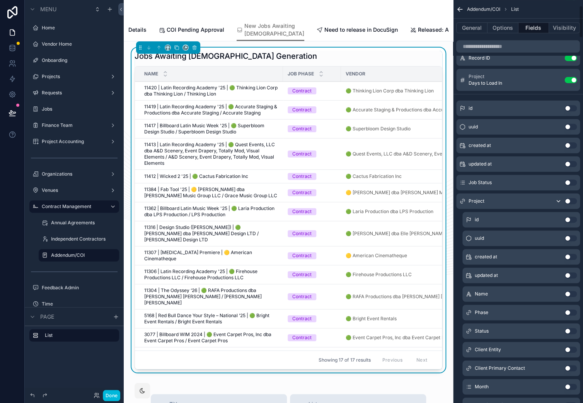
click at [569, 184] on button "Use setting" at bounding box center [570, 182] width 12 height 6
click at [555, 79] on icon "scrollable content" at bounding box center [555, 78] width 3 height 3
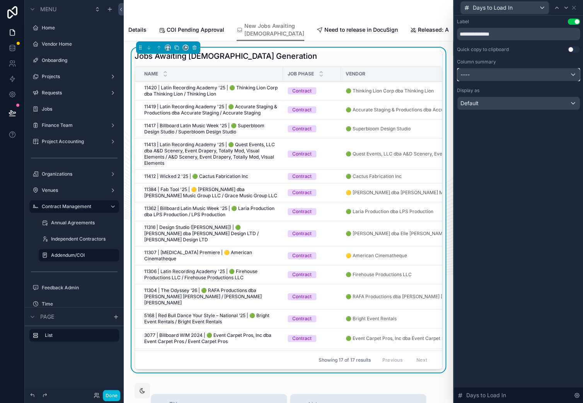
click at [533, 75] on div "----" at bounding box center [518, 74] width 122 height 12
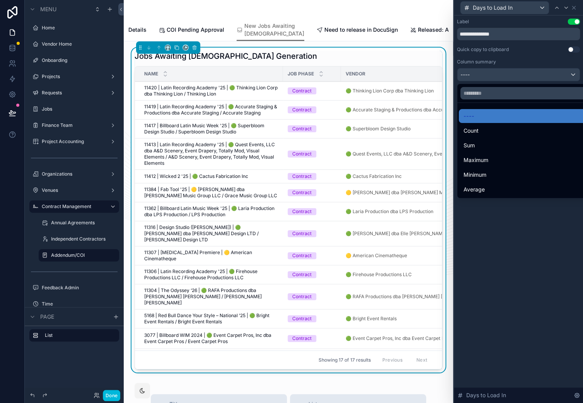
click at [526, 73] on div at bounding box center [518, 201] width 129 height 403
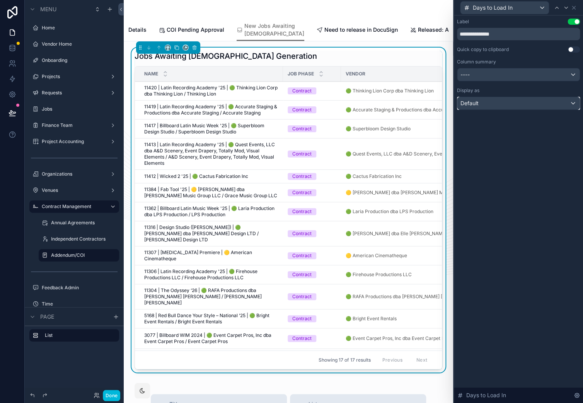
click at [529, 102] on div "Default" at bounding box center [518, 103] width 122 height 12
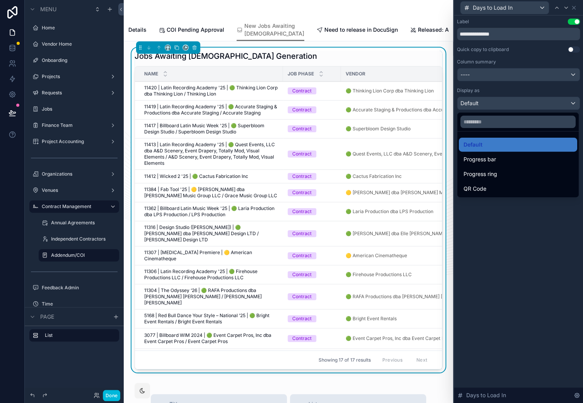
click at [516, 95] on div at bounding box center [518, 201] width 129 height 403
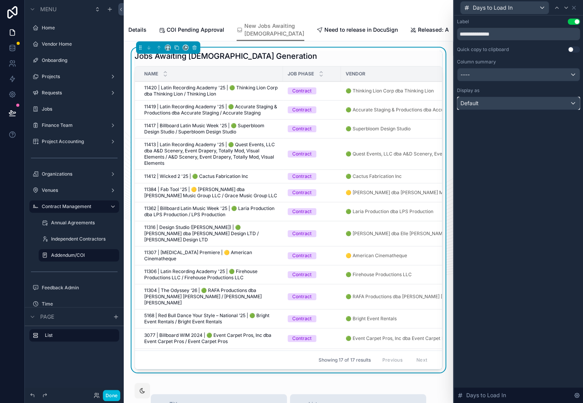
click at [541, 99] on div "Default" at bounding box center [518, 103] width 122 height 12
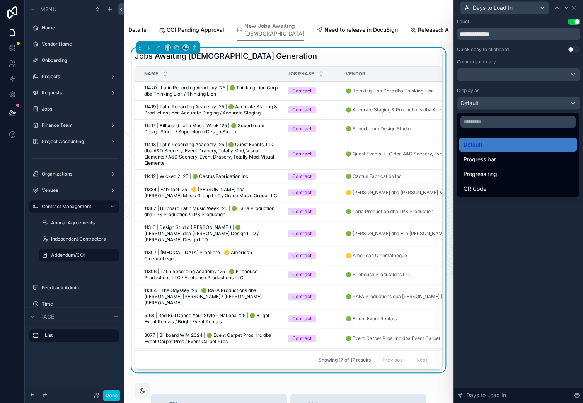
click at [541, 99] on div at bounding box center [518, 201] width 129 height 403
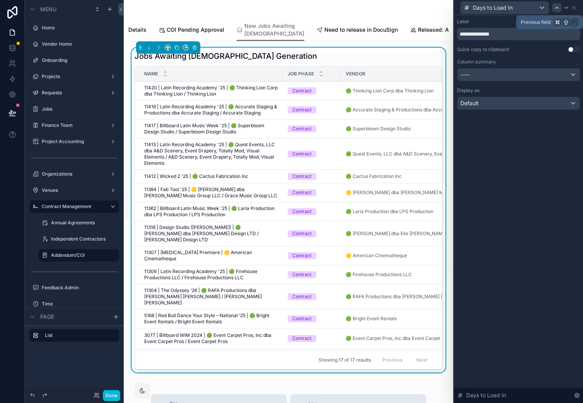
click at [558, 8] on icon at bounding box center [556, 8] width 6 height 6
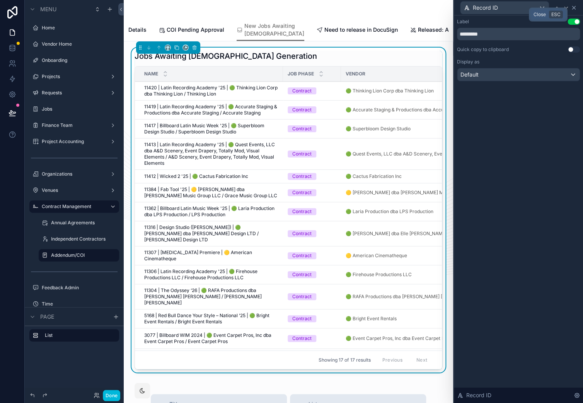
click at [572, 9] on icon at bounding box center [573, 8] width 6 height 6
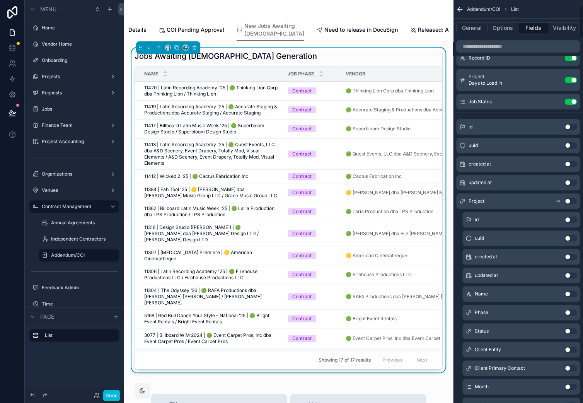
scroll to position [0, 0]
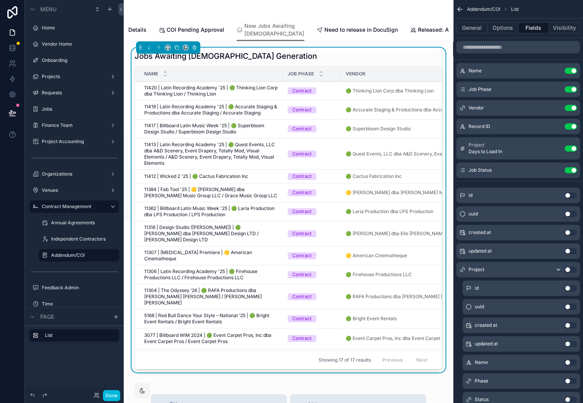
click at [568, 270] on button "Use setting" at bounding box center [570, 269] width 12 height 6
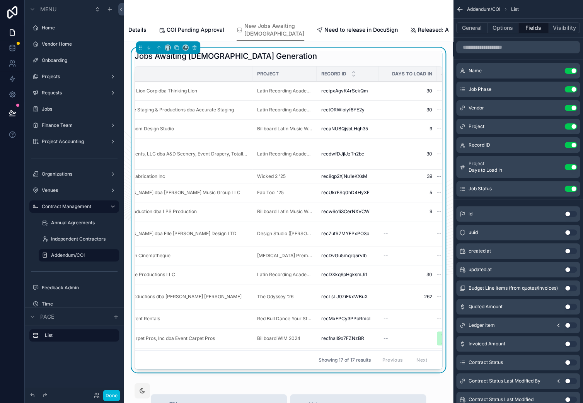
scroll to position [0, 246]
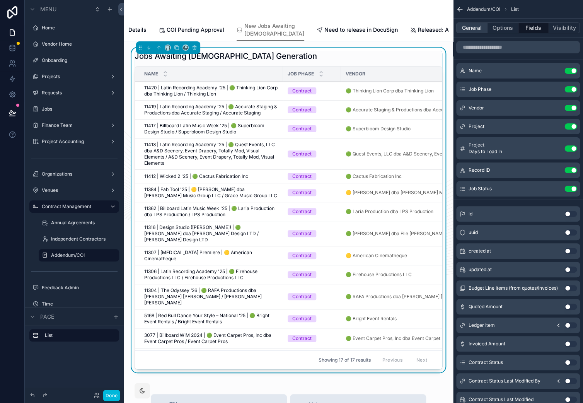
click at [479, 31] on button "General" at bounding box center [471, 27] width 31 height 11
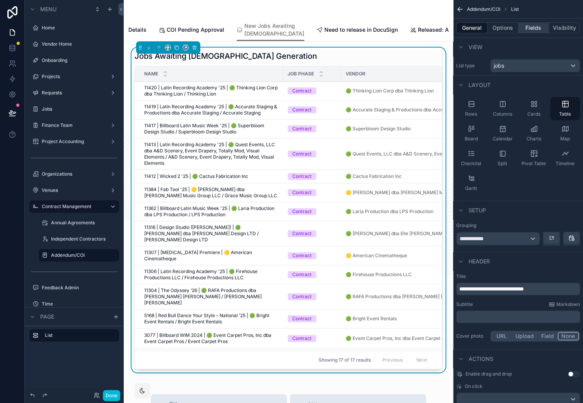
click at [532, 29] on button "Fields" at bounding box center [533, 27] width 31 height 11
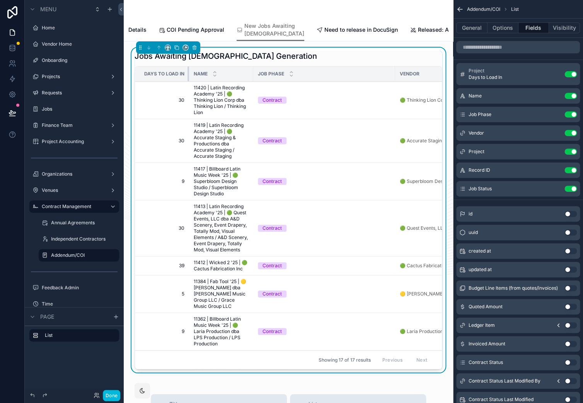
drag, startPoint x: 275, startPoint y: 91, endPoint x: 176, endPoint y: 93, distance: 99.3
click at [176, 82] on th "Days to Load In" at bounding box center [162, 73] width 54 height 15
click at [479, 26] on button "General" at bounding box center [471, 27] width 31 height 11
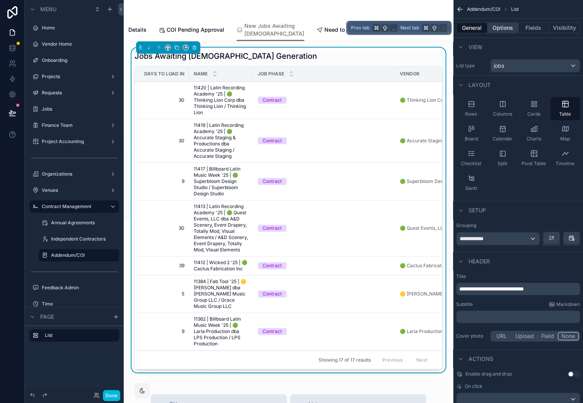
click at [498, 30] on button "Options" at bounding box center [502, 27] width 31 height 11
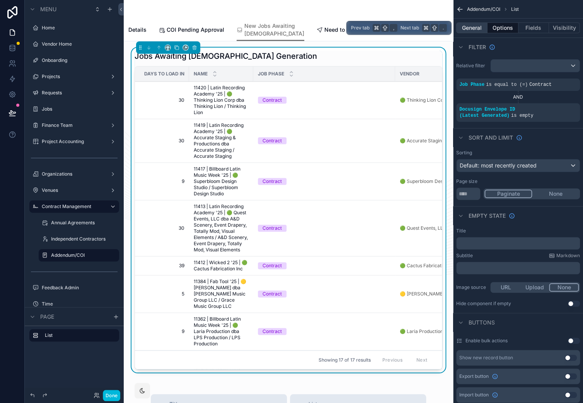
click at [475, 29] on button "General" at bounding box center [471, 27] width 31 height 11
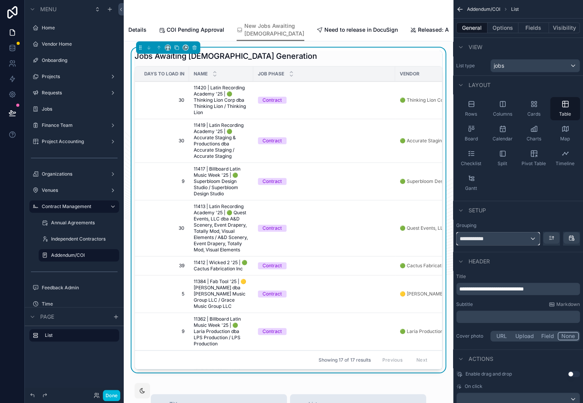
click at [505, 238] on div "**********" at bounding box center [497, 238] width 83 height 12
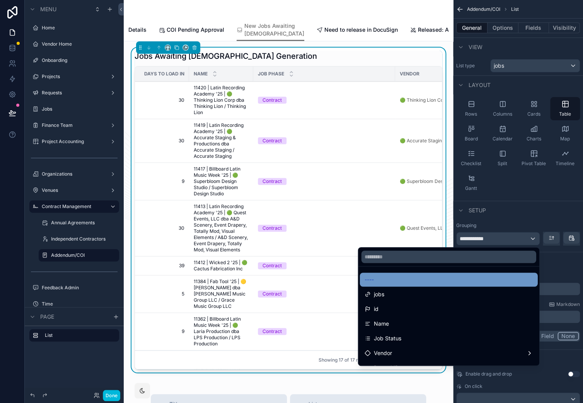
click at [471, 284] on div "----" at bounding box center [448, 279] width 168 height 9
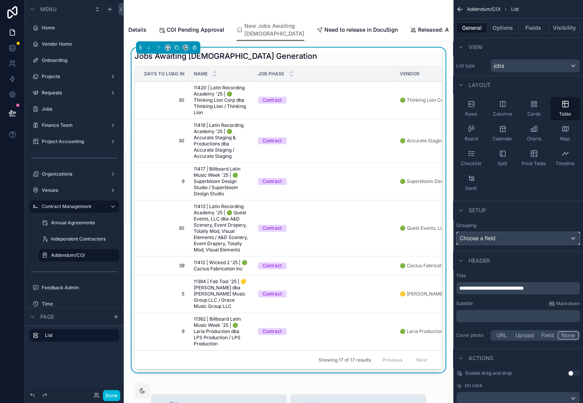
click at [500, 239] on div "Choose a field" at bounding box center [517, 238] width 123 height 12
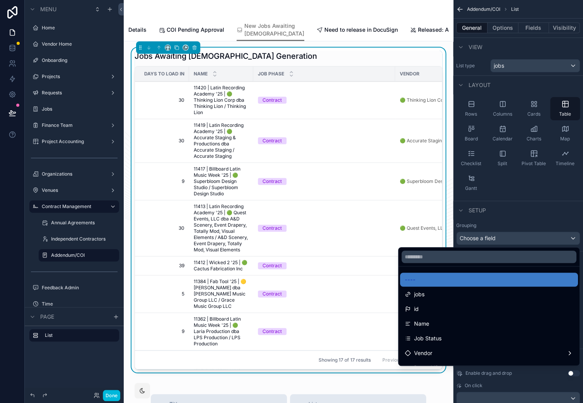
click at [466, 265] on div at bounding box center [488, 256] width 181 height 19
click at [463, 257] on input "text" at bounding box center [488, 256] width 175 height 12
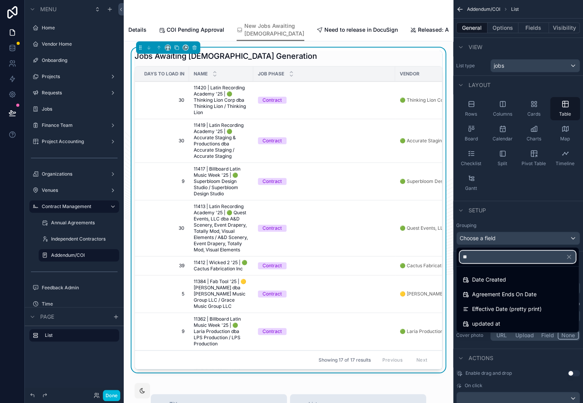
type input "*"
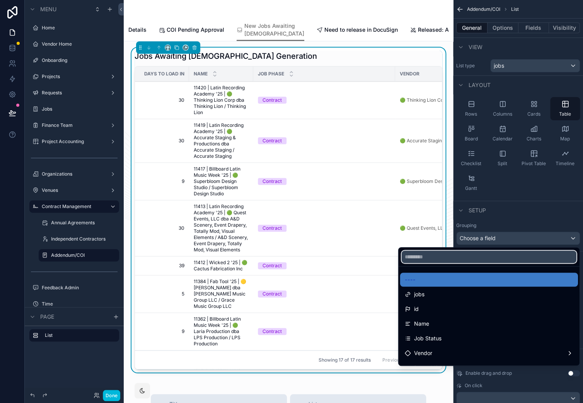
type input "*"
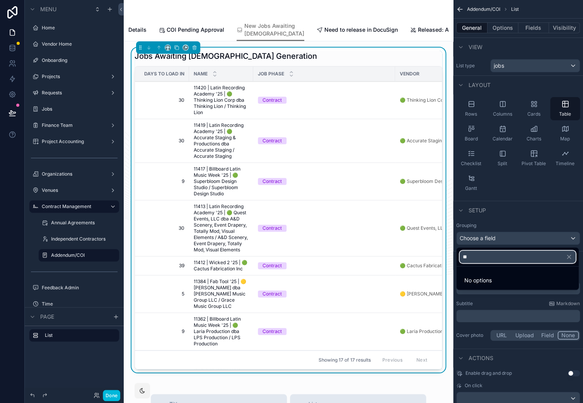
type input "*"
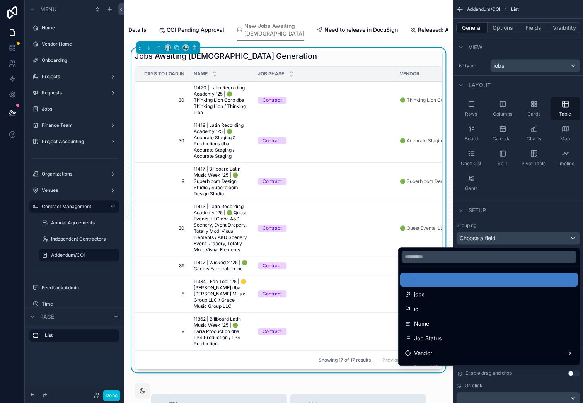
click at [537, 10] on div "scrollable content" at bounding box center [291, 201] width 583 height 403
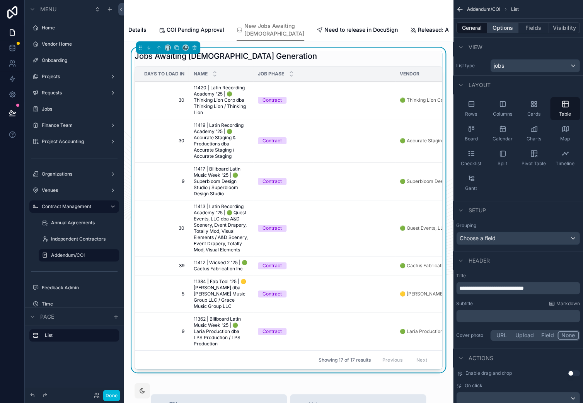
click at [496, 30] on button "Options" at bounding box center [502, 27] width 31 height 11
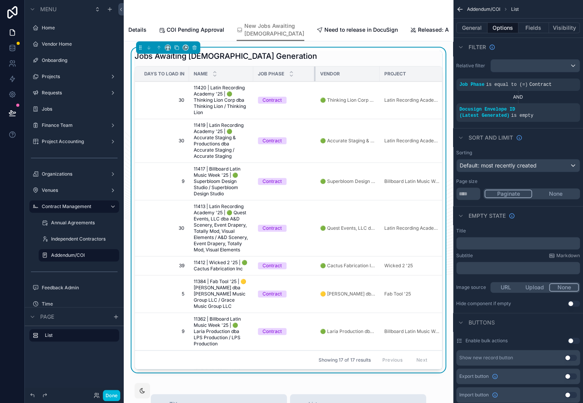
drag, startPoint x: 394, startPoint y: 92, endPoint x: 315, endPoint y: 88, distance: 79.7
click at [315, 81] on div "scrollable content" at bounding box center [315, 73] width 3 height 15
click at [525, 167] on span "Default: most recently created" at bounding box center [497, 165] width 77 height 7
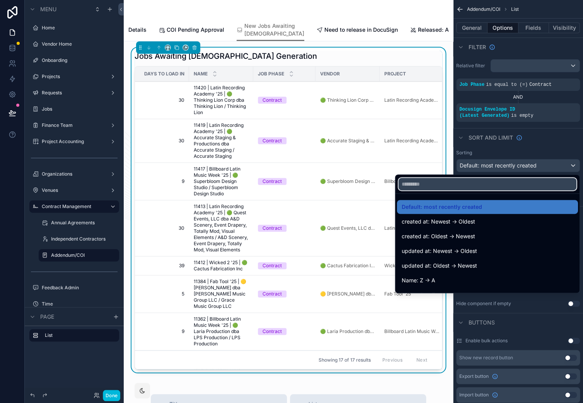
click at [491, 184] on input "text" at bounding box center [487, 184] width 178 height 12
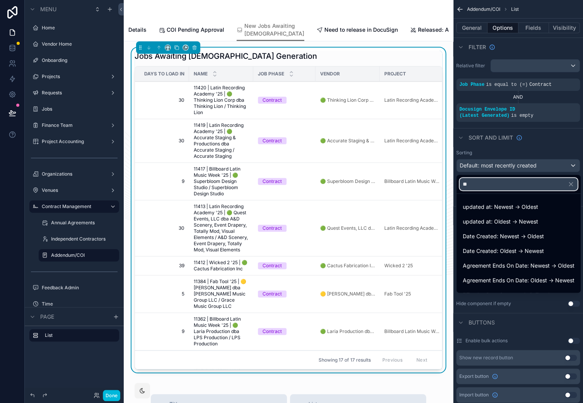
type input "*"
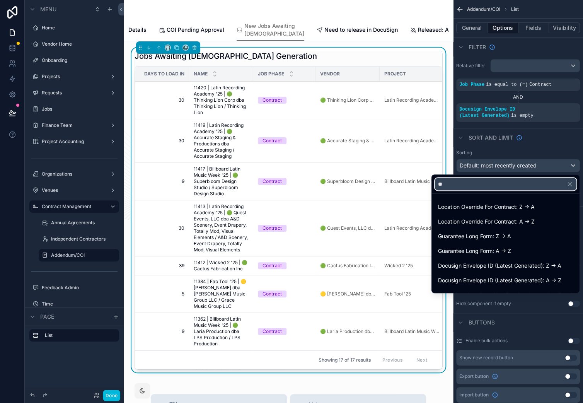
type input "*"
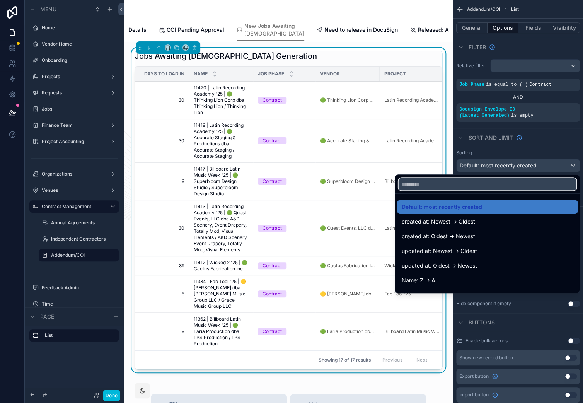
click at [440, 186] on input "text" at bounding box center [487, 184] width 178 height 12
click at [553, 153] on div "scrollable content" at bounding box center [291, 201] width 583 height 403
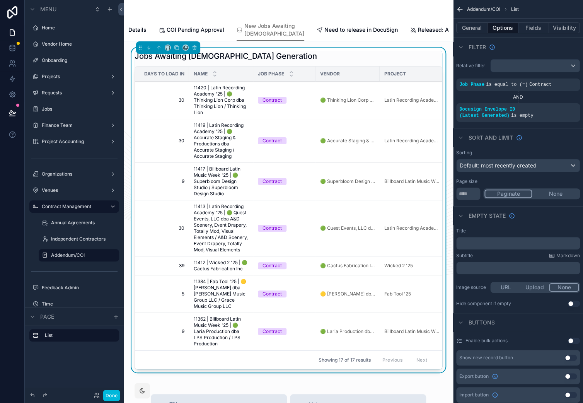
click at [474, 34] on div "General Options Fields Visibility" at bounding box center [518, 28] width 130 height 19
click at [475, 29] on button "General" at bounding box center [471, 27] width 31 height 11
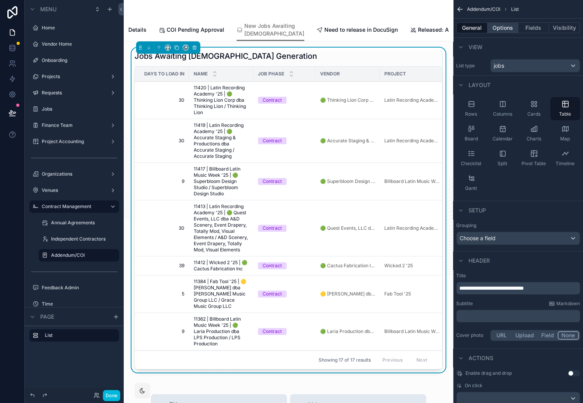
click at [503, 29] on button "Options" at bounding box center [502, 27] width 31 height 11
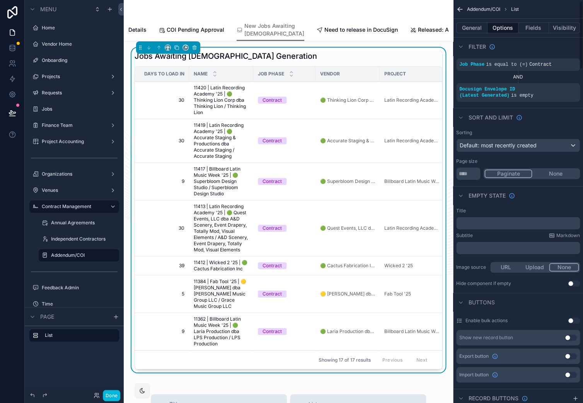
scroll to position [0, 0]
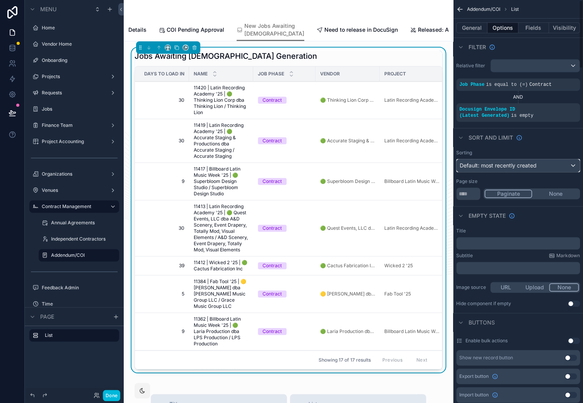
click at [517, 165] on span "Default: most recently created" at bounding box center [497, 165] width 77 height 7
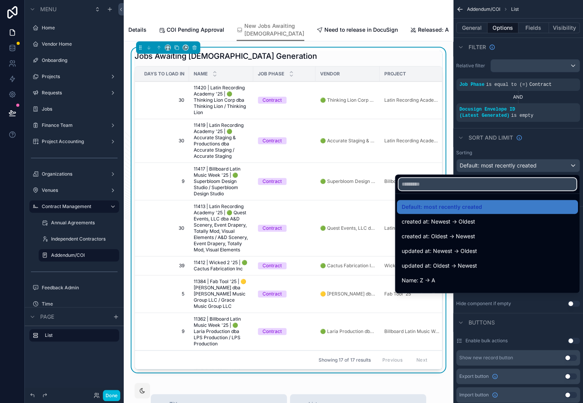
click at [484, 183] on input "text" at bounding box center [487, 184] width 178 height 12
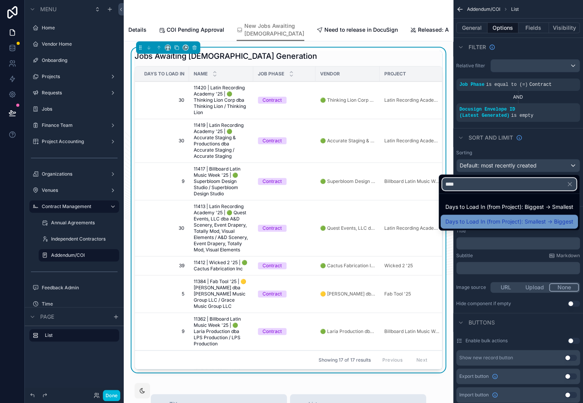
type input "****"
click at [492, 218] on span "Days to Load In (from Project): Smallest -> Biggest" at bounding box center [509, 221] width 128 height 9
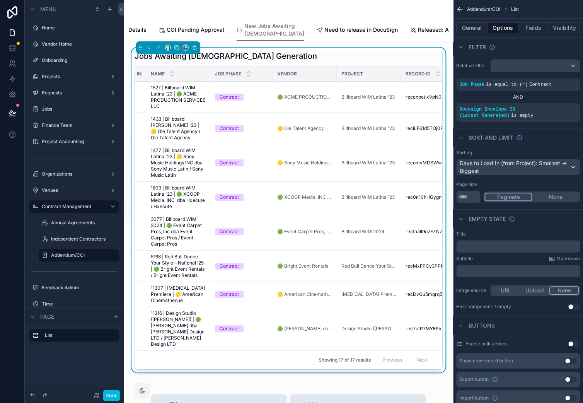
scroll to position [0, 121]
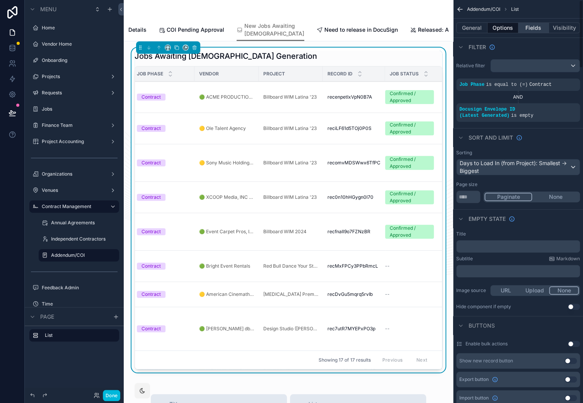
click at [534, 26] on button "Fields" at bounding box center [533, 27] width 31 height 11
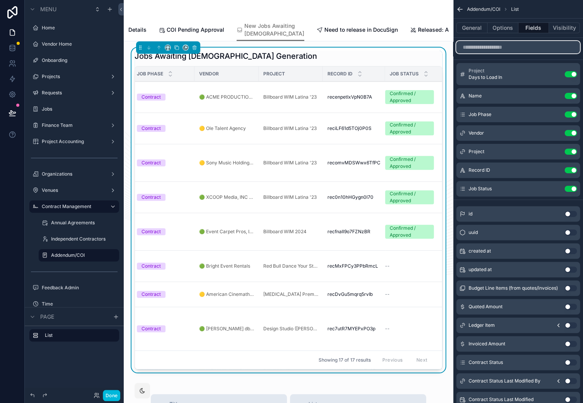
click at [494, 47] on input "scrollable content" at bounding box center [518, 47] width 124 height 12
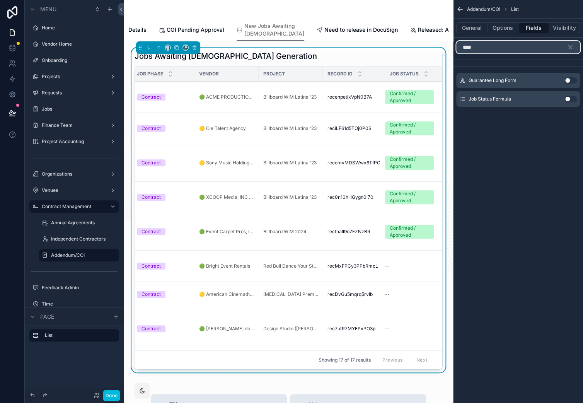
type input "****"
click at [568, 98] on button "Use setting" at bounding box center [570, 99] width 12 height 6
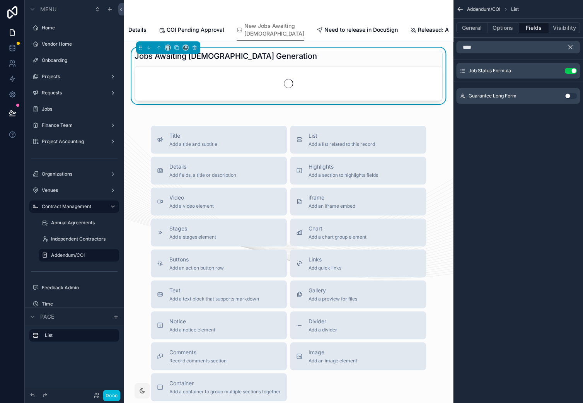
click at [570, 47] on icon "scrollable content" at bounding box center [569, 47] width 3 height 3
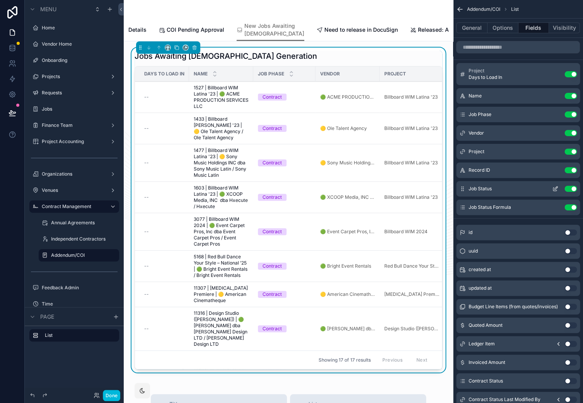
click at [570, 187] on button "Use setting" at bounding box center [570, 188] width 12 height 6
click at [556, 189] on icon "scrollable content" at bounding box center [555, 188] width 6 height 6
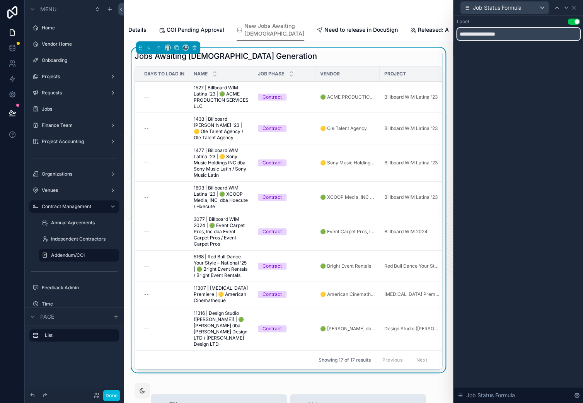
click at [498, 32] on input "**********" at bounding box center [518, 34] width 123 height 12
type input "**********"
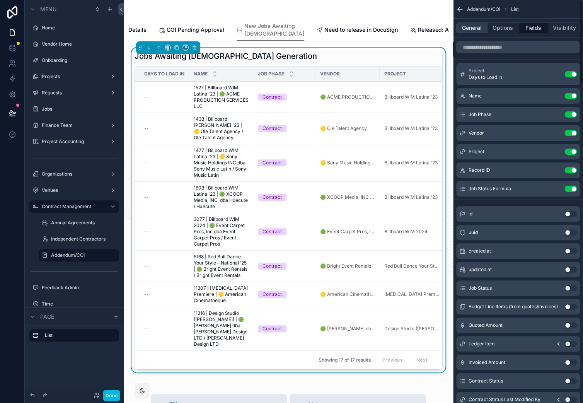
click at [471, 31] on button "General" at bounding box center [471, 27] width 31 height 11
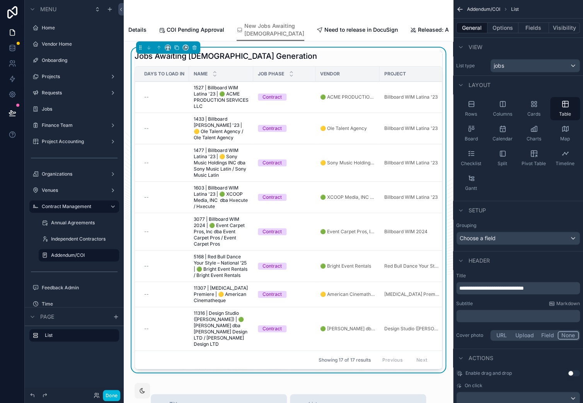
click at [487, 231] on div "Grouping Choose a field" at bounding box center [518, 233] width 124 height 22
click at [474, 237] on div "Choose a field" at bounding box center [517, 238] width 123 height 12
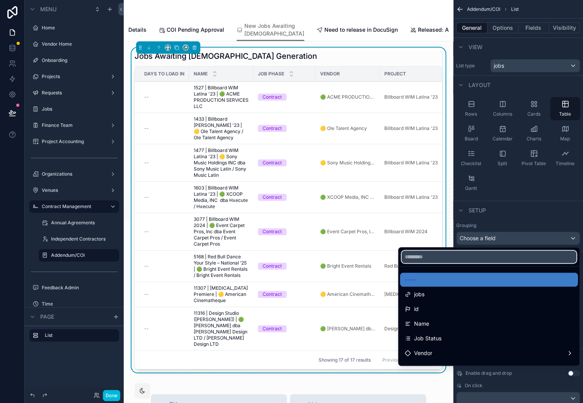
click at [436, 253] on input "text" at bounding box center [488, 256] width 175 height 12
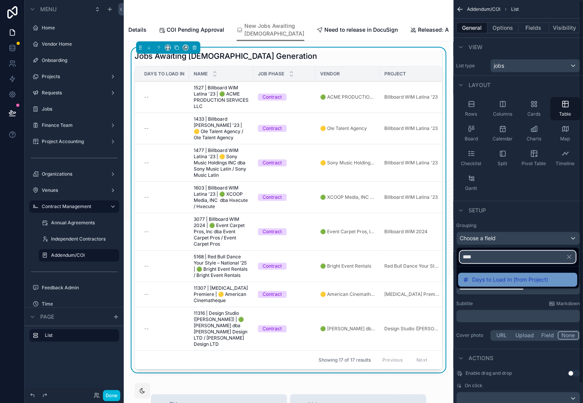
type input "****"
click at [474, 282] on span "Days to Load In (from Project)" at bounding box center [510, 279] width 76 height 9
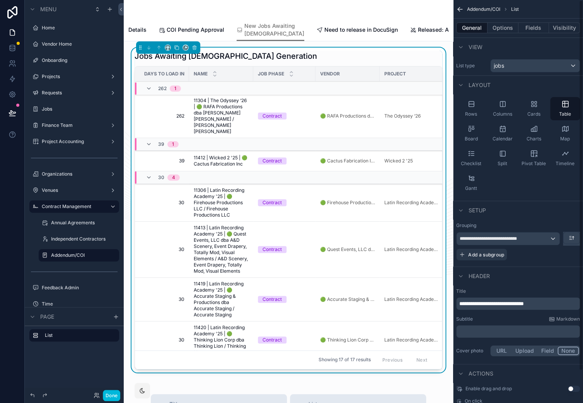
click at [575, 236] on button "scrollable content" at bounding box center [571, 238] width 16 height 12
click at [555, 258] on span "Smallest -> Biggest" at bounding box center [547, 255] width 51 height 9
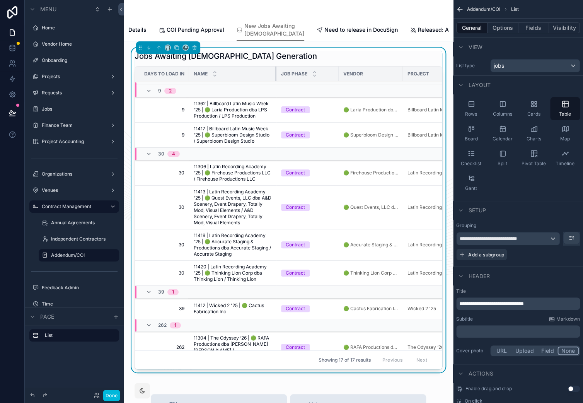
scroll to position [35, 0]
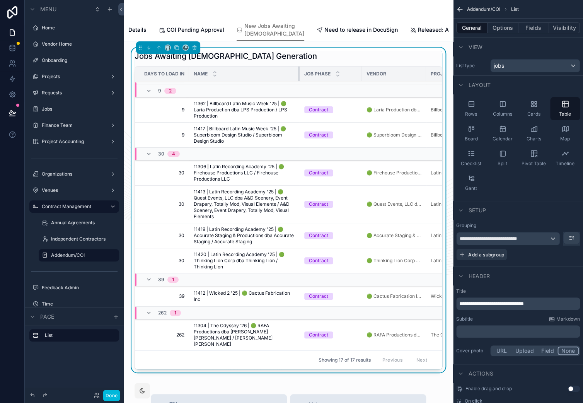
drag, startPoint x: 252, startPoint y: 92, endPoint x: 298, endPoint y: 91, distance: 46.4
click at [298, 81] on div "scrollable content" at bounding box center [299, 73] width 3 height 15
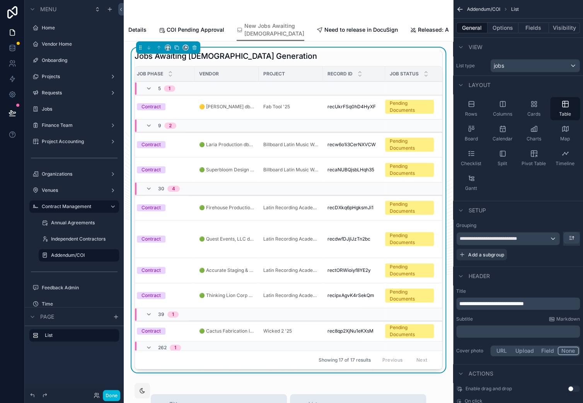
scroll to position [0, 105]
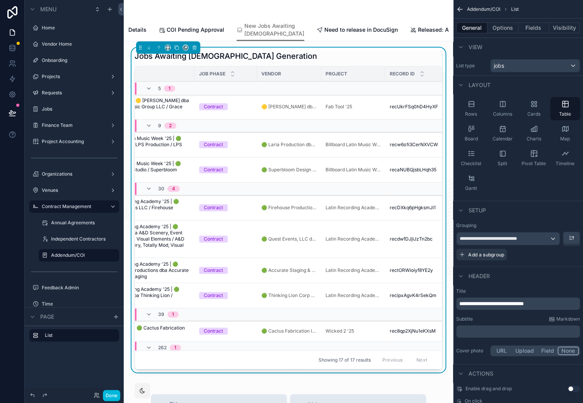
click at [324, 34] on span "Need to release in DocuSign" at bounding box center [360, 30] width 73 height 8
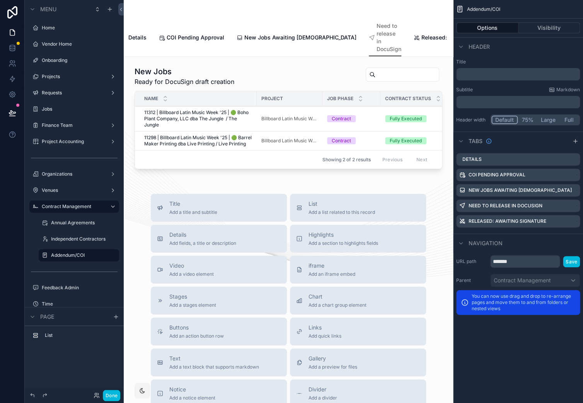
click at [421, 35] on span "Released: Awaiting Signature" at bounding box center [459, 38] width 76 height 8
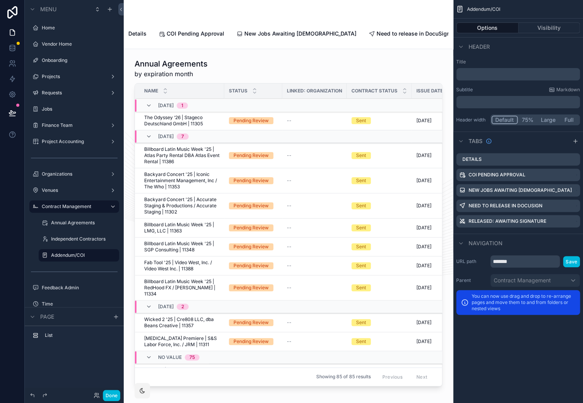
click at [184, 33] on span "COI Pending Approval" at bounding box center [196, 34] width 58 height 8
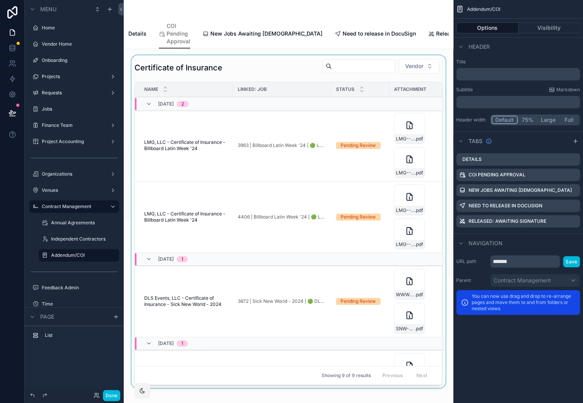
click at [182, 73] on div "scrollable content" at bounding box center [288, 222] width 317 height 335
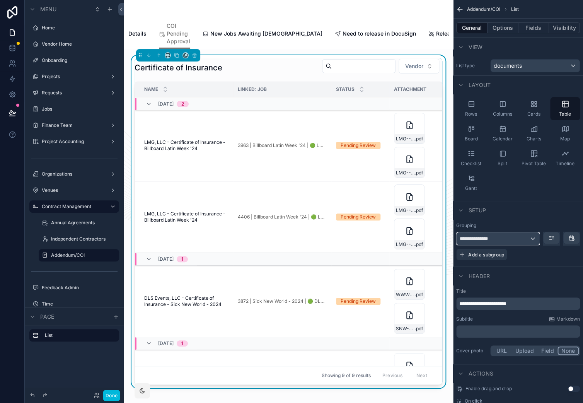
click at [508, 236] on div "**********" at bounding box center [497, 238] width 83 height 12
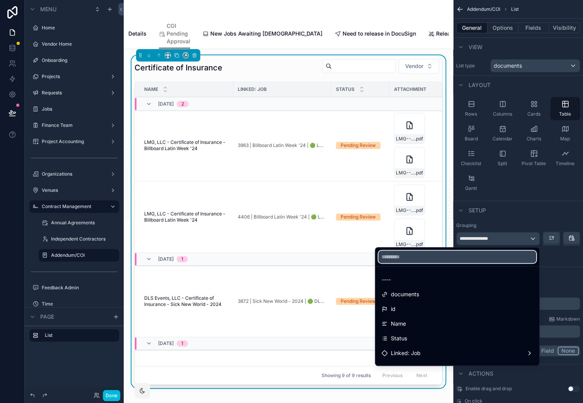
click at [468, 255] on input "text" at bounding box center [457, 256] width 158 height 12
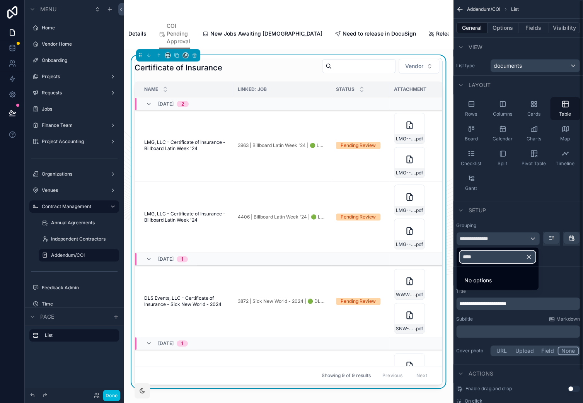
type input "****"
click at [532, 258] on icon "button" at bounding box center [528, 256] width 7 height 7
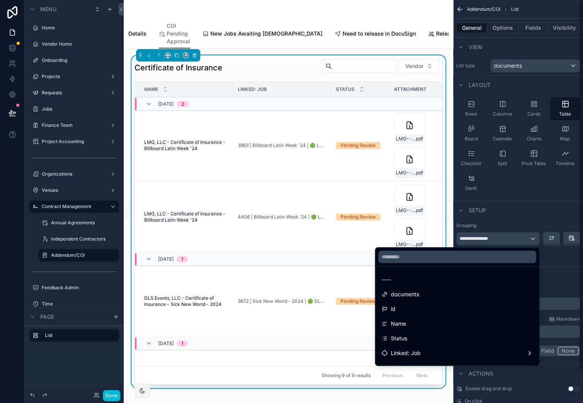
click at [553, 264] on div "scrollable content" at bounding box center [291, 201] width 583 height 403
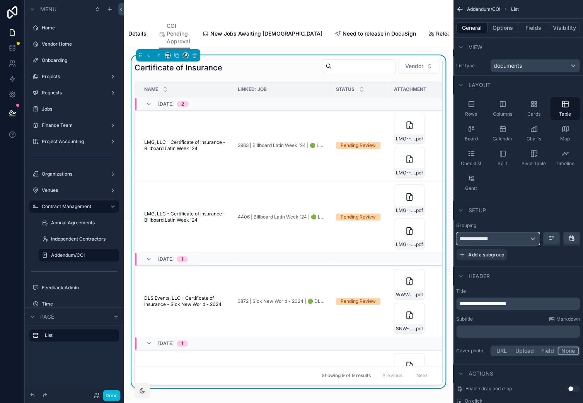
click at [524, 240] on div "**********" at bounding box center [497, 238] width 83 height 12
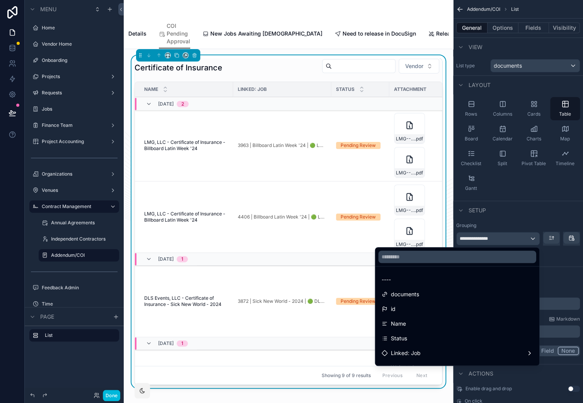
click at [565, 258] on div "scrollable content" at bounding box center [291, 201] width 583 height 403
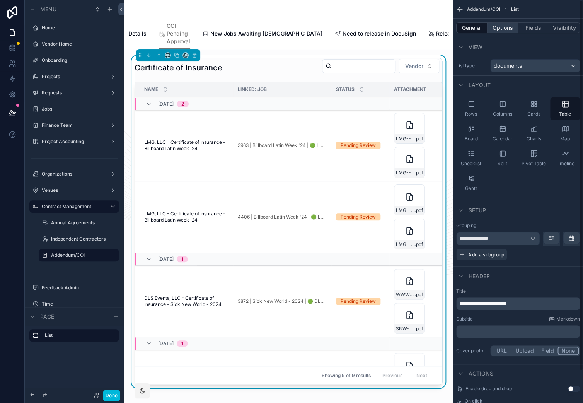
click at [501, 26] on button "Options" at bounding box center [502, 27] width 31 height 11
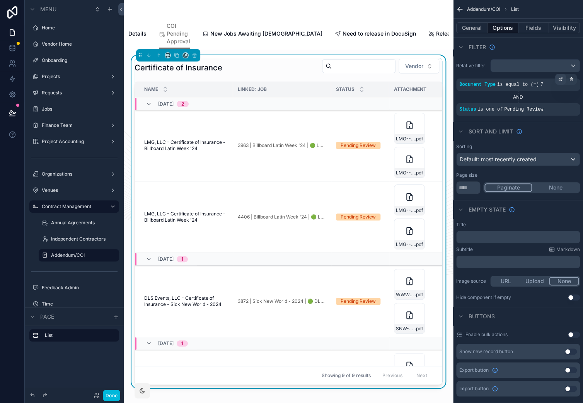
click at [560, 80] on icon "scrollable content" at bounding box center [561, 78] width 2 height 2
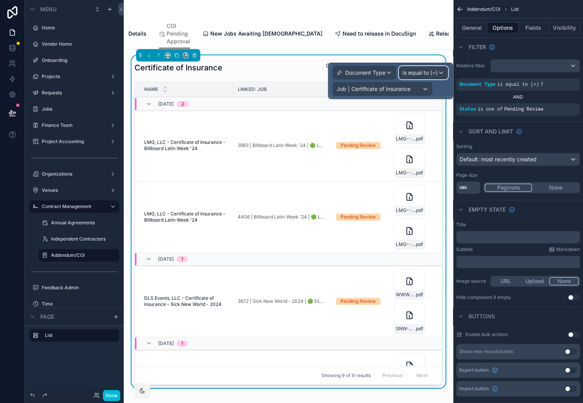
click at [432, 72] on span "Is equal to (=)" at bounding box center [419, 73] width 35 height 8
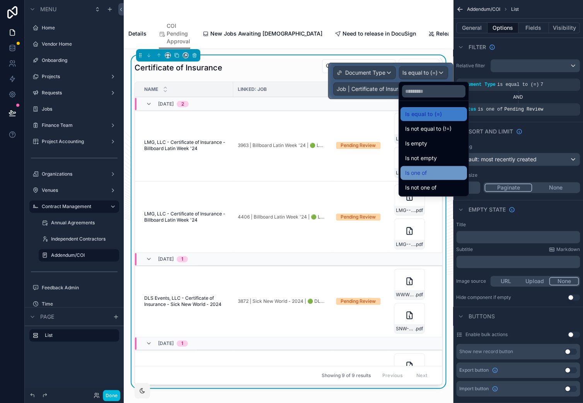
click at [439, 175] on div "Is one of" at bounding box center [433, 172] width 57 height 9
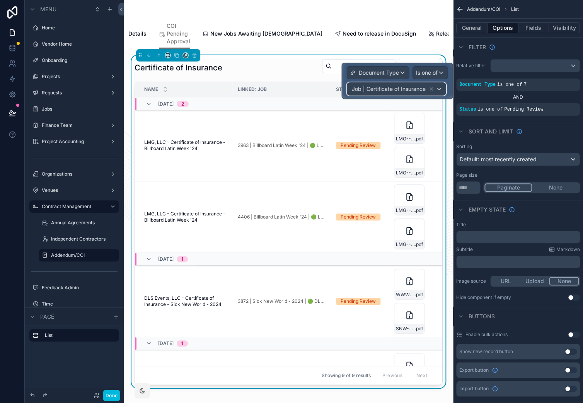
click at [441, 89] on div "Job | Certificate of Insurance" at bounding box center [396, 89] width 99 height 12
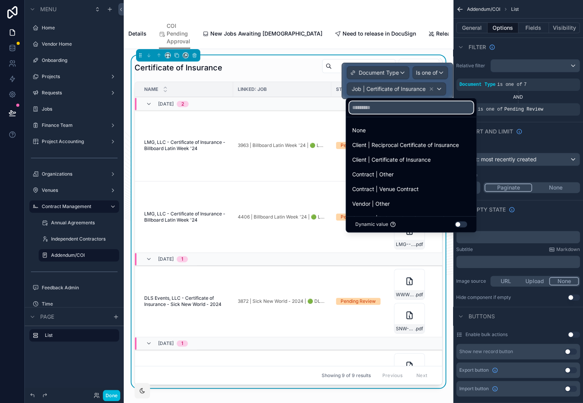
click at [376, 109] on input "text" at bounding box center [411, 107] width 124 height 12
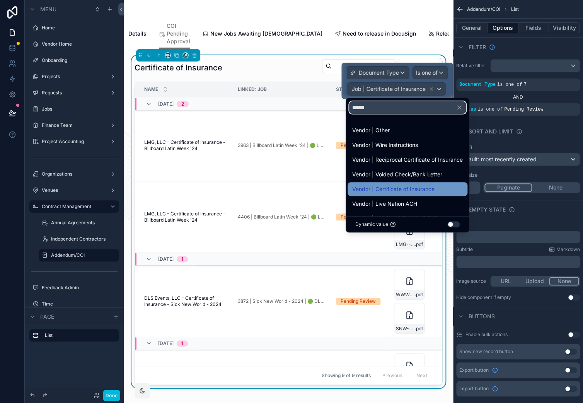
type input "******"
click at [400, 189] on span "Vendor | Certificate of Insurance" at bounding box center [393, 188] width 82 height 9
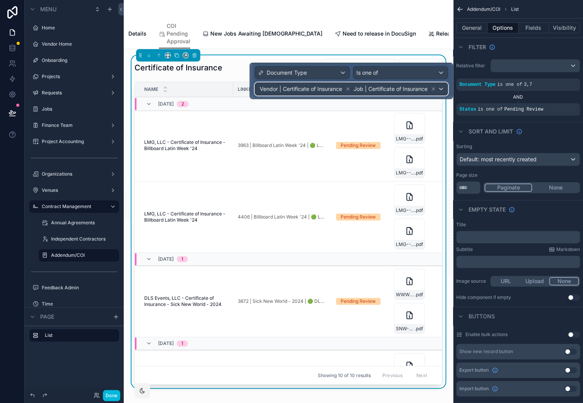
click at [441, 87] on div "Vendor | Certificate of Insurance Job | Certificate of Insurance" at bounding box center [351, 89] width 192 height 12
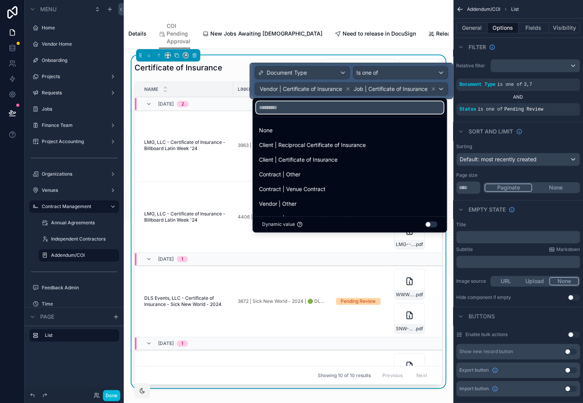
click at [381, 109] on input "text" at bounding box center [349, 107] width 187 height 12
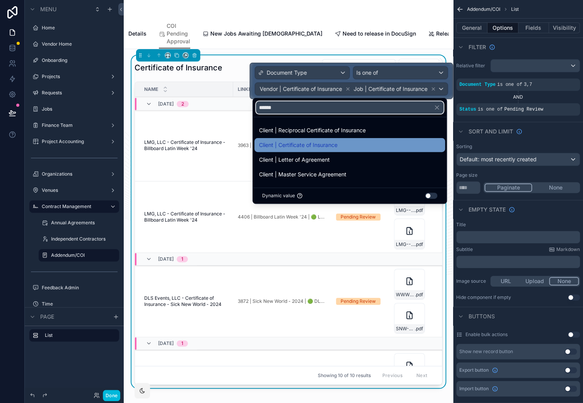
type input "******"
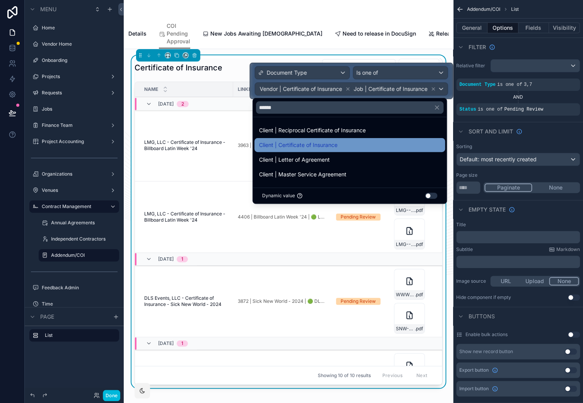
click at [326, 143] on span "Client | Certificate of Insurance" at bounding box center [298, 144] width 78 height 9
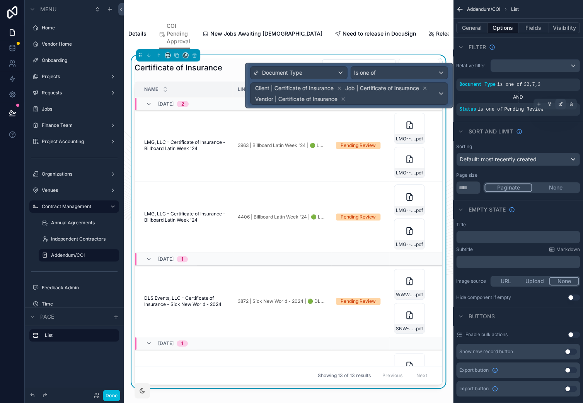
click at [561, 105] on icon "scrollable content" at bounding box center [560, 104] width 5 height 5
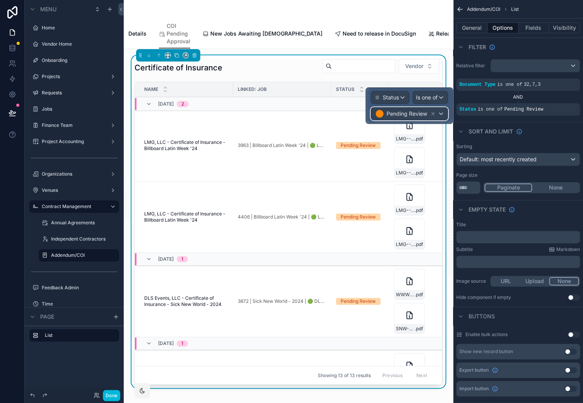
click at [443, 116] on div "Pending Review" at bounding box center [409, 113] width 77 height 12
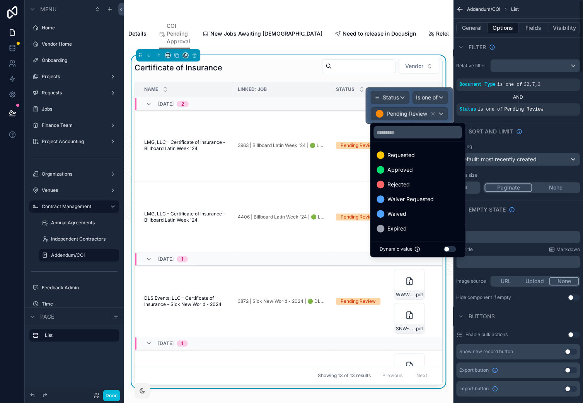
click at [558, 129] on div "Sort And Limit" at bounding box center [518, 131] width 130 height 19
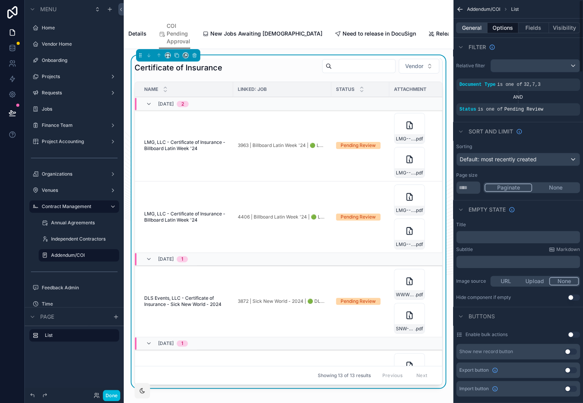
click at [475, 30] on button "General" at bounding box center [471, 27] width 31 height 11
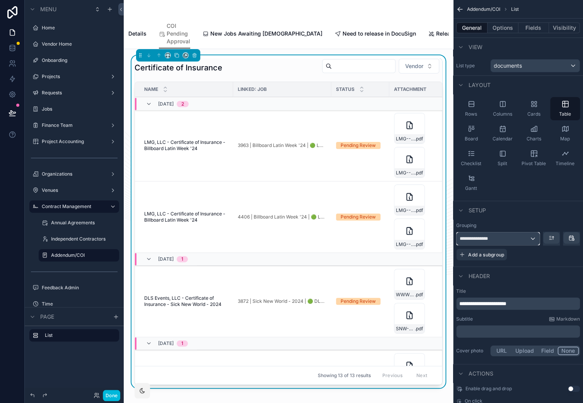
click at [522, 240] on div "**********" at bounding box center [497, 238] width 83 height 12
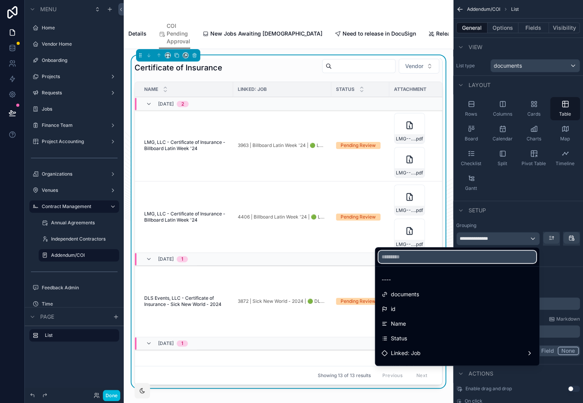
click at [494, 262] on input "text" at bounding box center [457, 256] width 158 height 12
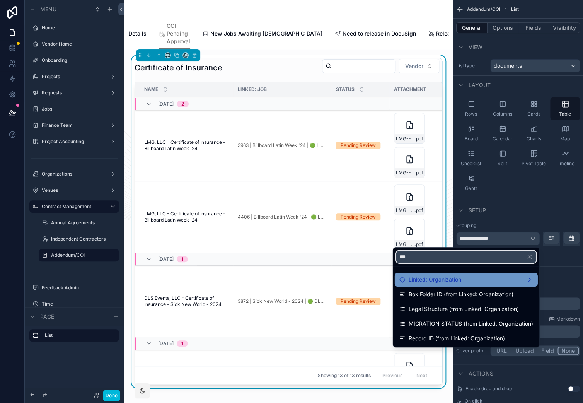
type input "***"
click at [497, 277] on div "Linked: Organization" at bounding box center [466, 279] width 134 height 9
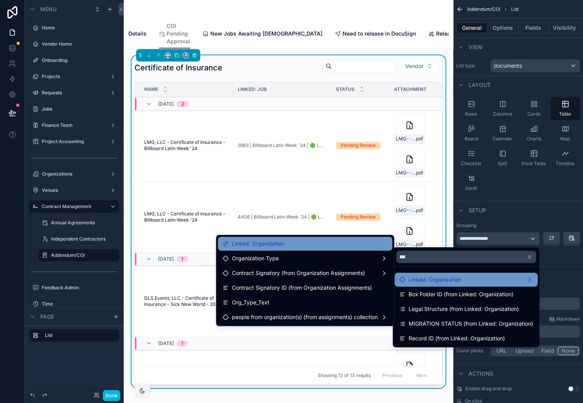
click at [366, 241] on div "Linked: Organization" at bounding box center [305, 243] width 165 height 9
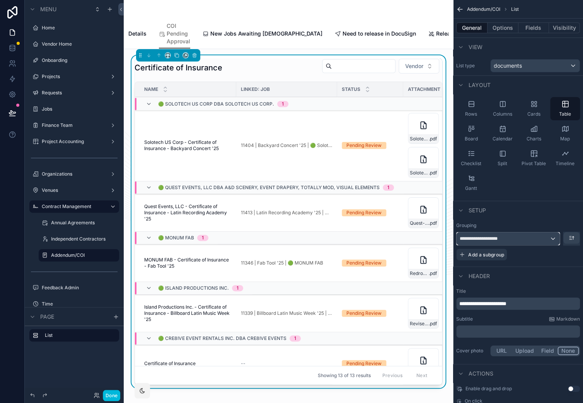
click at [551, 239] on div "**********" at bounding box center [507, 238] width 103 height 12
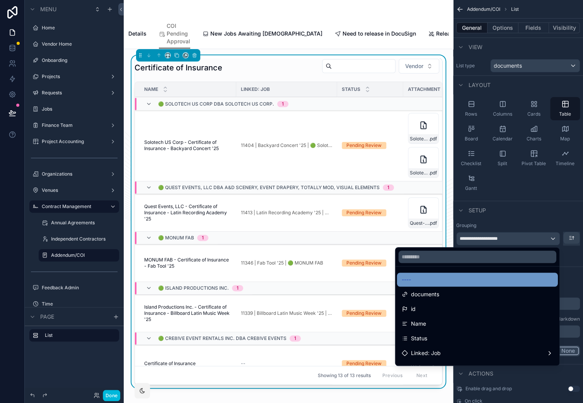
click at [447, 278] on div "----" at bounding box center [476, 279] width 151 height 9
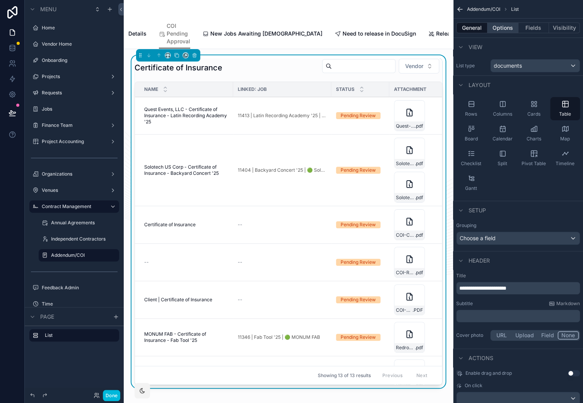
click at [506, 28] on button "Options" at bounding box center [502, 27] width 31 height 11
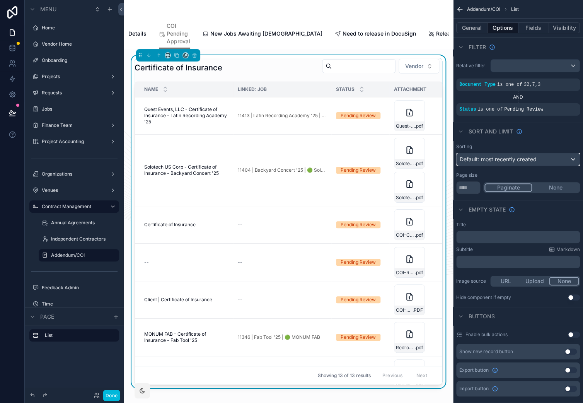
click at [500, 163] on div "Default: most recently created" at bounding box center [517, 159] width 123 height 12
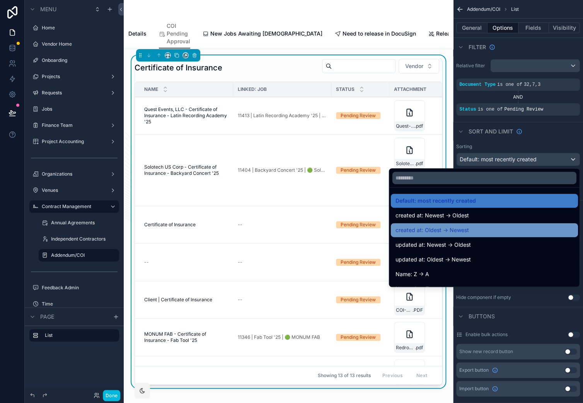
click at [470, 234] on div "created at: Oldest -> Newest" at bounding box center [484, 229] width 178 height 9
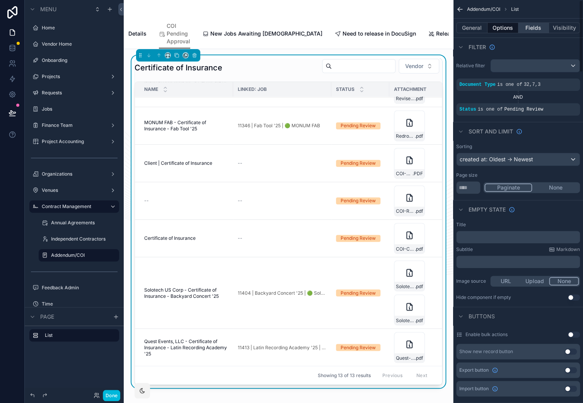
click at [543, 29] on button "Fields" at bounding box center [533, 27] width 31 height 11
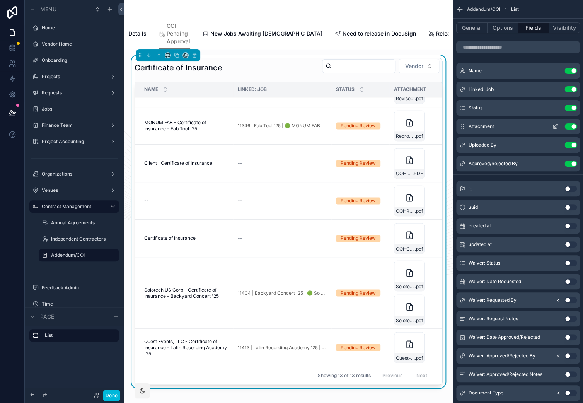
click at [553, 126] on icon "scrollable content" at bounding box center [554, 126] width 3 height 3
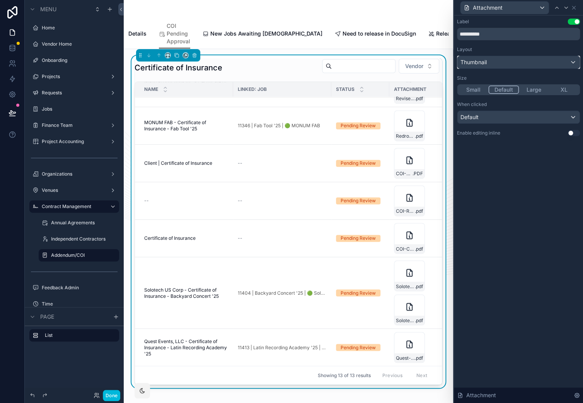
click at [517, 65] on div "Thumbnail" at bounding box center [518, 62] width 122 height 12
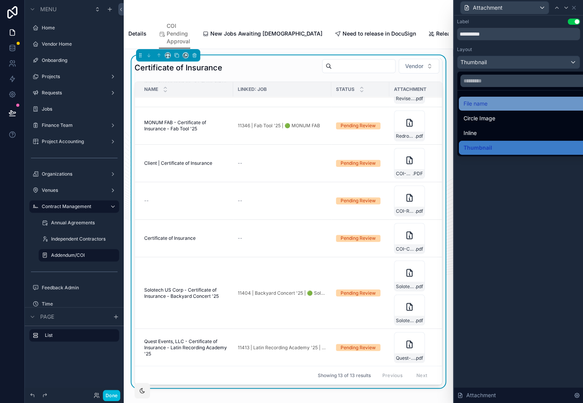
click at [500, 103] on div "File name" at bounding box center [527, 103] width 128 height 9
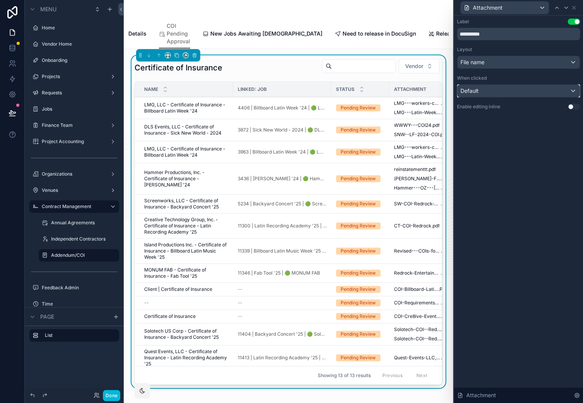
click at [500, 91] on div "Default" at bounding box center [518, 91] width 122 height 12
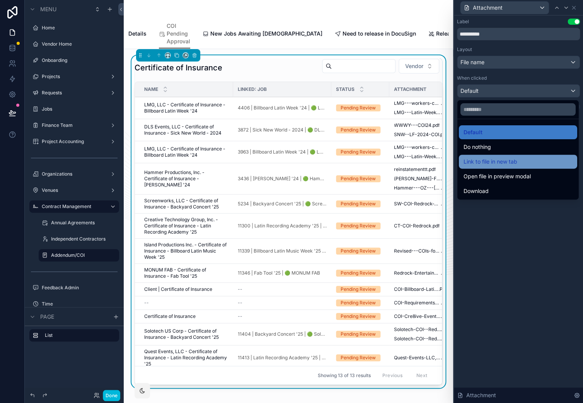
click at [497, 168] on div "Link to file in new tab" at bounding box center [518, 162] width 118 height 14
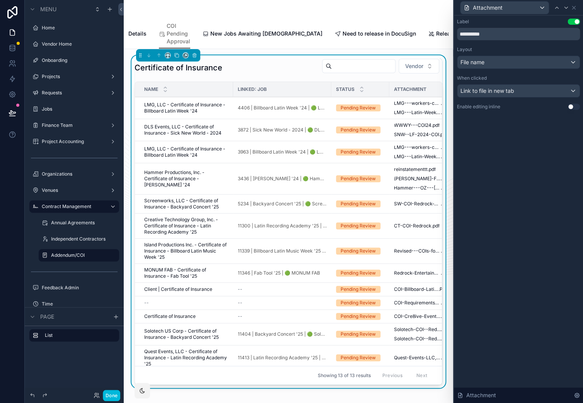
click at [477, 233] on div "**********" at bounding box center [518, 208] width 129 height 387
click at [283, 75] on div "Certificate of Insurance Vendor" at bounding box center [288, 67] width 308 height 19
click at [571, 6] on icon at bounding box center [573, 8] width 6 height 6
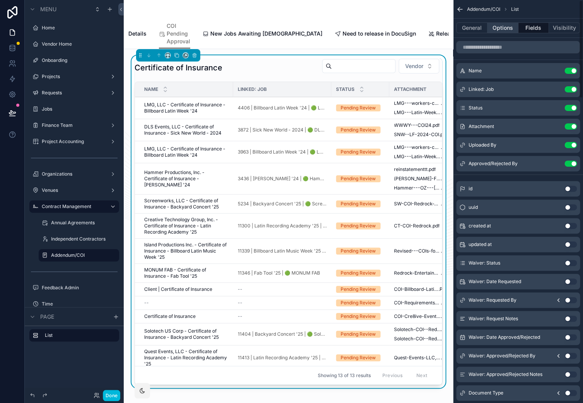
click at [509, 27] on button "Options" at bounding box center [502, 27] width 31 height 11
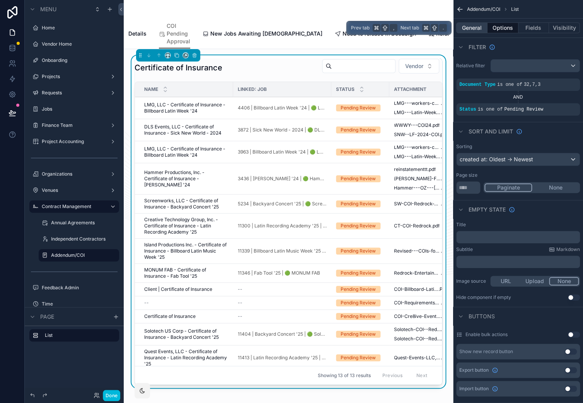
click at [474, 31] on button "General" at bounding box center [471, 27] width 31 height 11
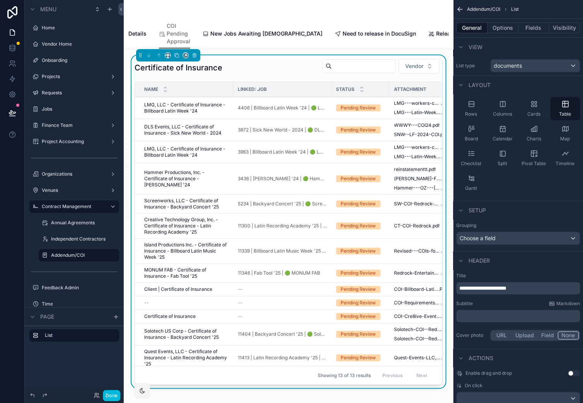
click at [259, 65] on div "Certificate of Insurance Vendor" at bounding box center [288, 67] width 308 height 19
click at [500, 26] on button "Options" at bounding box center [502, 27] width 31 height 11
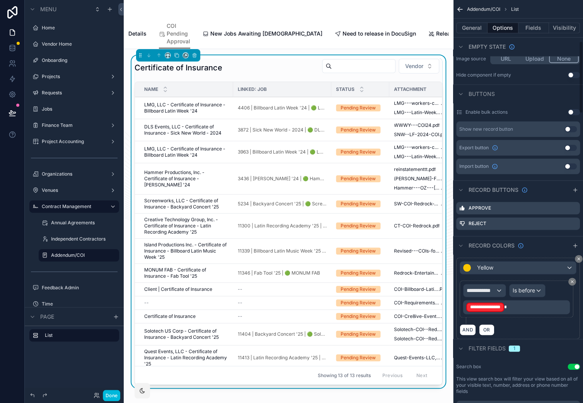
scroll to position [229, 0]
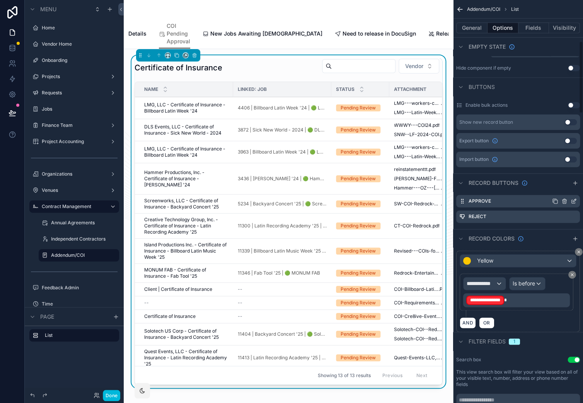
click at [575, 203] on icon "scrollable content" at bounding box center [573, 201] width 6 height 6
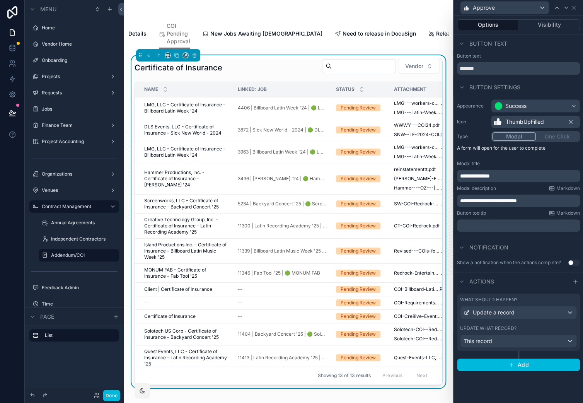
click at [521, 302] on div "What should happen?" at bounding box center [518, 299] width 117 height 6
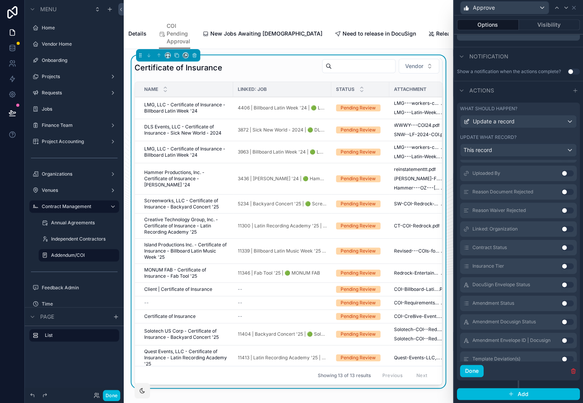
scroll to position [592, 0]
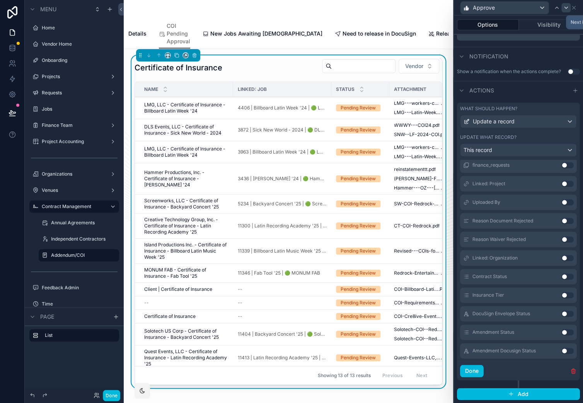
click at [566, 8] on icon at bounding box center [566, 8] width 6 height 6
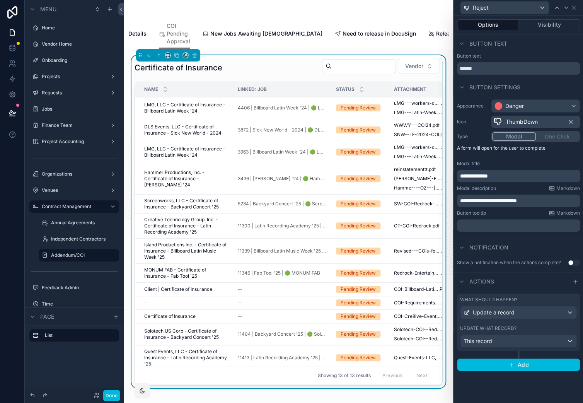
click at [498, 301] on label "What should happen?" at bounding box center [488, 299] width 57 height 6
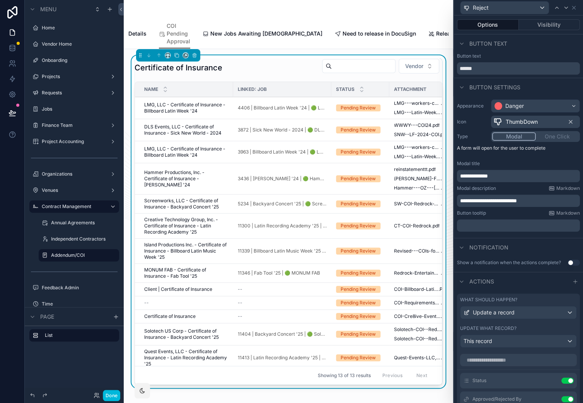
scroll to position [191, 0]
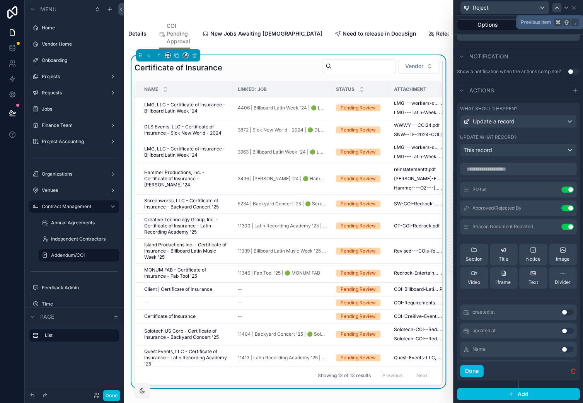
click at [558, 9] on icon at bounding box center [556, 8] width 6 height 6
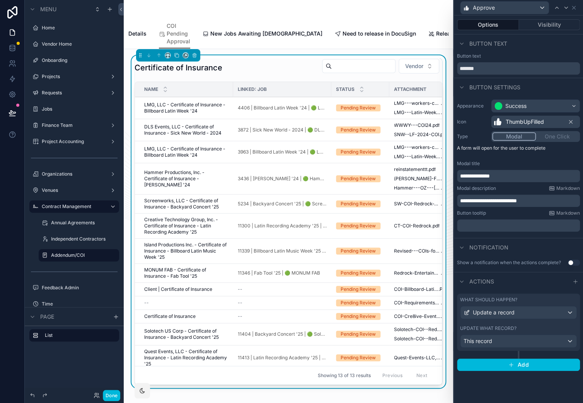
click at [499, 301] on label "What should happen?" at bounding box center [488, 299] width 57 height 6
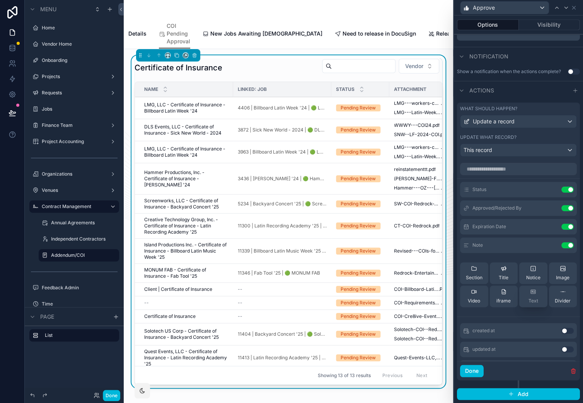
click at [532, 298] on div "Text" at bounding box center [533, 295] width 10 height 15
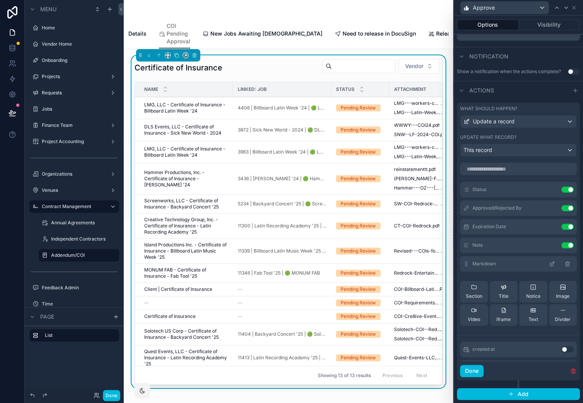
click at [552, 265] on icon at bounding box center [552, 263] width 6 height 6
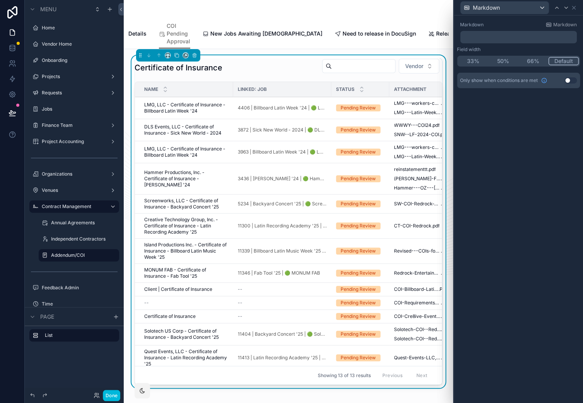
click at [490, 37] on p "﻿" at bounding box center [519, 37] width 112 height 8
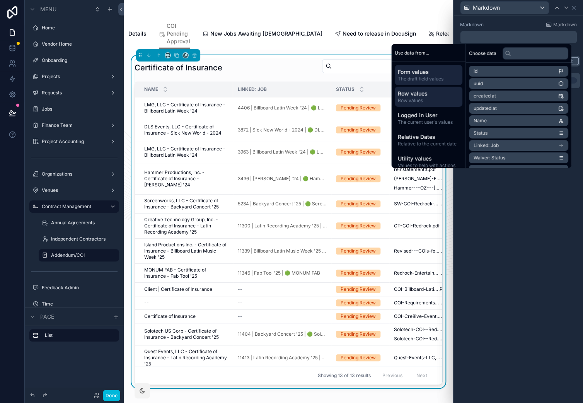
click at [438, 97] on span "Row values" at bounding box center [428, 94] width 61 height 8
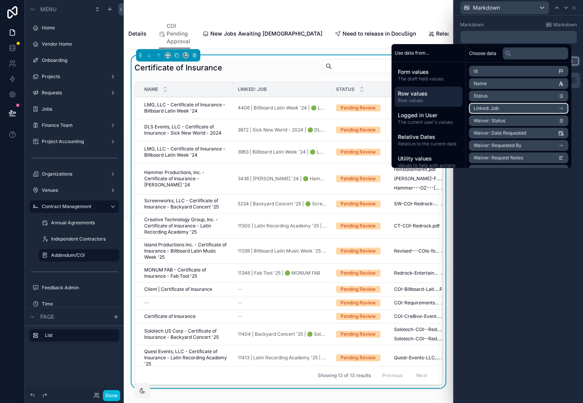
click at [549, 107] on li "Linked: Job" at bounding box center [518, 108] width 99 height 11
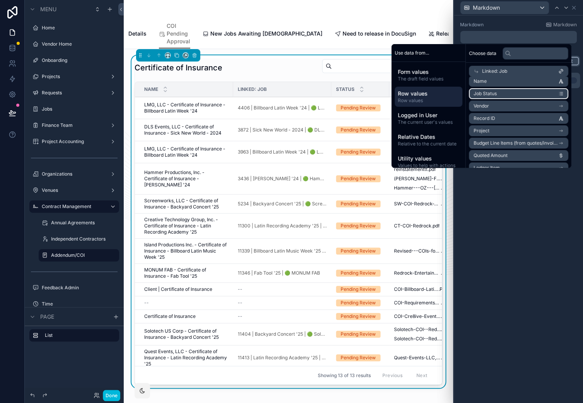
scroll to position [19, 0]
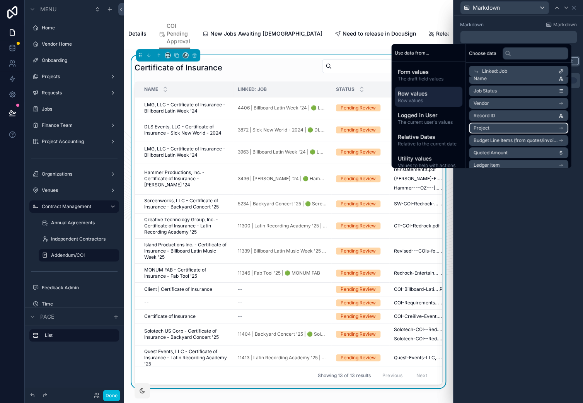
click at [510, 126] on li "Project" at bounding box center [518, 127] width 99 height 11
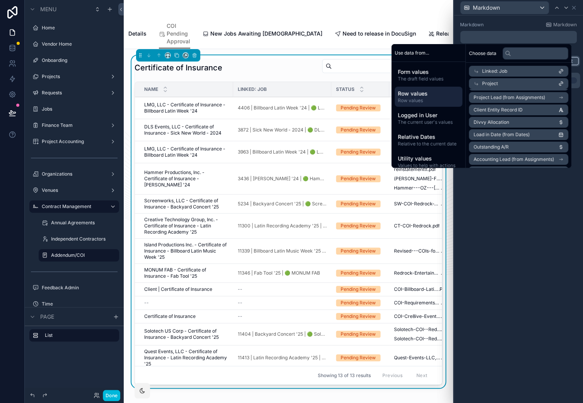
scroll to position [463, 0]
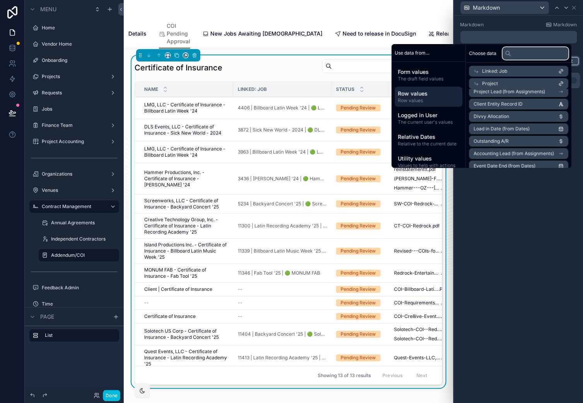
click at [529, 51] on input "text" at bounding box center [535, 53] width 66 height 12
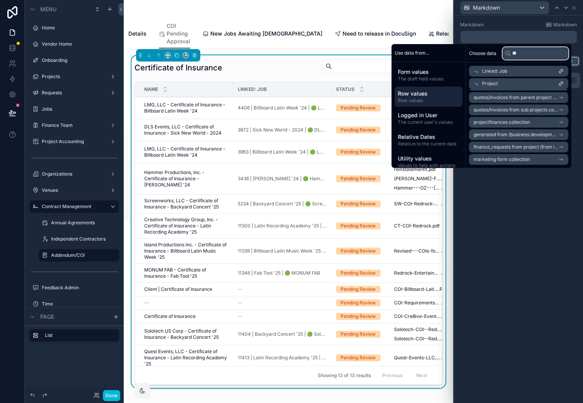
scroll to position [0, 0]
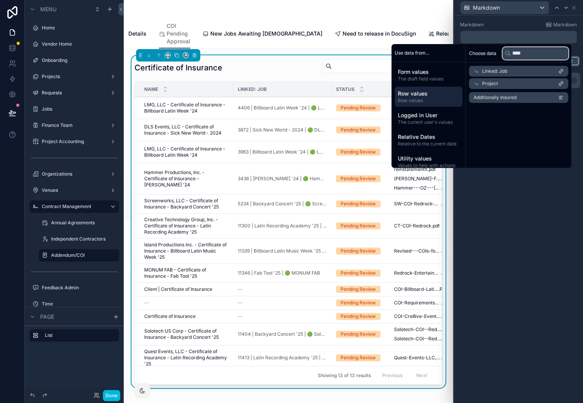
type input "****"
click at [524, 100] on li "Additionally Insured" at bounding box center [518, 97] width 99 height 11
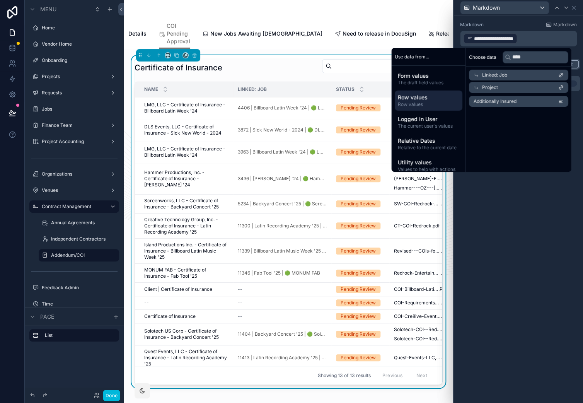
click at [514, 226] on div "**********" at bounding box center [518, 208] width 129 height 387
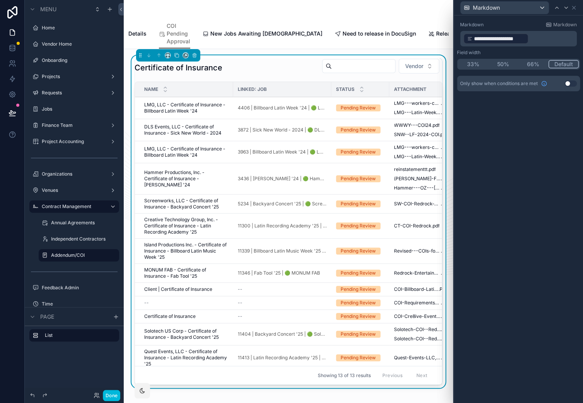
click at [553, 38] on p "**********" at bounding box center [519, 38] width 112 height 12
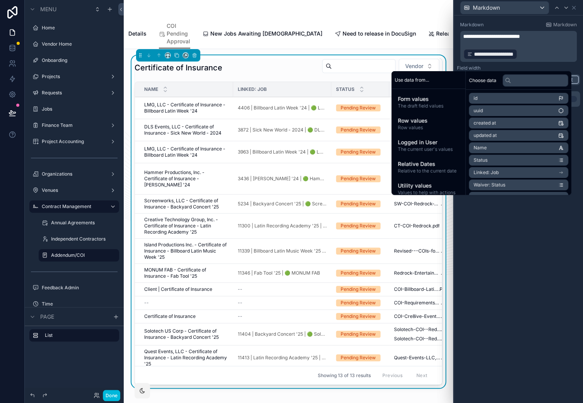
click at [519, 233] on div "**********" at bounding box center [518, 208] width 129 height 387
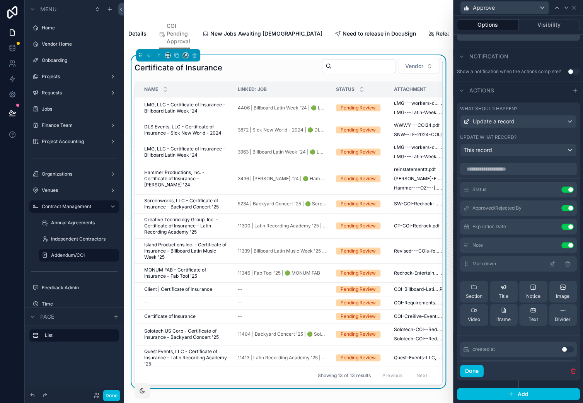
click at [553, 264] on icon at bounding box center [552, 263] width 6 height 6
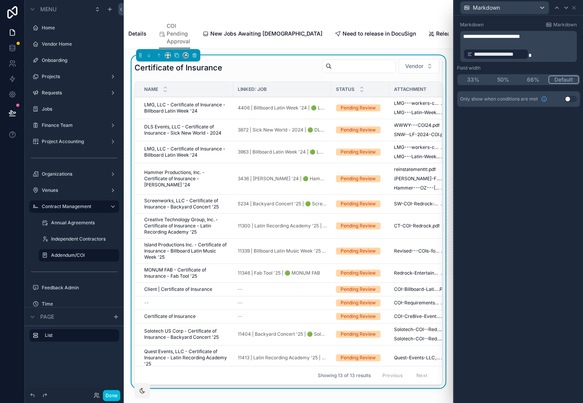
click at [534, 43] on p "﻿" at bounding box center [519, 44] width 112 height 8
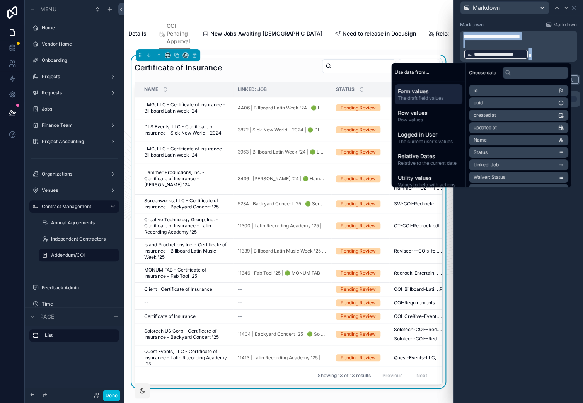
copy div "**********"
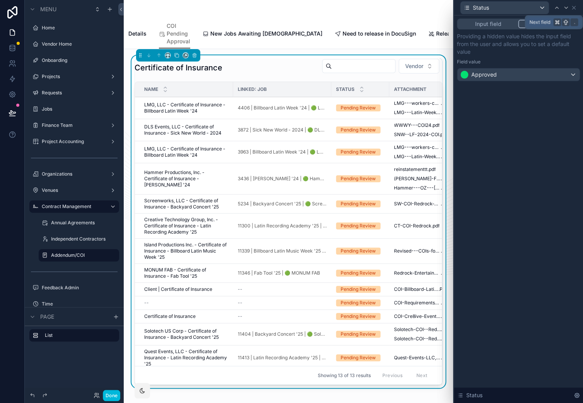
scroll to position [229, 0]
click at [574, 10] on icon at bounding box center [573, 8] width 6 height 6
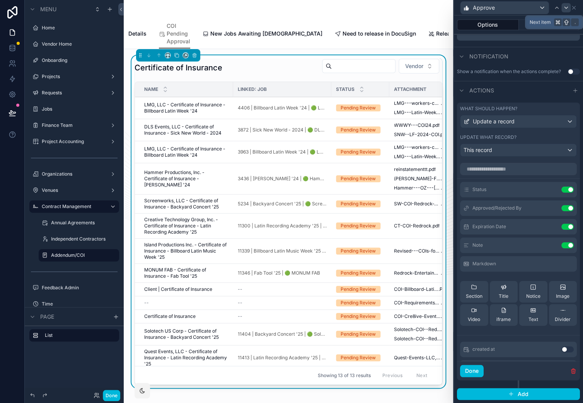
click at [565, 10] on icon at bounding box center [566, 8] width 6 height 6
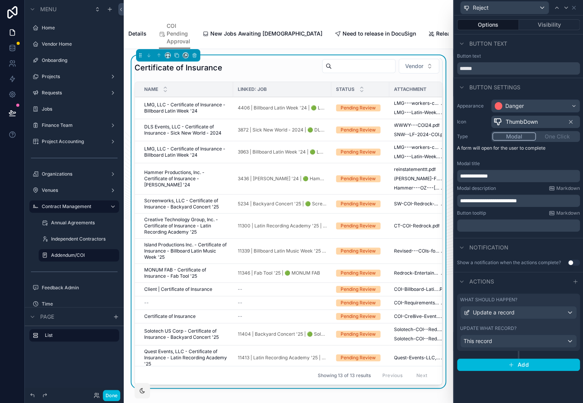
click at [518, 300] on div "What should happen?" at bounding box center [518, 299] width 117 height 6
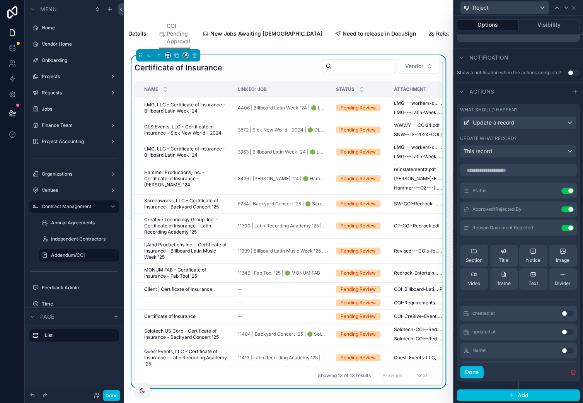
scroll to position [190, 0]
click at [541, 256] on button "Notice" at bounding box center [533, 255] width 28 height 22
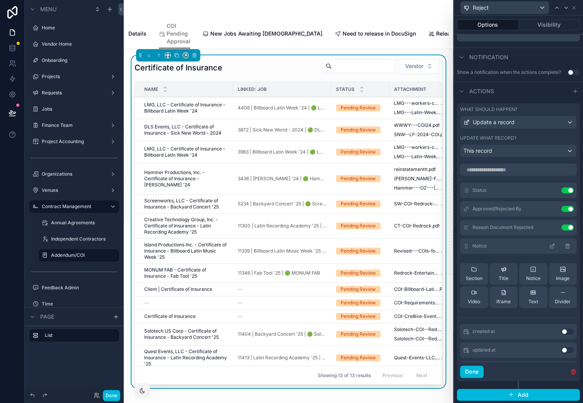
click at [568, 245] on icon at bounding box center [567, 245] width 4 height 0
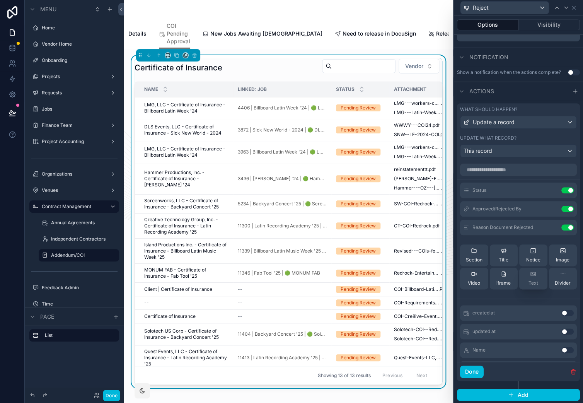
click at [528, 278] on button "Text" at bounding box center [533, 278] width 28 height 22
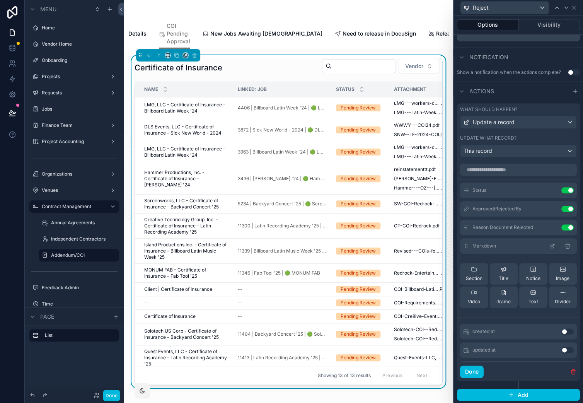
click at [552, 248] on icon at bounding box center [551, 246] width 3 height 3
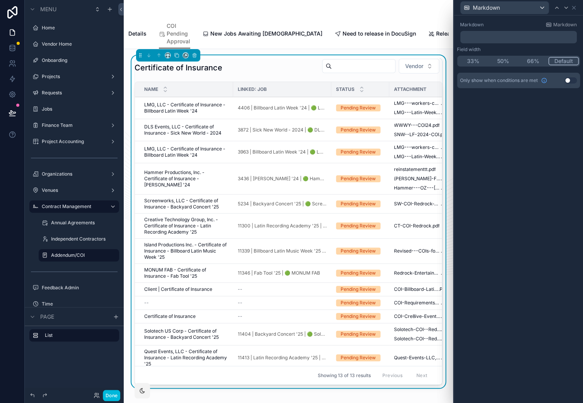
click at [507, 37] on p "﻿" at bounding box center [519, 37] width 112 height 8
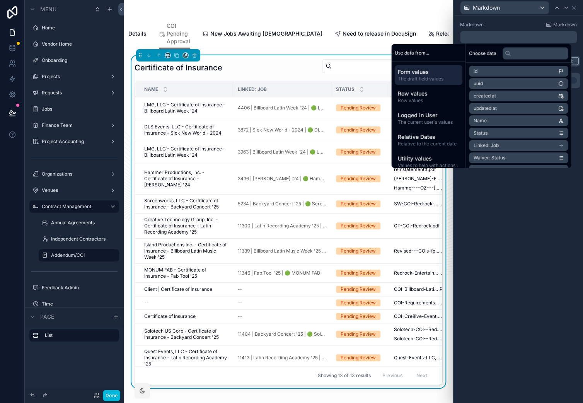
scroll to position [0, 0]
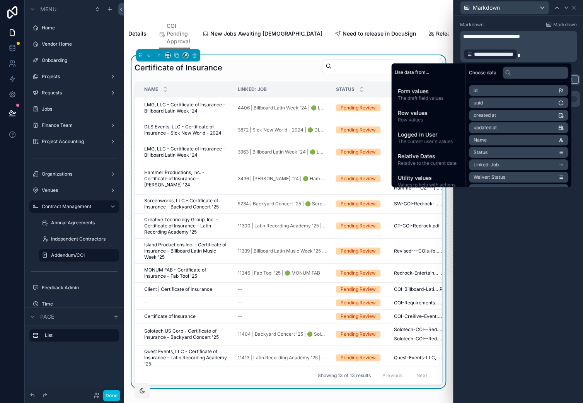
click at [554, 224] on div "**********" at bounding box center [518, 208] width 129 height 387
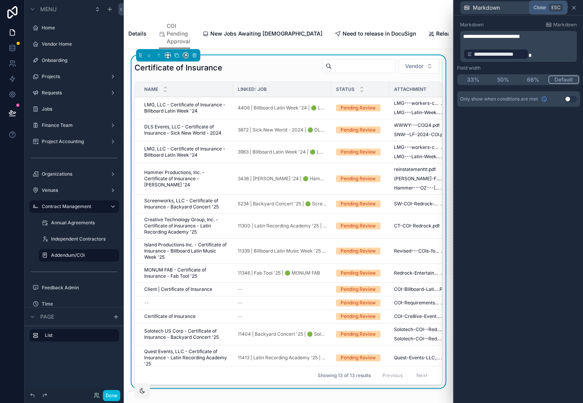
click at [572, 7] on icon at bounding box center [573, 8] width 6 height 6
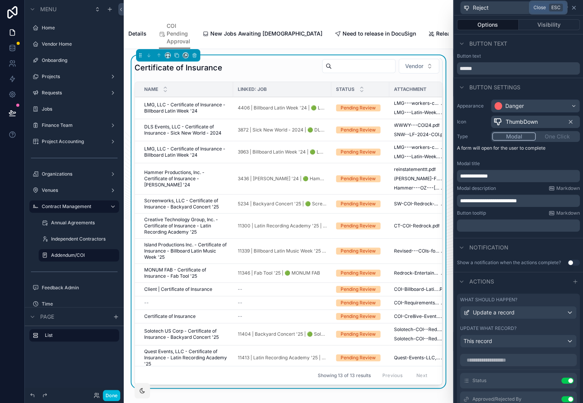
click at [576, 9] on icon at bounding box center [573, 8] width 6 height 6
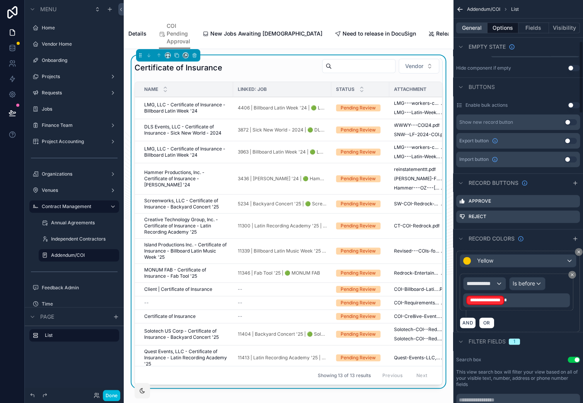
click at [477, 26] on button "General" at bounding box center [471, 27] width 31 height 11
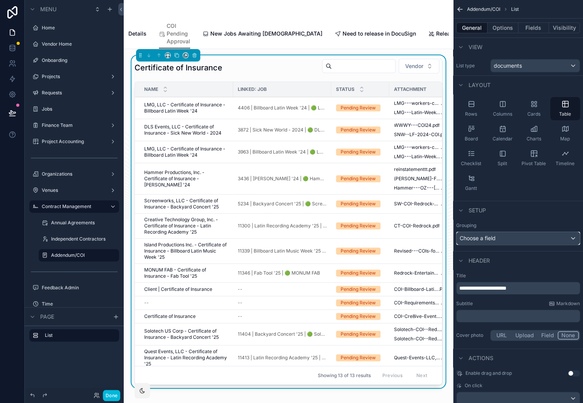
click at [485, 239] on div "Choose a field" at bounding box center [517, 238] width 123 height 12
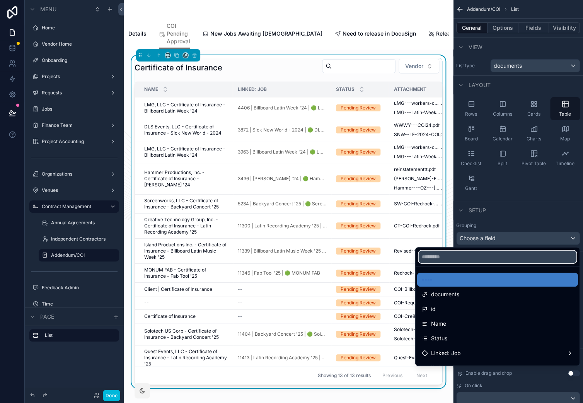
click at [474, 259] on input "text" at bounding box center [497, 256] width 158 height 12
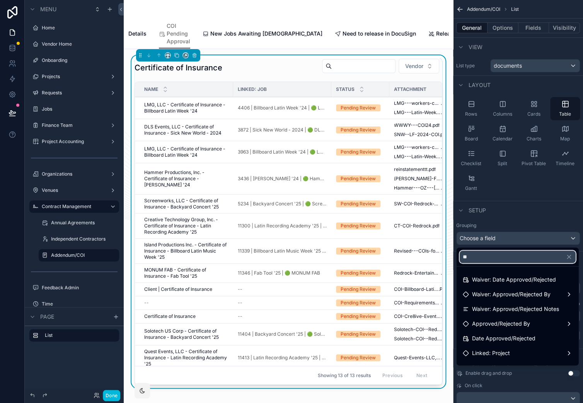
type input "*"
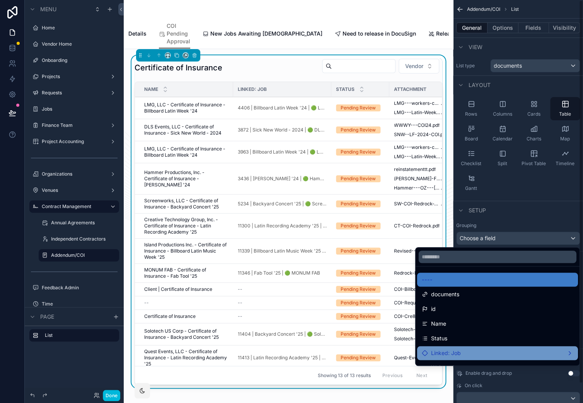
click at [464, 356] on div "Linked: Job" at bounding box center [497, 352] width 151 height 9
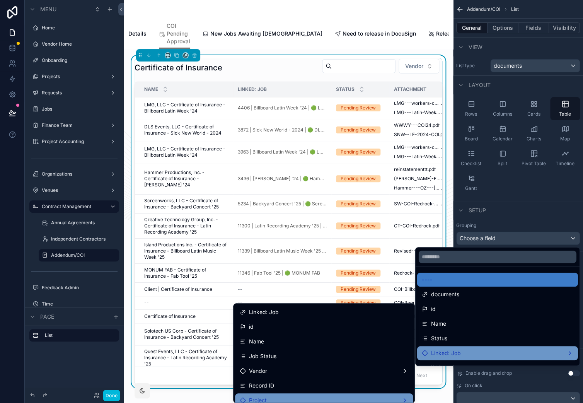
scroll to position [30, 0]
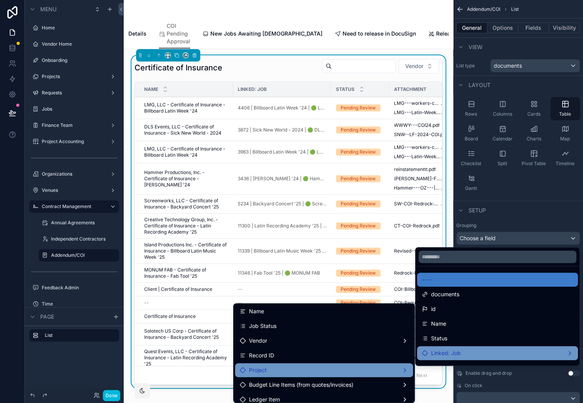
click at [302, 369] on div "Project" at bounding box center [324, 369] width 168 height 9
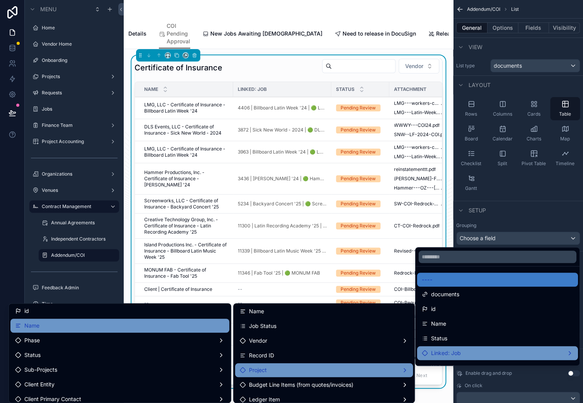
scroll to position [0, 0]
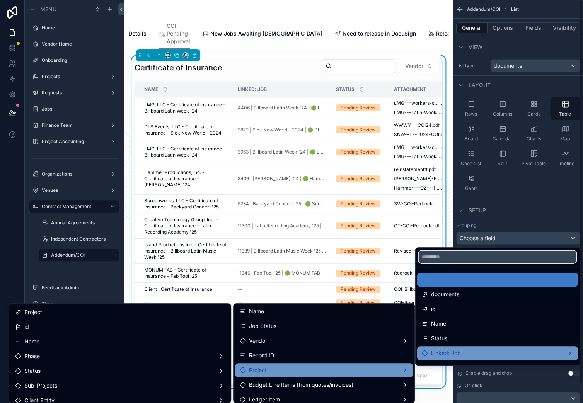
click at [483, 259] on input "text" at bounding box center [497, 256] width 158 height 12
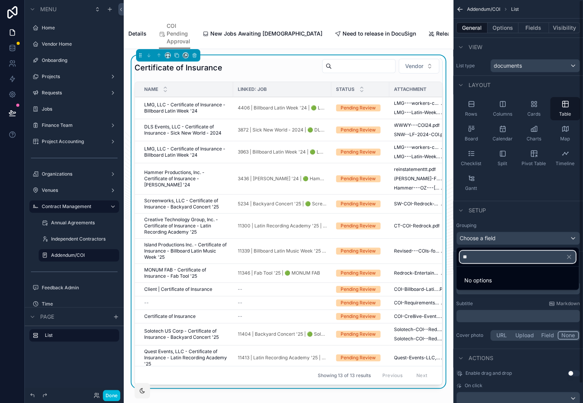
type input "*"
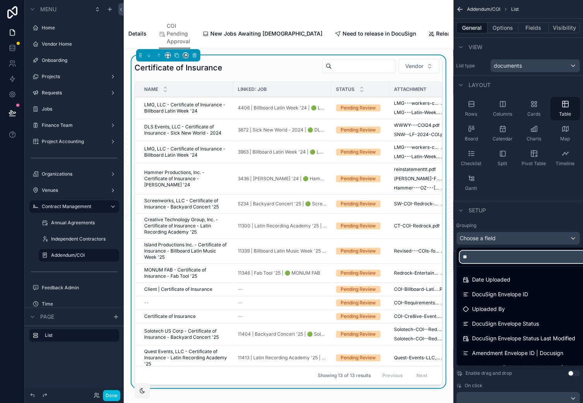
type input "*"
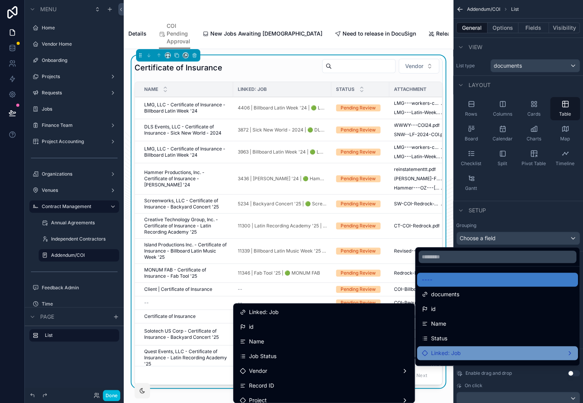
click at [460, 356] on div "Linked: Job" at bounding box center [497, 352] width 151 height 9
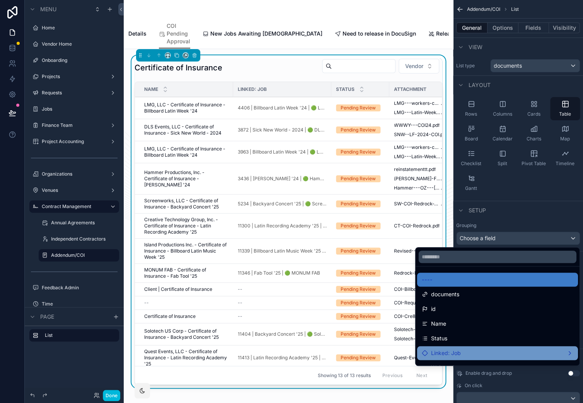
click at [449, 354] on span "Linked: Job" at bounding box center [446, 352] width 30 height 9
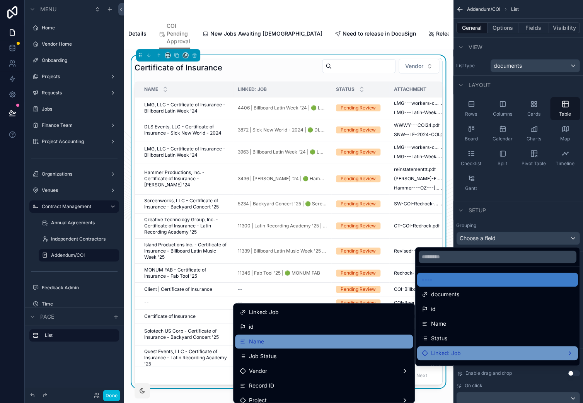
scroll to position [37, 0]
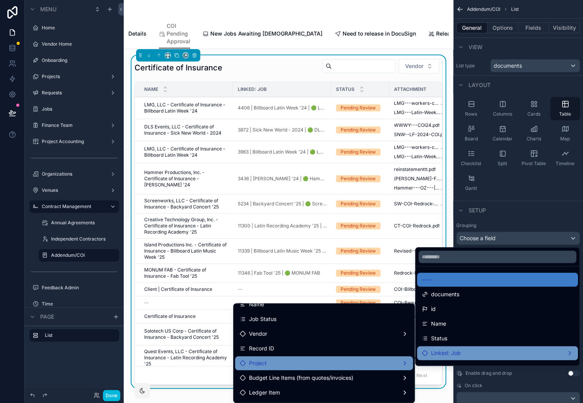
click at [316, 360] on div "Project" at bounding box center [324, 362] width 168 height 9
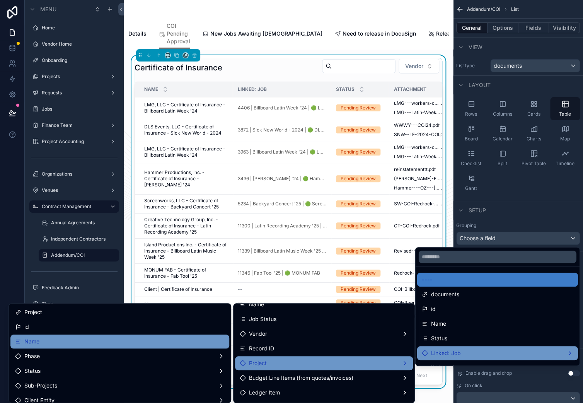
click at [121, 344] on div "Name" at bounding box center [119, 341] width 209 height 9
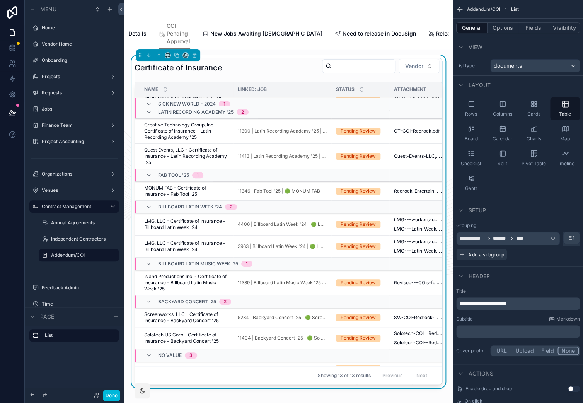
scroll to position [0, 0]
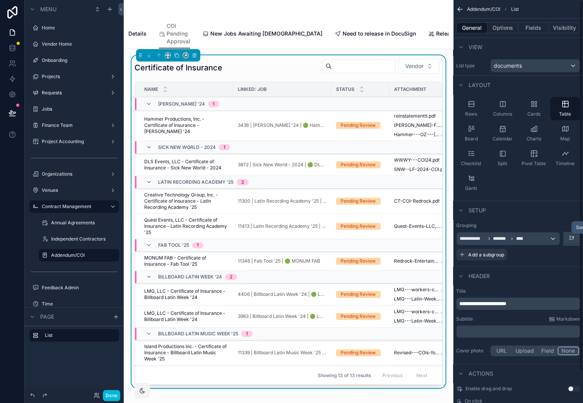
click at [570, 237] on icon "scrollable content" at bounding box center [571, 238] width 6 height 6
click at [559, 269] on span "Z -> A" at bounding box center [565, 269] width 15 height 9
click at [575, 237] on button "scrollable content" at bounding box center [571, 238] width 16 height 12
click at [566, 260] on span "A -> Z" at bounding box center [565, 255] width 15 height 9
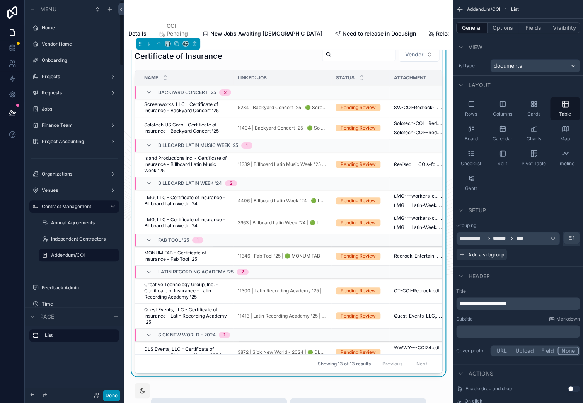
click at [112, 395] on button "Done" at bounding box center [111, 394] width 17 height 11
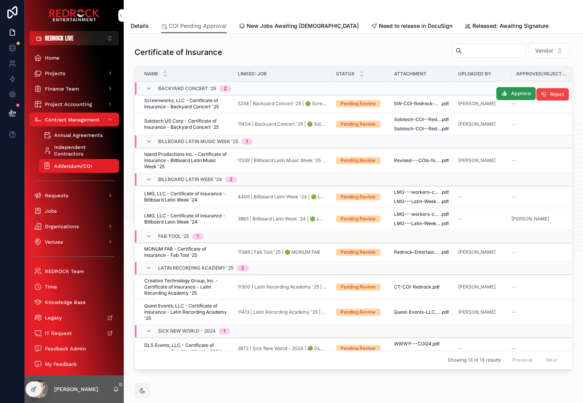
click at [515, 95] on span "Approve" at bounding box center [520, 93] width 20 height 7
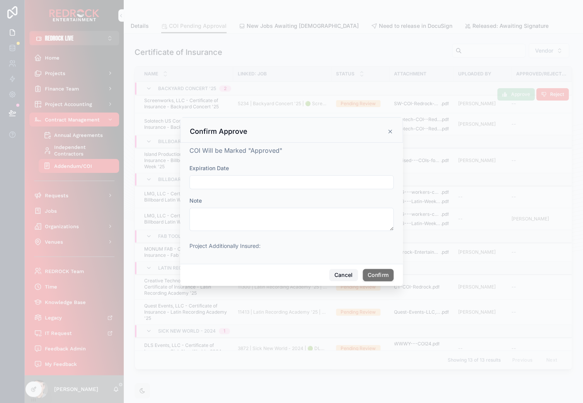
click at [343, 272] on button "Cancel" at bounding box center [343, 275] width 29 height 12
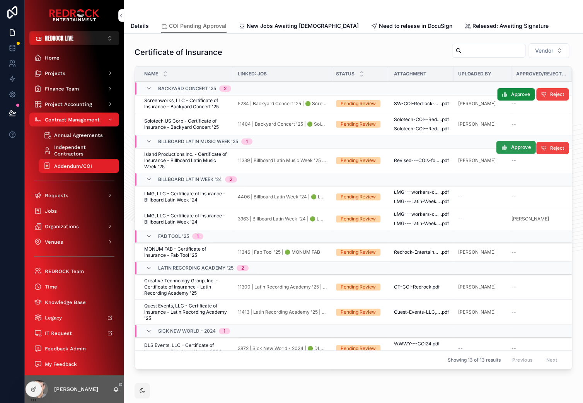
click at [515, 150] on span "Approve" at bounding box center [520, 147] width 20 height 7
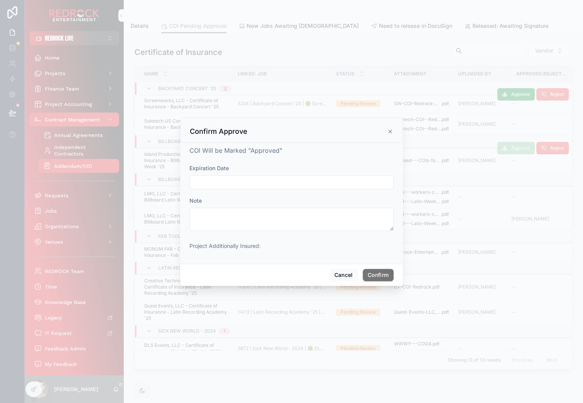
click at [393, 132] on div "Confirm Approve" at bounding box center [291, 130] width 223 height 26
click at [388, 132] on icon at bounding box center [390, 131] width 6 height 6
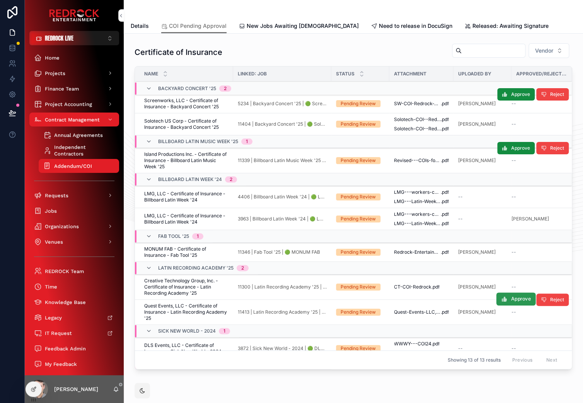
click at [517, 299] on span "Approve" at bounding box center [520, 299] width 20 height 7
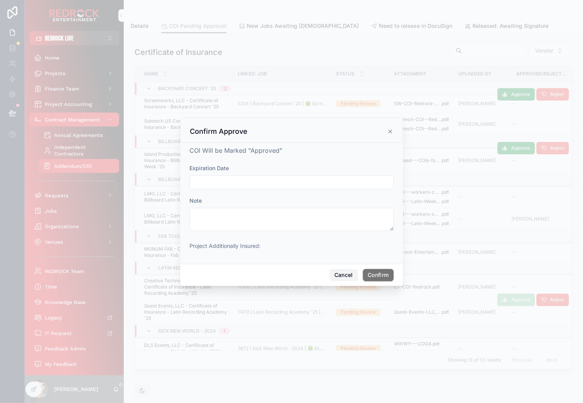
click at [341, 279] on button "Cancel" at bounding box center [343, 275] width 29 height 12
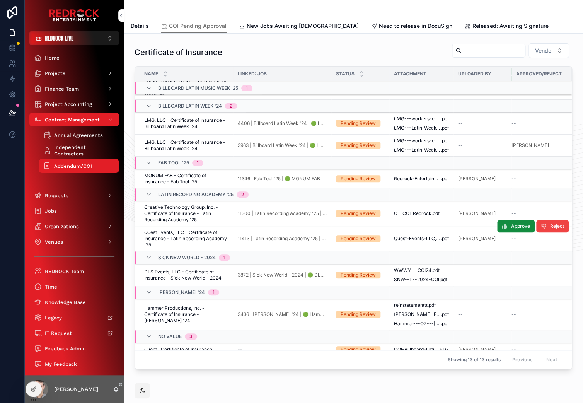
scroll to position [106, 0]
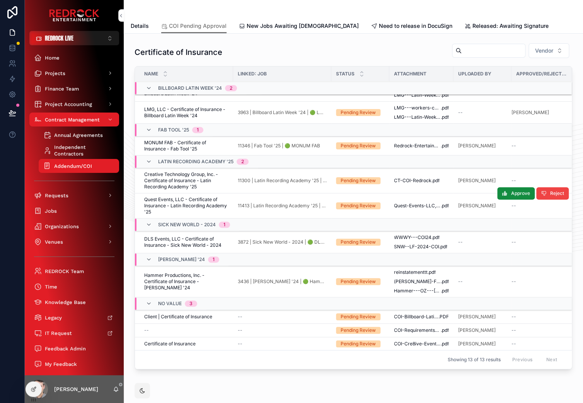
click at [377, 11] on div "scrollable content" at bounding box center [353, 9] width 445 height 19
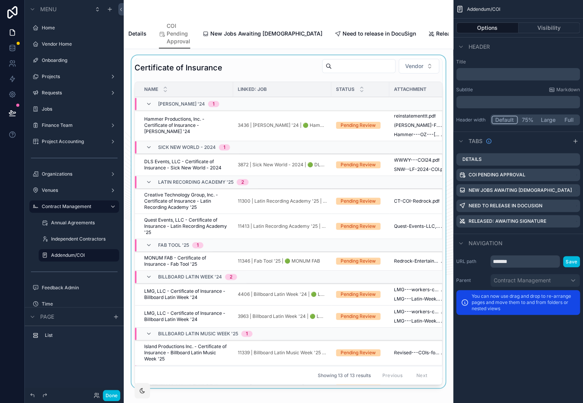
click at [270, 57] on div "scrollable content" at bounding box center [288, 222] width 317 height 335
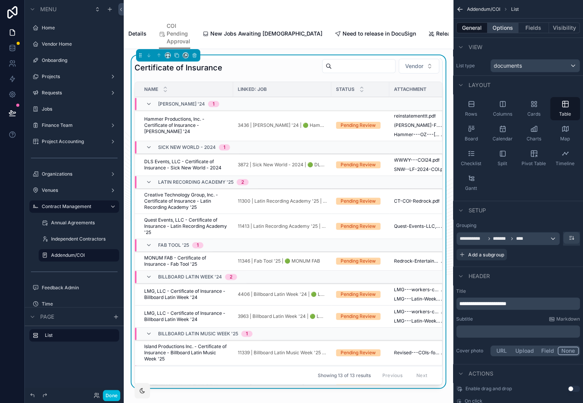
click at [502, 29] on button "Options" at bounding box center [502, 27] width 31 height 11
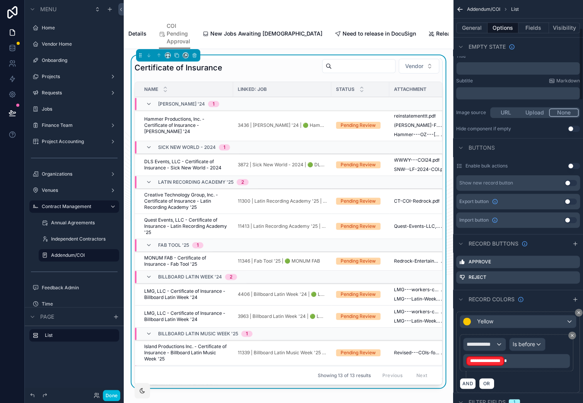
scroll to position [177, 0]
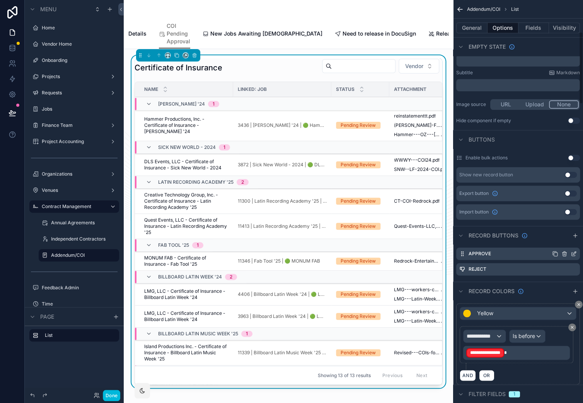
click at [573, 254] on icon "scrollable content" at bounding box center [574, 252] width 3 height 3
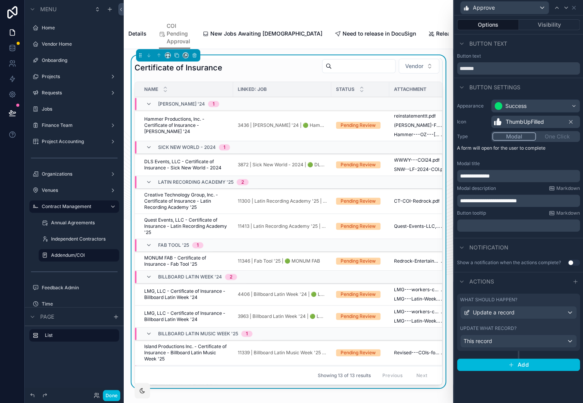
click at [532, 300] on div "What should happen?" at bounding box center [518, 299] width 117 height 6
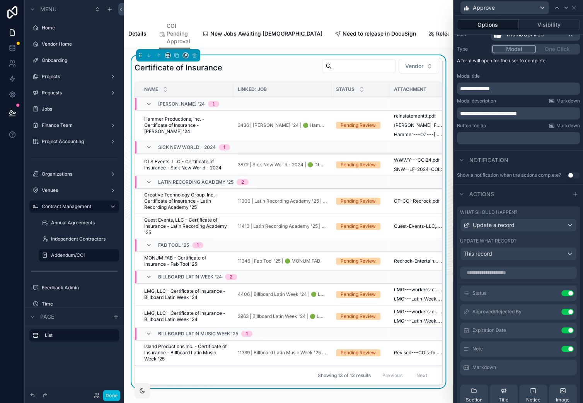
scroll to position [96, 0]
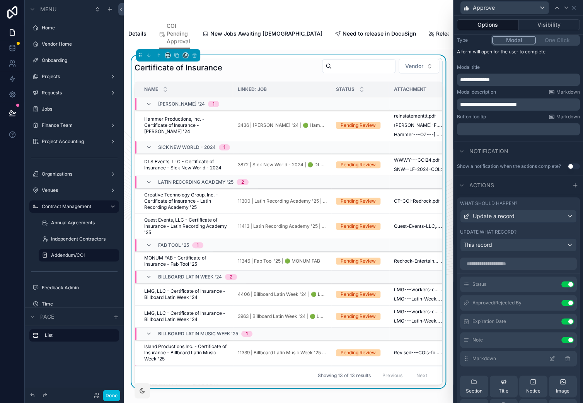
click at [564, 359] on icon at bounding box center [567, 358] width 6 height 6
click at [567, 5] on icon at bounding box center [566, 8] width 6 height 6
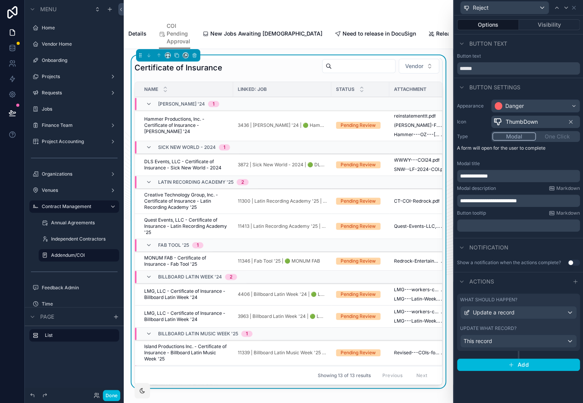
click at [570, 325] on div "What should happen? Update a record Update what record? This record" at bounding box center [518, 321] width 123 height 57
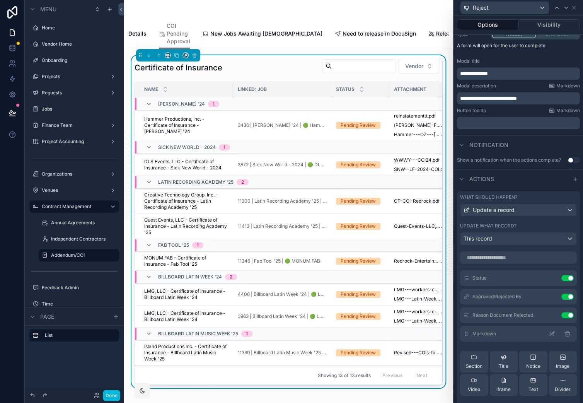
scroll to position [108, 0]
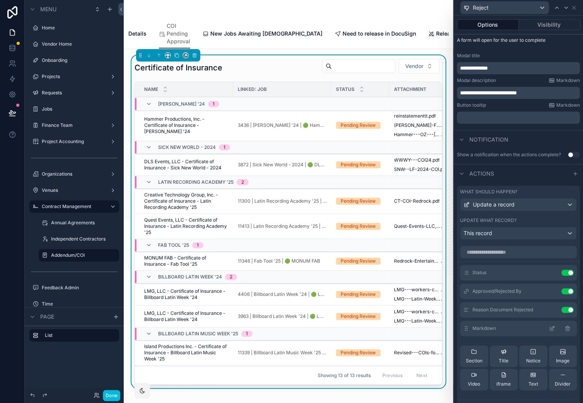
click at [569, 330] on icon at bounding box center [566, 328] width 3 height 3
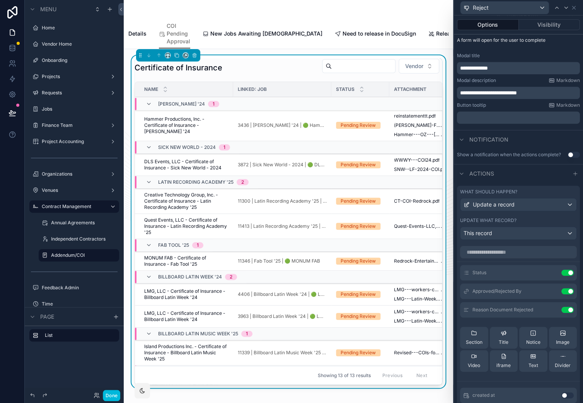
click at [292, 61] on div "Certificate of Insurance Vendor" at bounding box center [288, 67] width 308 height 19
click at [575, 8] on icon at bounding box center [573, 8] width 6 height 6
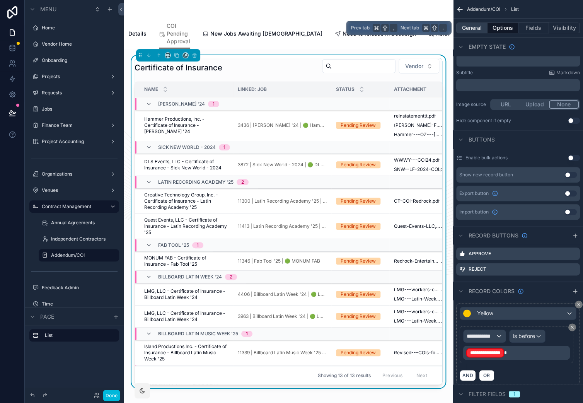
click at [468, 26] on button "General" at bounding box center [471, 27] width 31 height 11
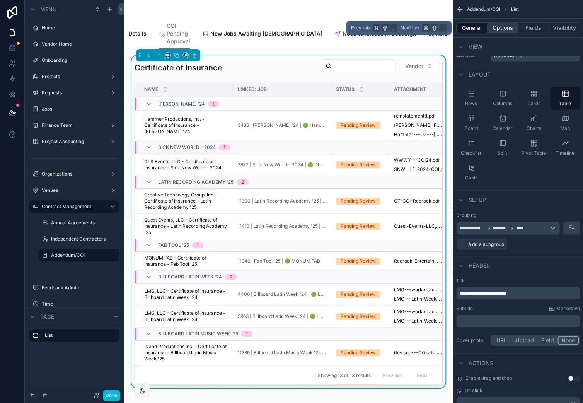
click at [502, 29] on button "Options" at bounding box center [502, 27] width 31 height 11
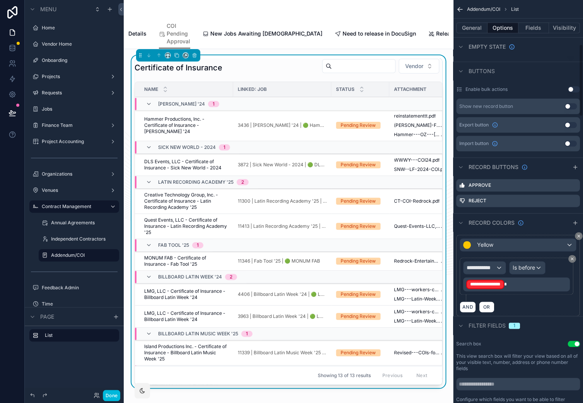
scroll to position [244, 0]
click at [494, 268] on span "**********" at bounding box center [480, 268] width 29 height 8
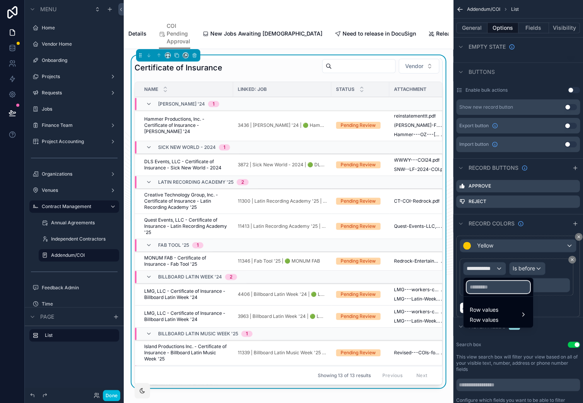
click at [491, 290] on input "text" at bounding box center [497, 287] width 63 height 12
type input "****"
click at [533, 292] on button "button" at bounding box center [526, 286] width 13 height 19
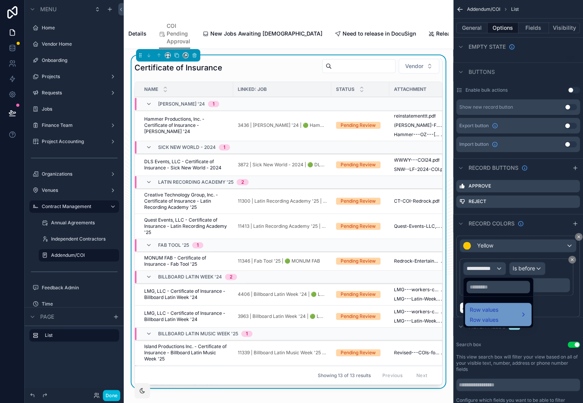
click at [505, 320] on div "Row values Row values" at bounding box center [497, 314] width 57 height 19
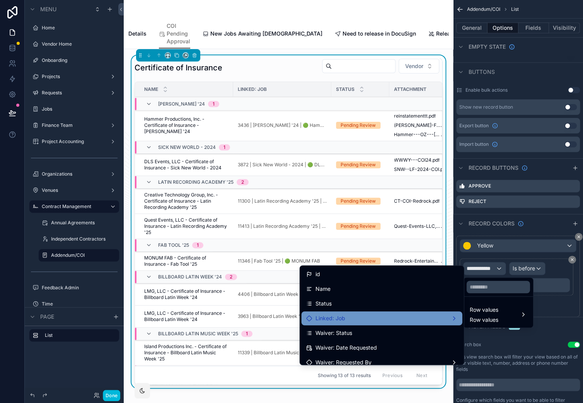
click at [392, 319] on div "Linked: Job" at bounding box center [381, 317] width 151 height 9
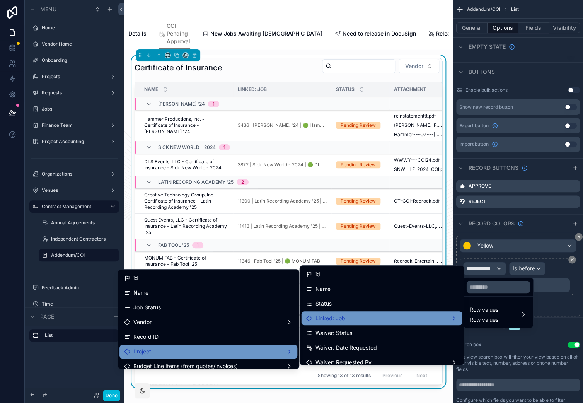
click at [243, 348] on div "Project" at bounding box center [208, 351] width 168 height 9
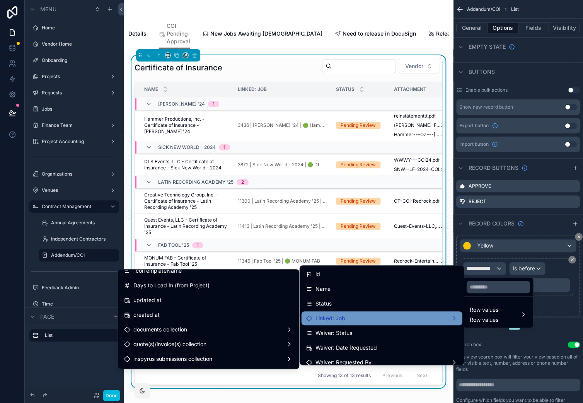
scroll to position [1282, 0]
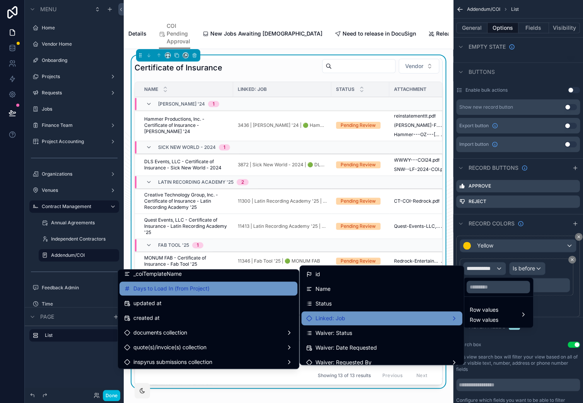
click at [228, 285] on div "Days to Load In (from Project)" at bounding box center [208, 288] width 168 height 9
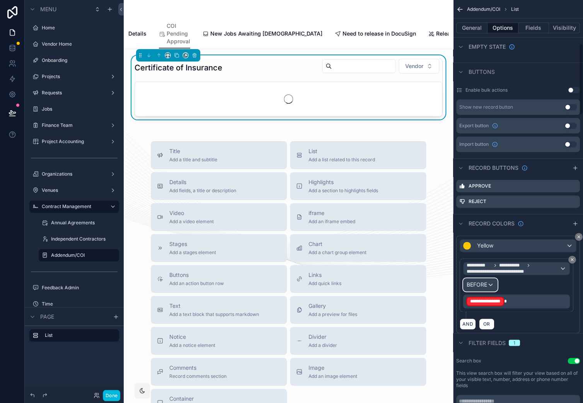
click at [487, 278] on button "BEFORE" at bounding box center [480, 284] width 34 height 13
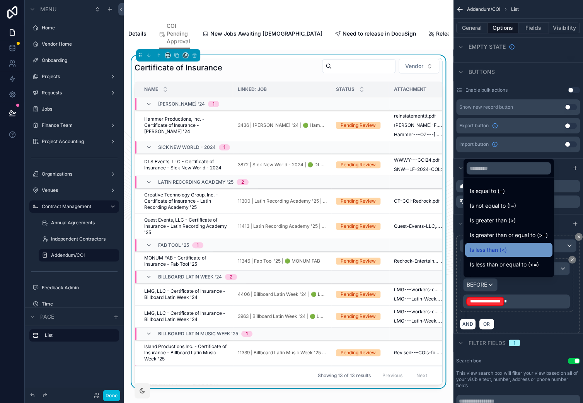
click at [508, 251] on div "Is less than (<)" at bounding box center [508, 249] width 78 height 9
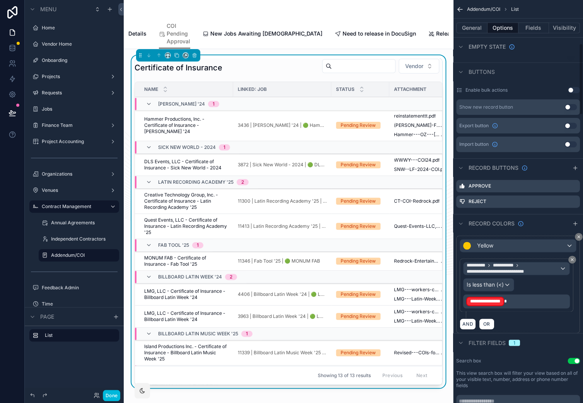
click at [529, 305] on p "**********" at bounding box center [517, 301] width 102 height 11
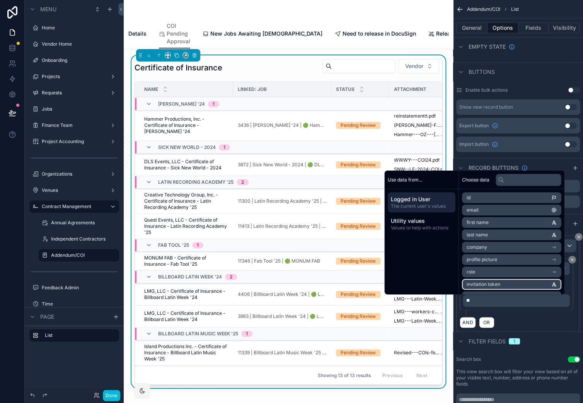
click at [562, 321] on div "AND OR" at bounding box center [517, 322] width 117 height 12
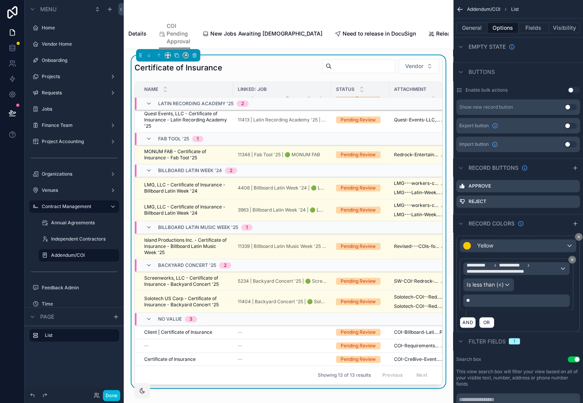
scroll to position [0, 0]
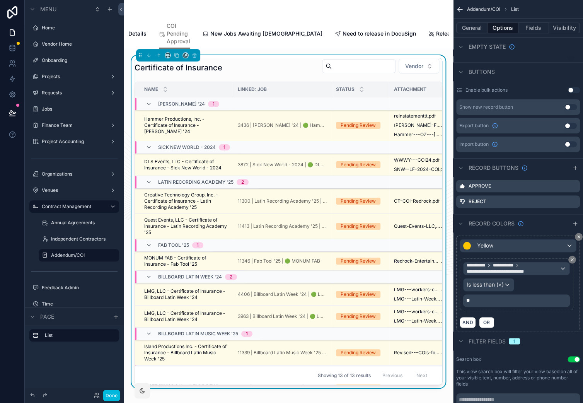
click at [523, 318] on div "AND OR" at bounding box center [517, 322] width 117 height 12
click at [497, 303] on p "**" at bounding box center [517, 300] width 102 height 6
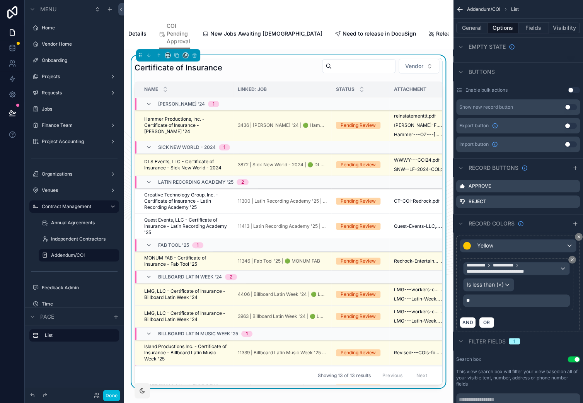
click at [541, 323] on div "AND OR" at bounding box center [517, 322] width 117 height 12
click at [536, 323] on div "AND OR" at bounding box center [517, 322] width 117 height 12
click at [342, 33] on span "Need to release in DocuSign" at bounding box center [378, 34] width 73 height 8
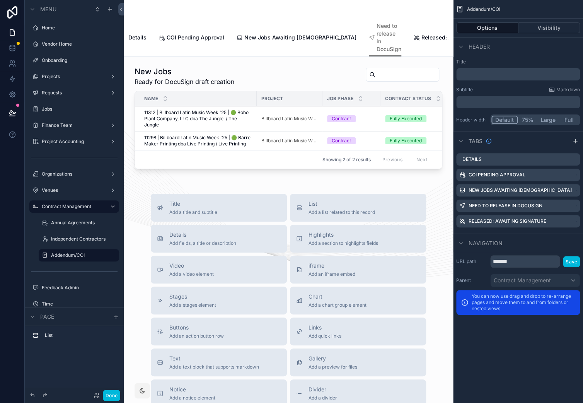
click at [421, 36] on span "Released: Awaiting Signature" at bounding box center [459, 38] width 76 height 8
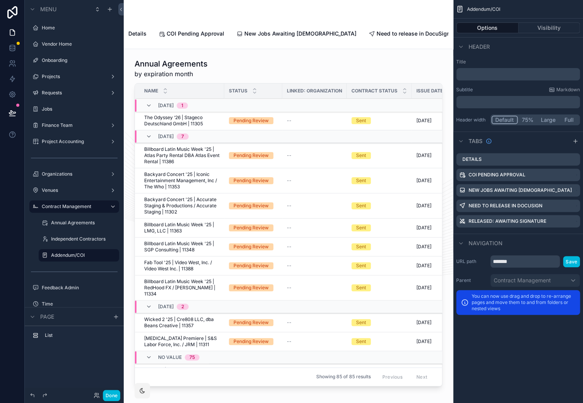
click at [143, 32] on span "Details" at bounding box center [137, 34] width 18 height 8
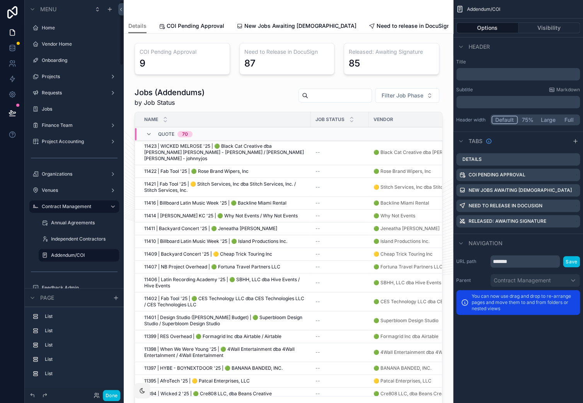
click at [13, 109] on icon at bounding box center [13, 113] width 8 height 8
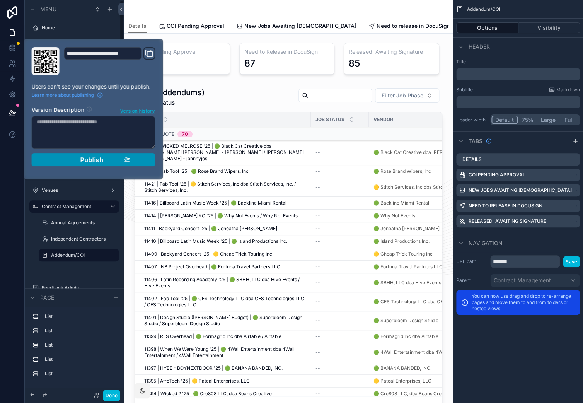
click at [83, 160] on span "Publish" at bounding box center [91, 160] width 23 height 8
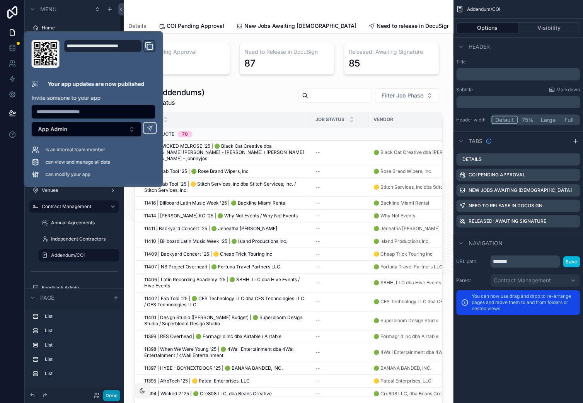
click at [111, 401] on button "Done" at bounding box center [111, 394] width 17 height 11
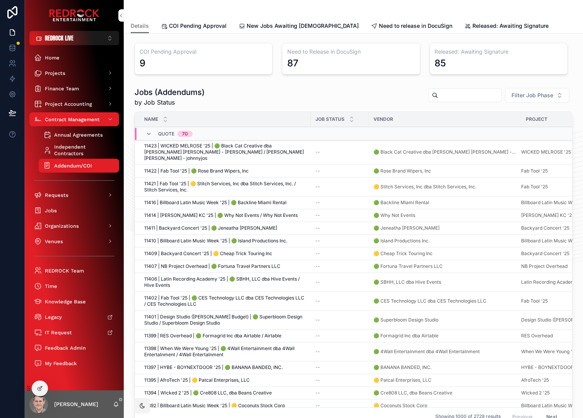
click at [192, 24] on span "COI Pending Approval" at bounding box center [198, 26] width 58 height 8
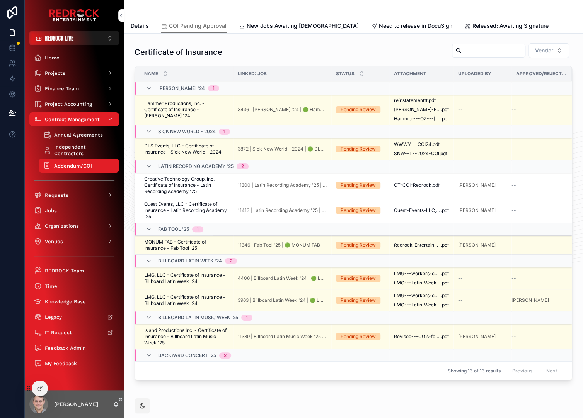
click at [262, 25] on span "New Jobs Awaiting [DEMOGRAPHIC_DATA]" at bounding box center [303, 26] width 112 height 8
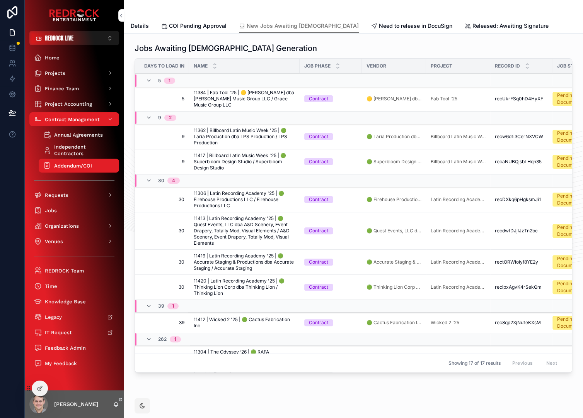
click at [192, 28] on span "COI Pending Approval" at bounding box center [198, 26] width 58 height 8
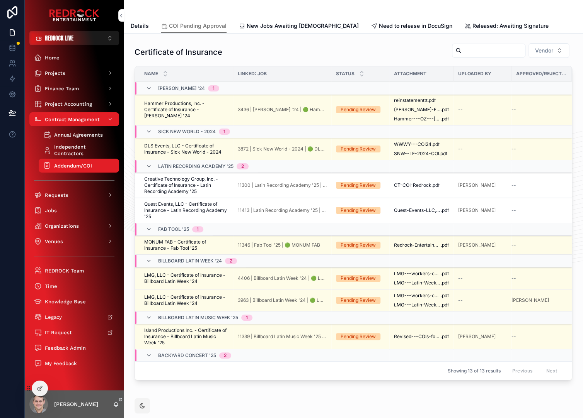
click at [265, 31] on link "New Jobs Awaiting [DEMOGRAPHIC_DATA]" at bounding box center [299, 26] width 120 height 15
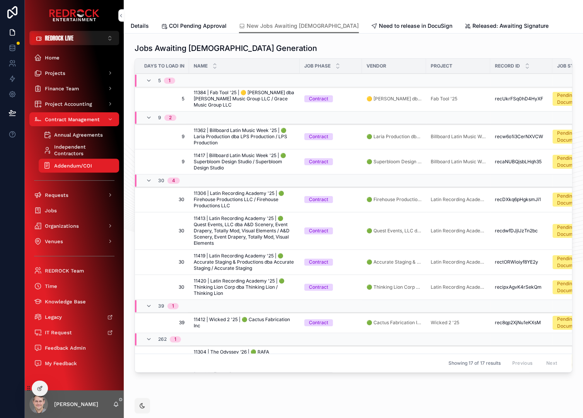
click at [164, 14] on div "scrollable content" at bounding box center [353, 9] width 445 height 19
